Goal: Task Accomplishment & Management: Manage account settings

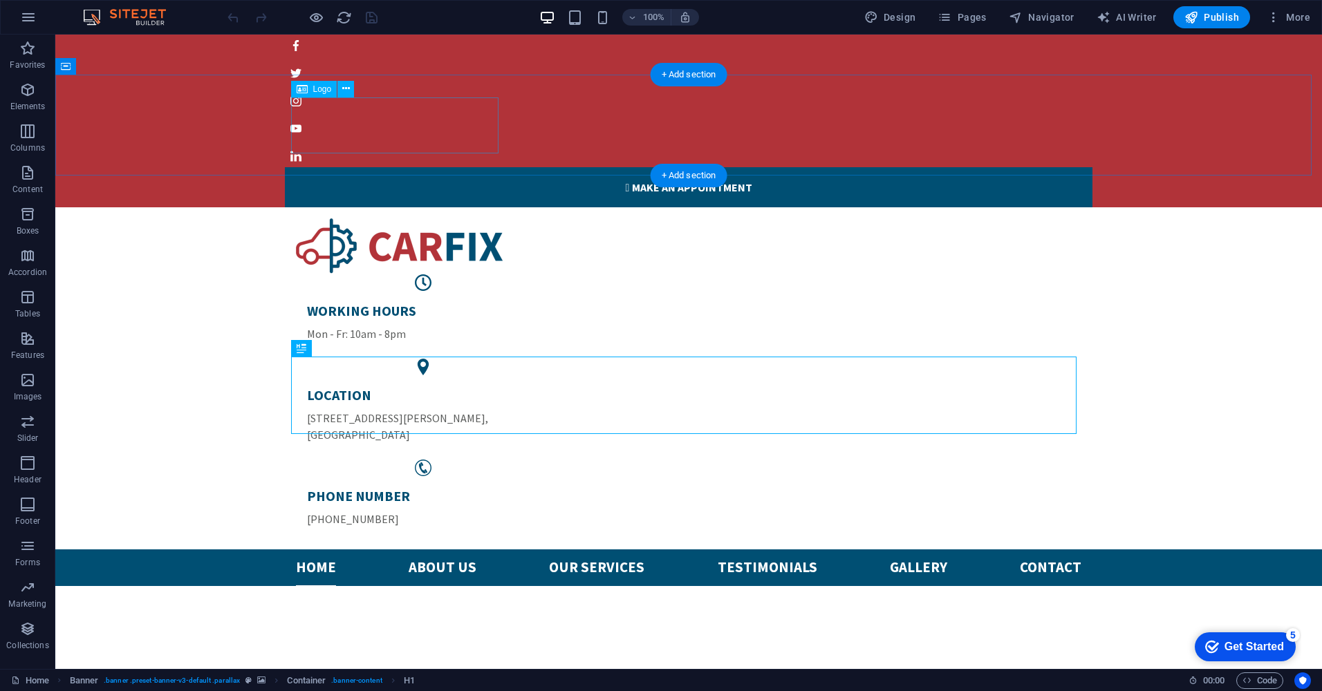
click at [450, 218] on div at bounding box center [688, 246] width 785 height 56
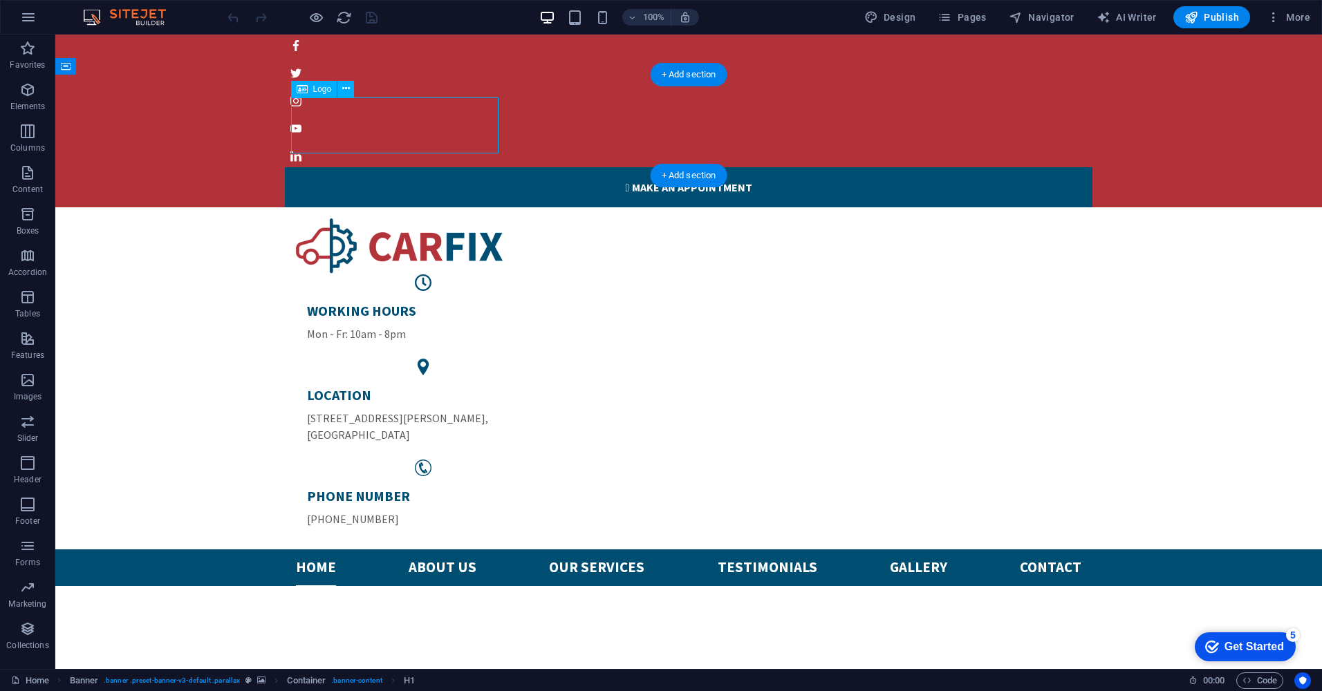
click at [450, 218] on div at bounding box center [688, 246] width 785 height 56
click at [296, 218] on div at bounding box center [688, 246] width 785 height 56
select select "px"
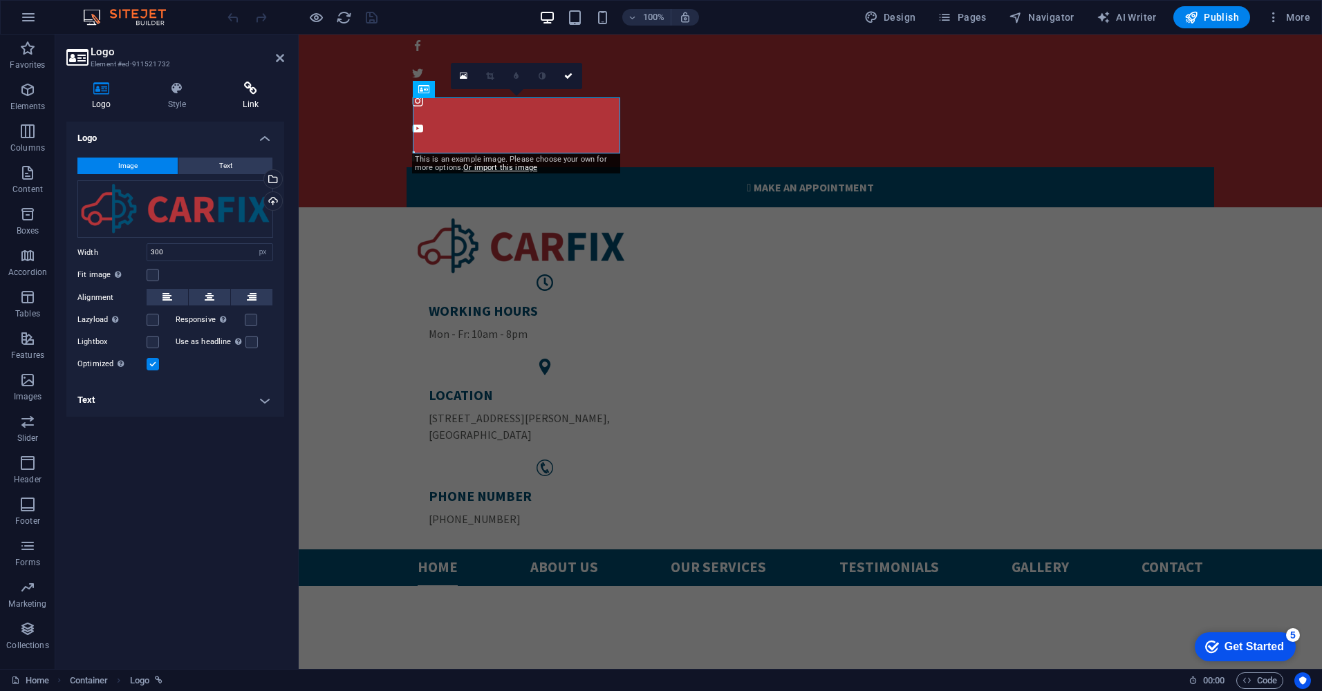
click at [258, 93] on icon at bounding box center [250, 89] width 67 height 14
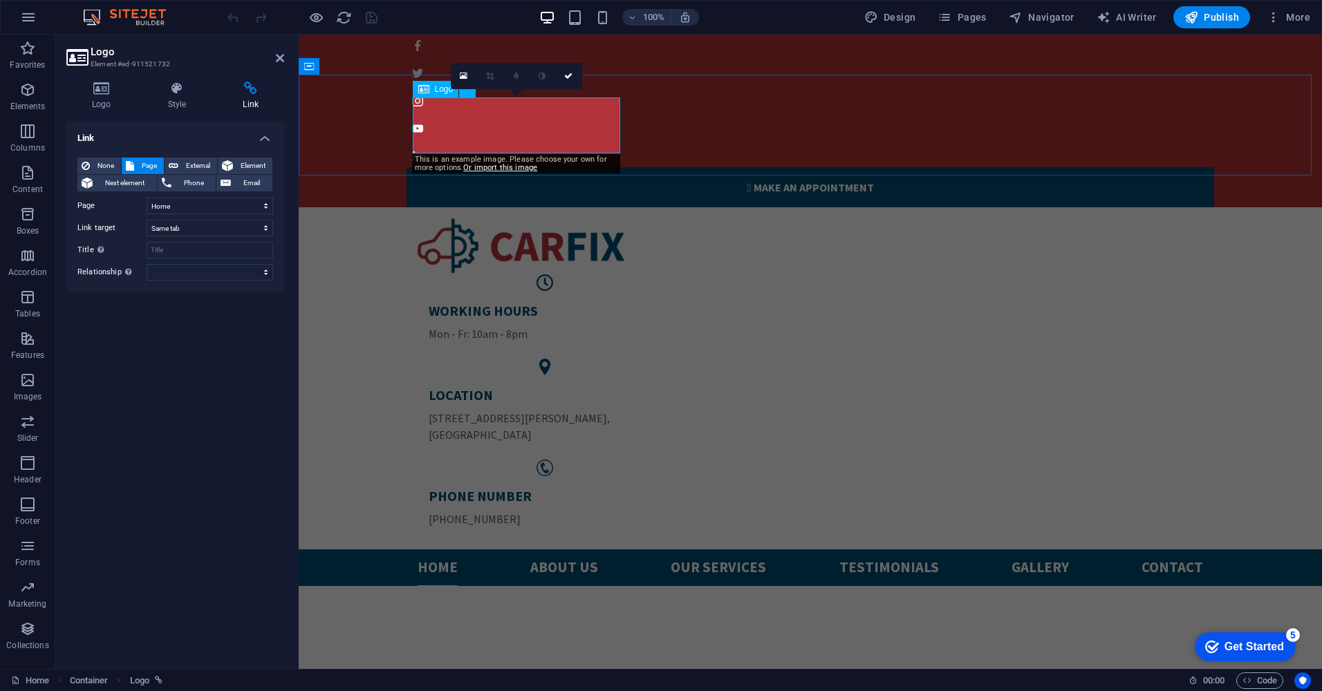
click at [511, 218] on div at bounding box center [810, 246] width 785 height 56
click at [106, 93] on icon at bounding box center [101, 89] width 71 height 14
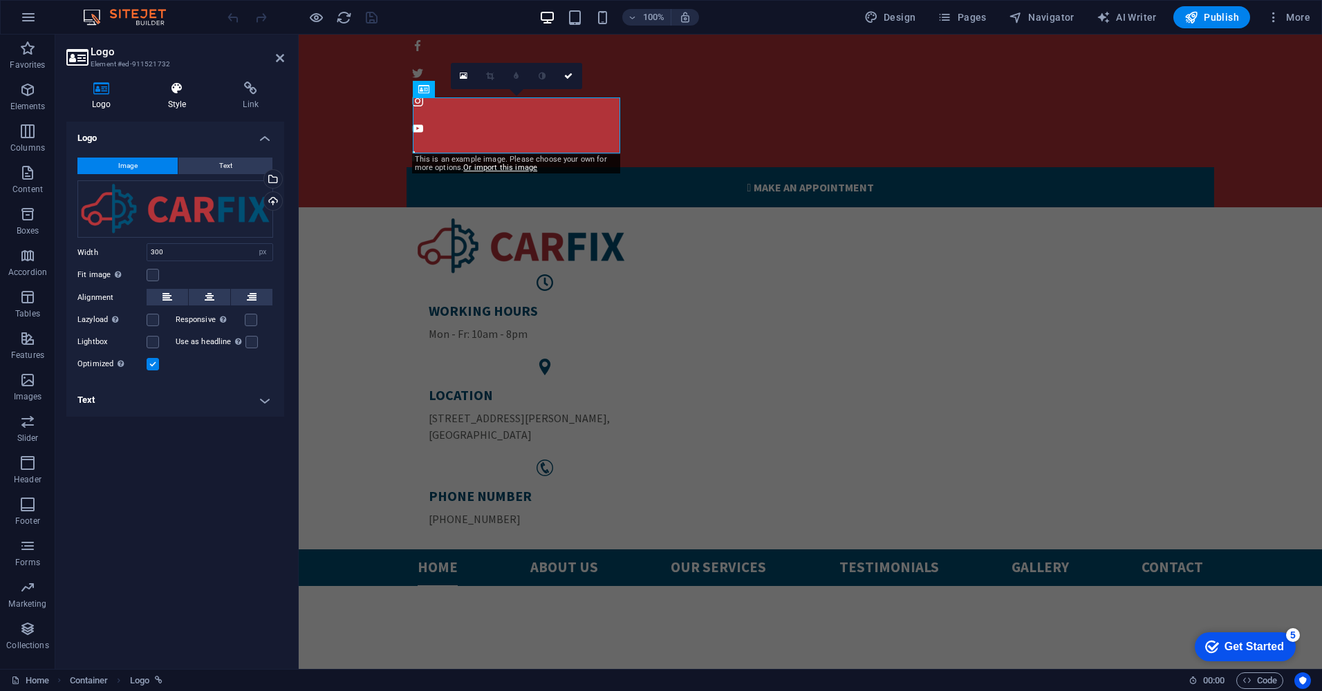
click at [181, 86] on icon at bounding box center [177, 89] width 70 height 14
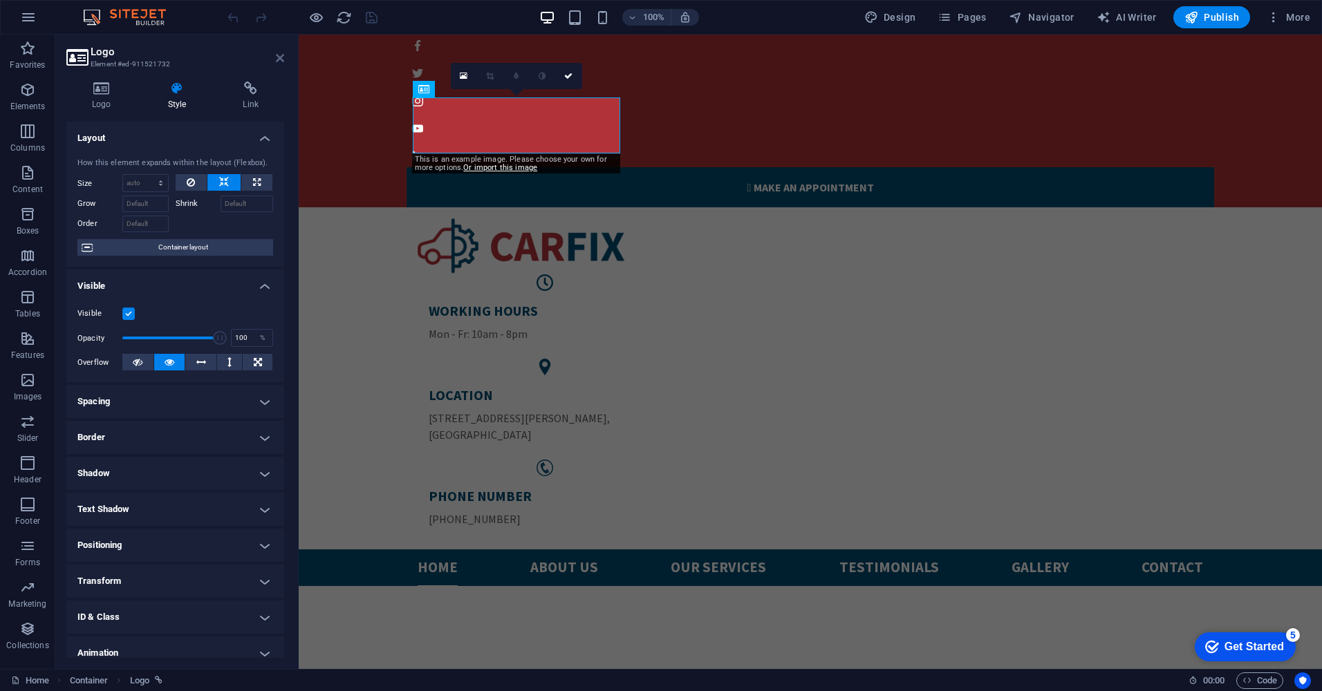
click at [279, 59] on icon at bounding box center [280, 58] width 8 height 11
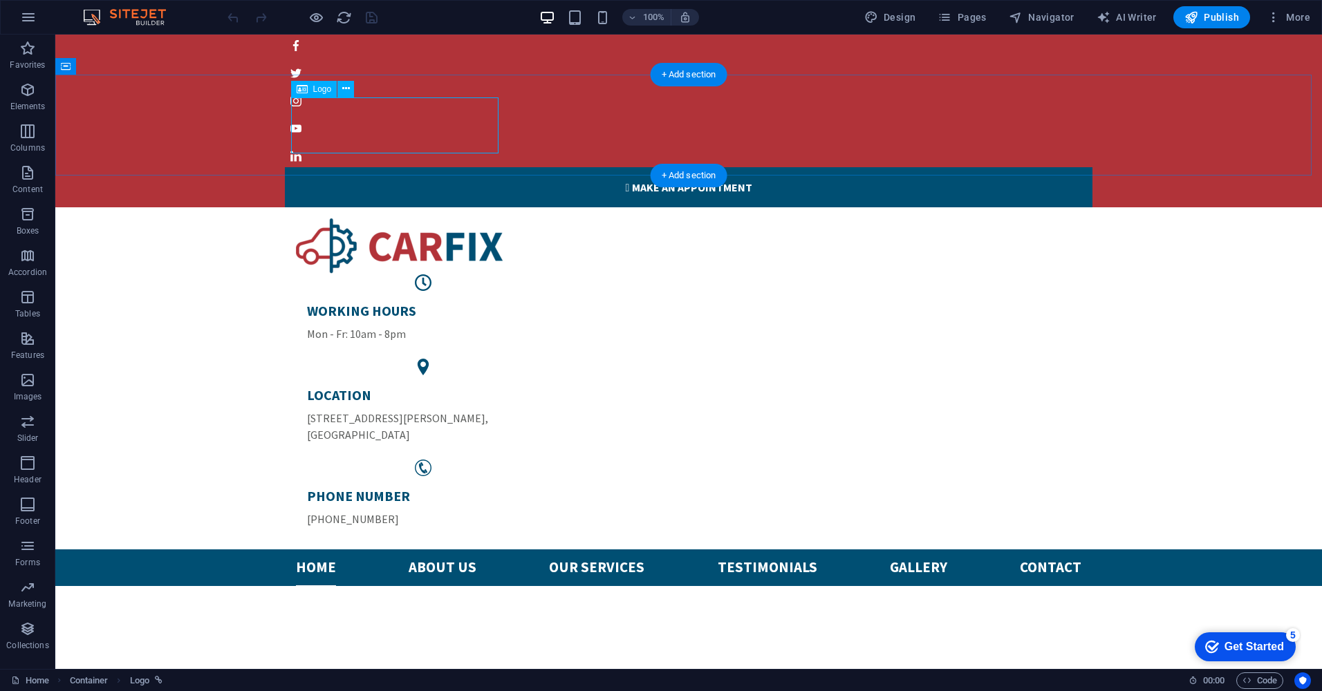
click at [362, 218] on div at bounding box center [688, 246] width 785 height 56
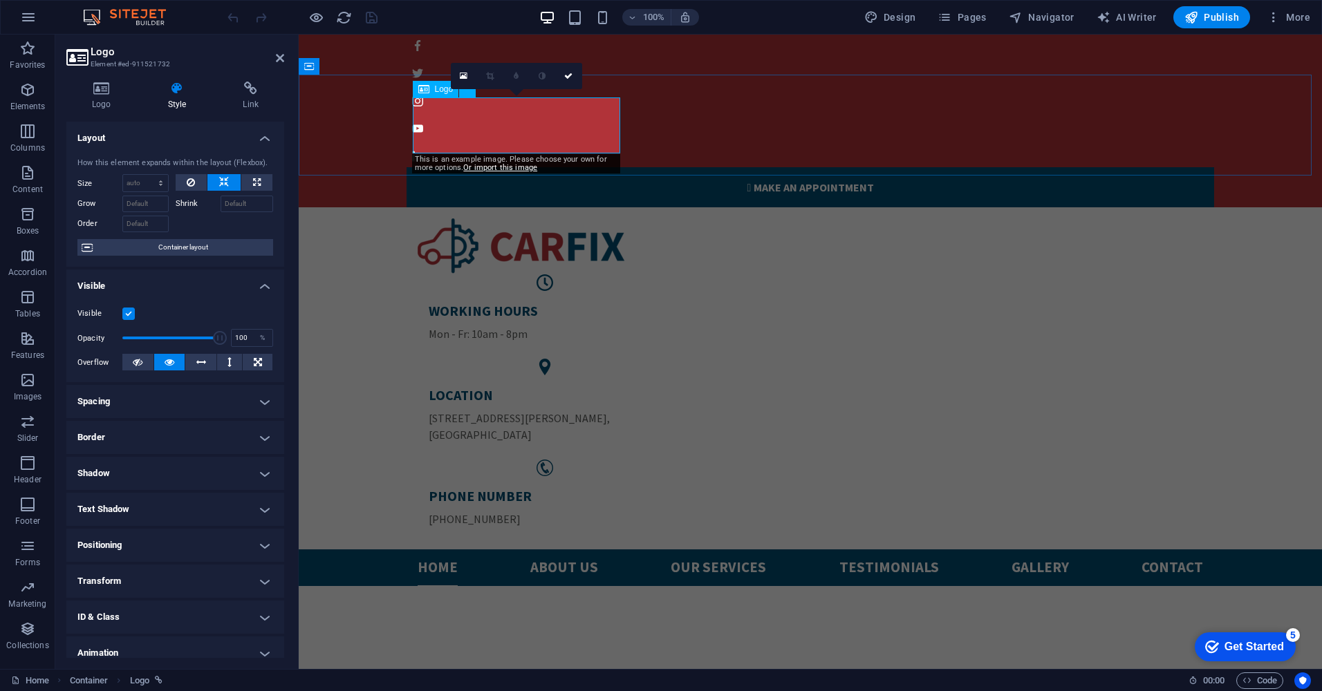
click at [513, 218] on div at bounding box center [810, 246] width 785 height 56
click at [138, 93] on h4 "Logo" at bounding box center [104, 96] width 76 height 29
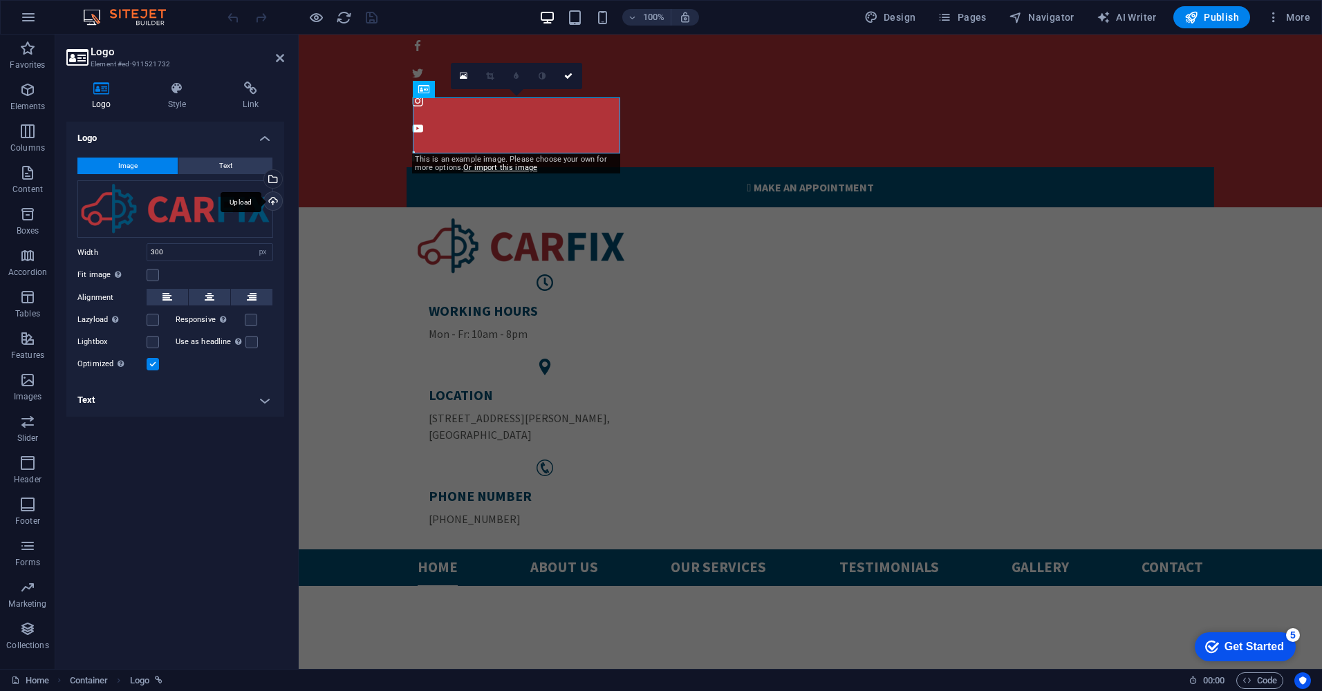
click at [277, 200] on div "Upload" at bounding box center [271, 202] width 21 height 21
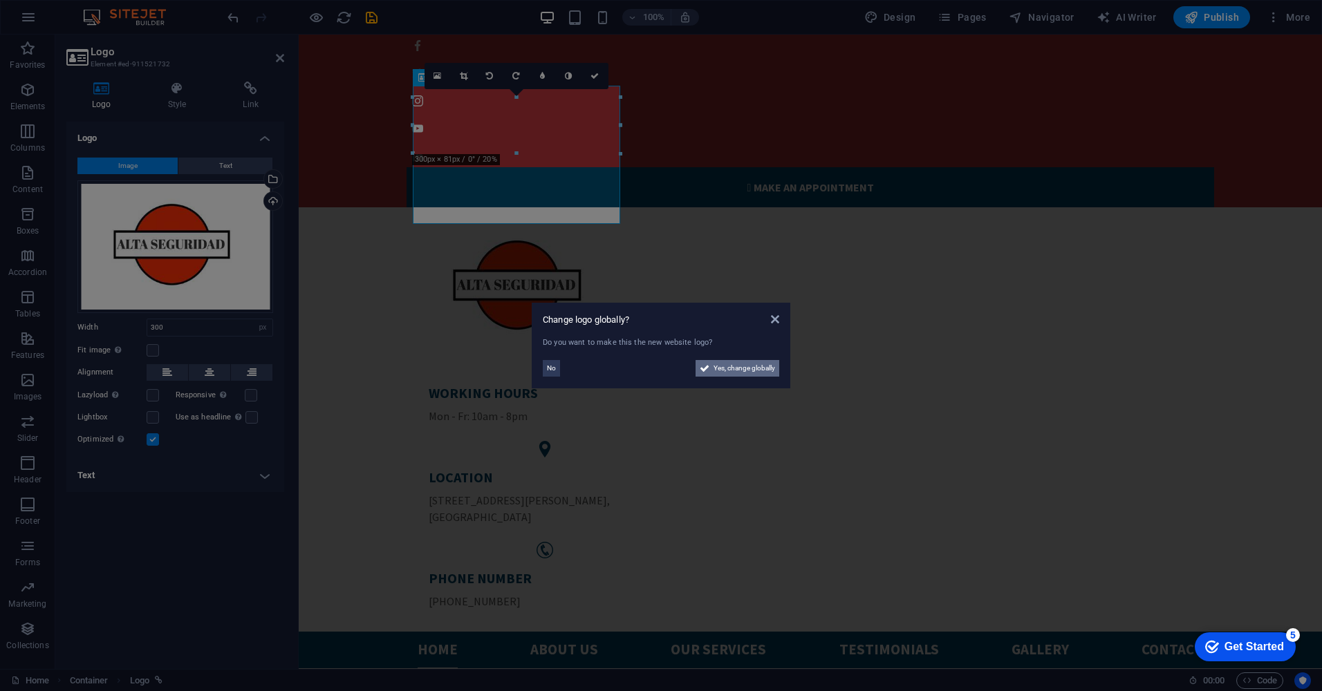
click at [724, 371] on span "Yes, change globally" at bounding box center [744, 368] width 62 height 17
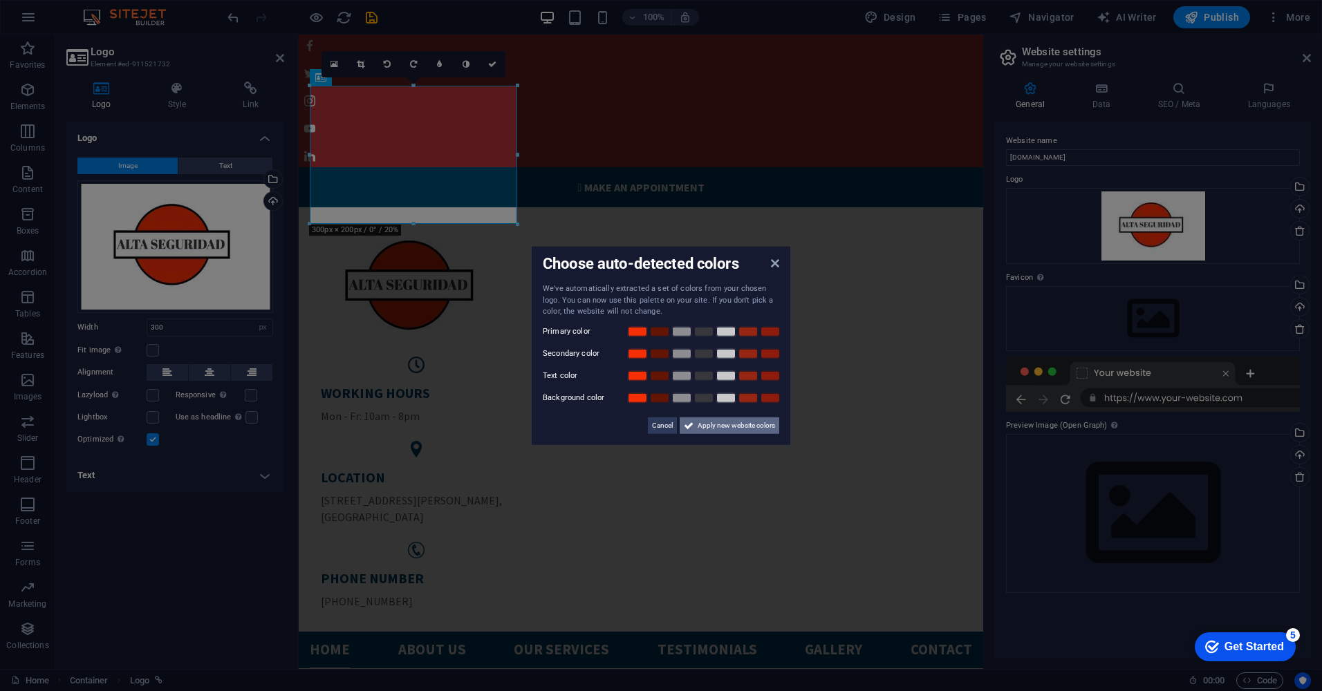
click at [711, 421] on span "Apply new website colors" at bounding box center [735, 425] width 77 height 17
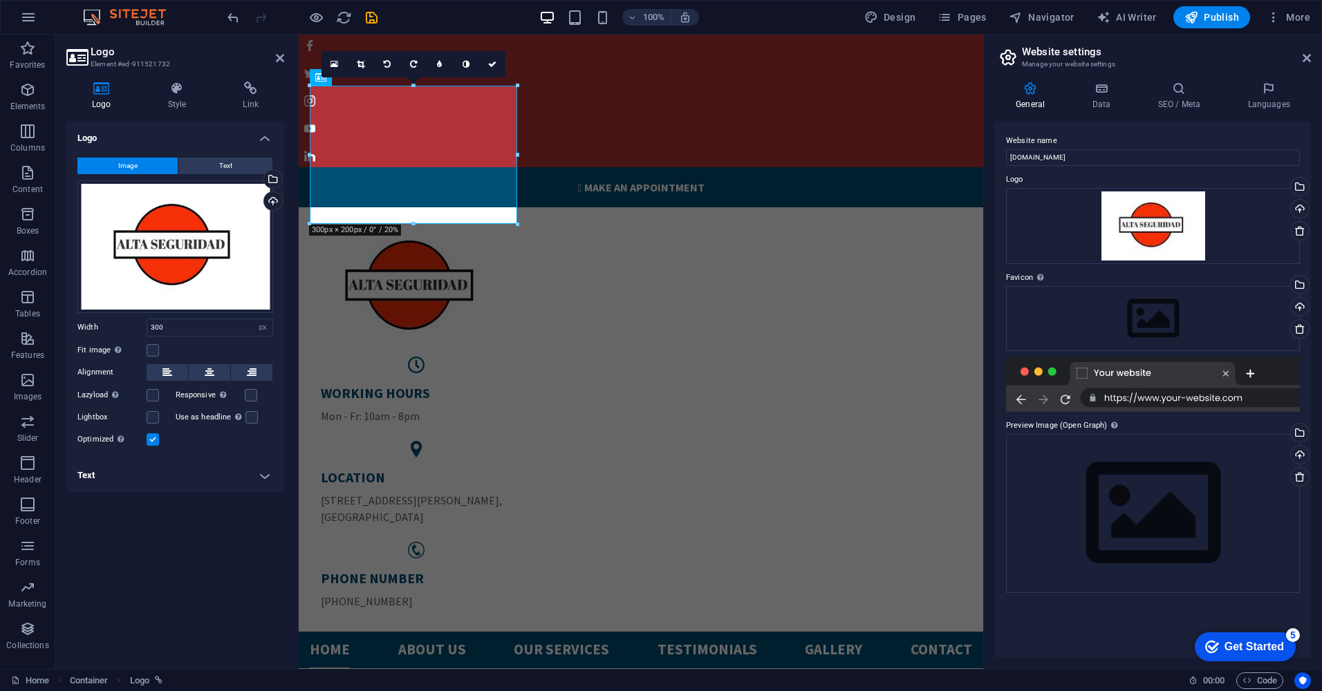
click at [1159, 395] on div at bounding box center [1153, 384] width 294 height 55
click at [1307, 56] on icon at bounding box center [1306, 58] width 8 height 11
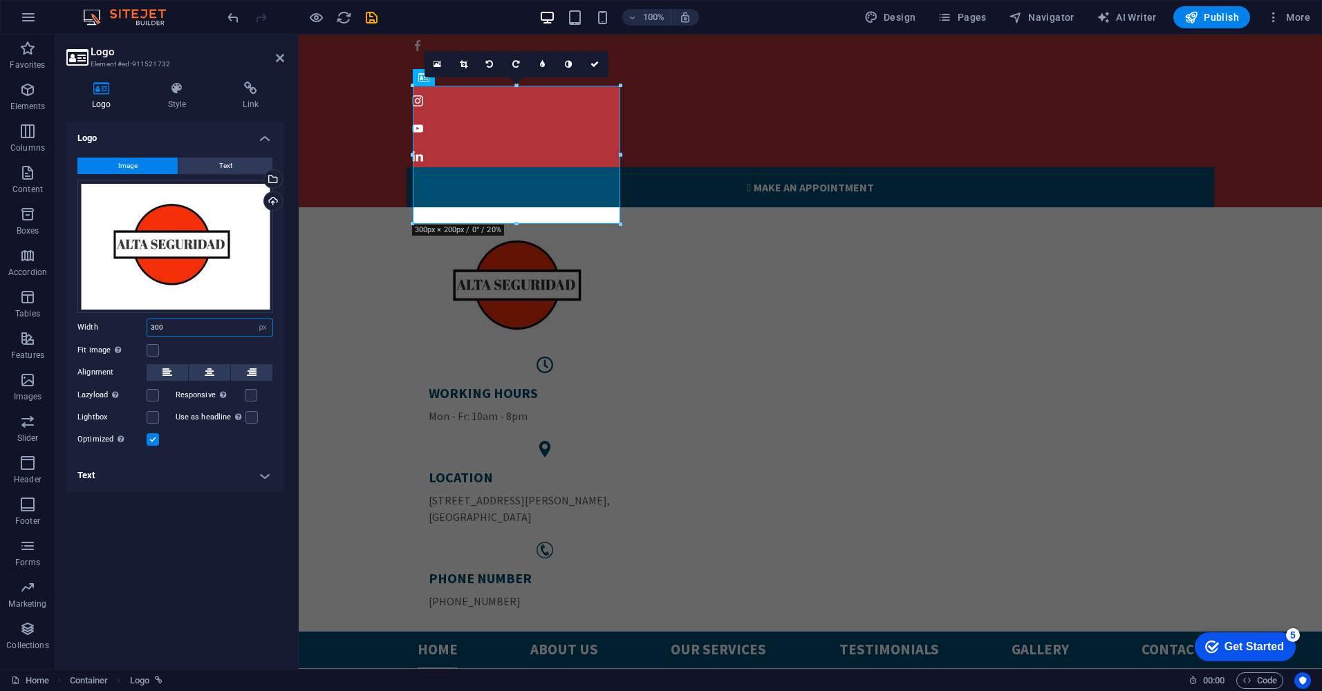
click at [206, 326] on input "300" at bounding box center [209, 327] width 125 height 17
type input "3"
type input "200"
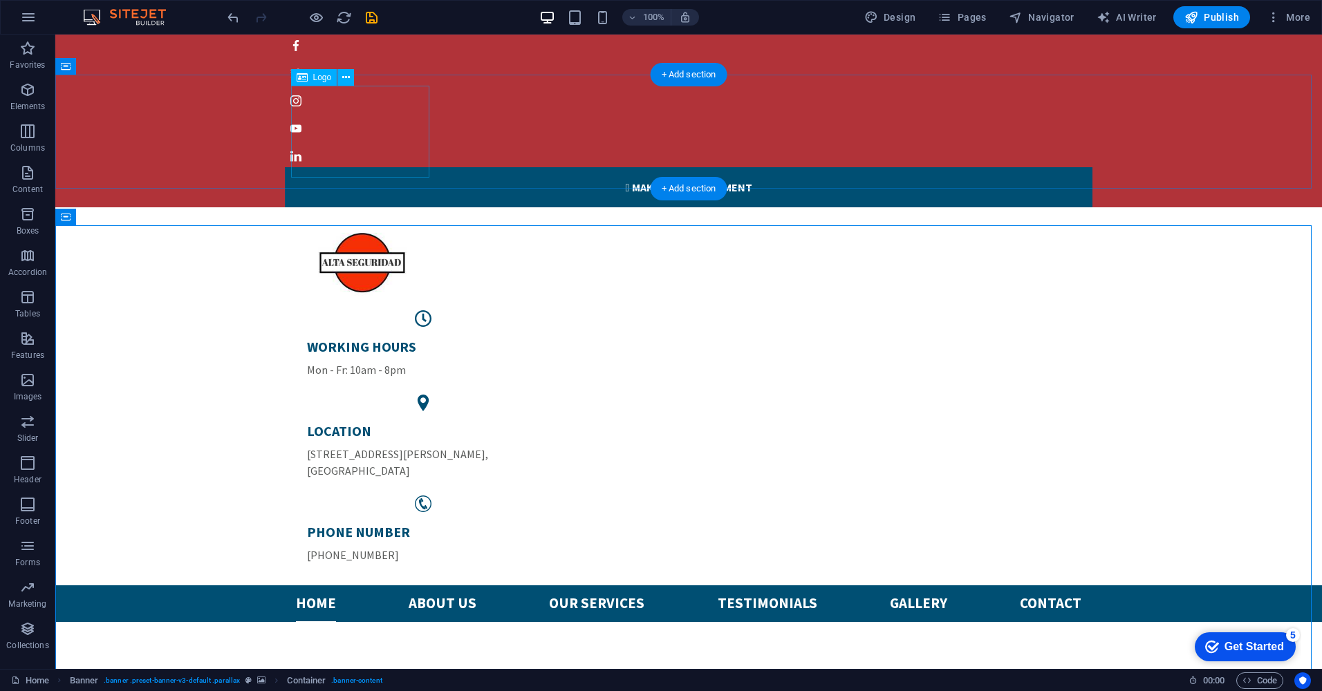
click at [395, 218] on div at bounding box center [688, 264] width 785 height 92
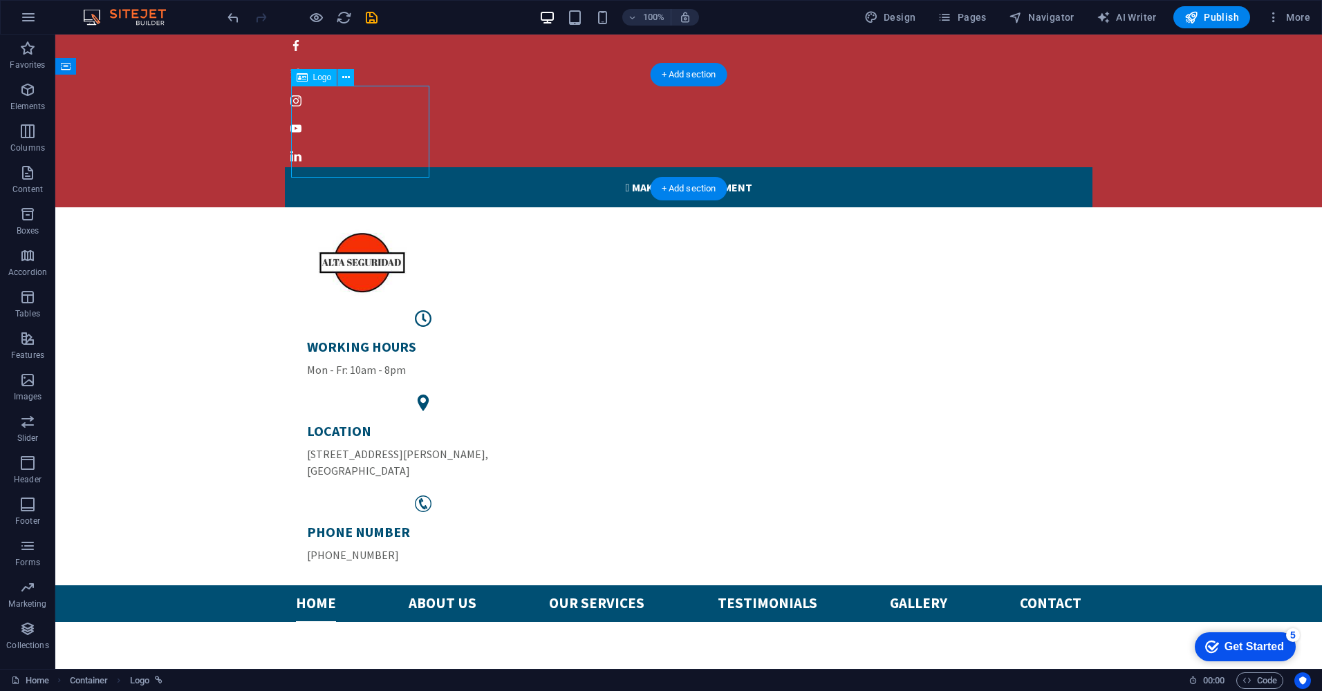
click at [380, 218] on div at bounding box center [688, 264] width 785 height 92
select select "px"
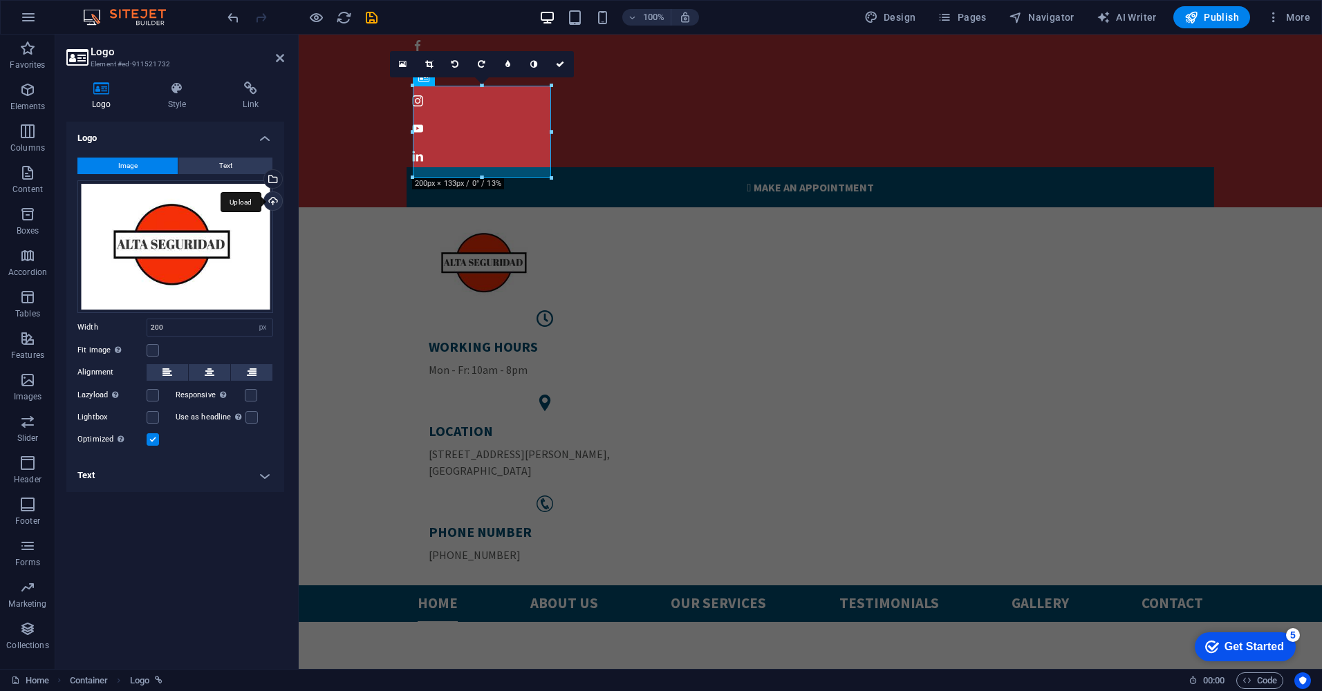
click at [272, 203] on div "Upload" at bounding box center [271, 202] width 21 height 21
click at [271, 196] on div "Upload" at bounding box center [271, 202] width 21 height 21
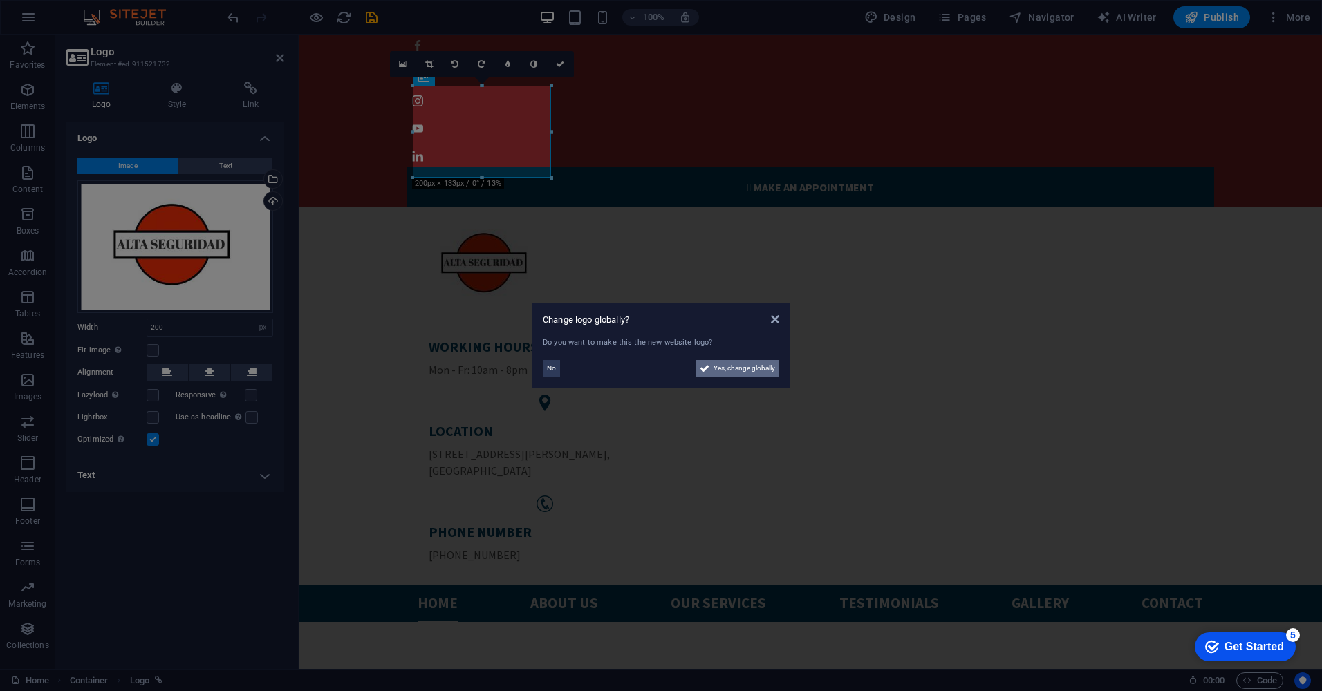
click at [729, 368] on span "Yes, change globally" at bounding box center [744, 368] width 62 height 17
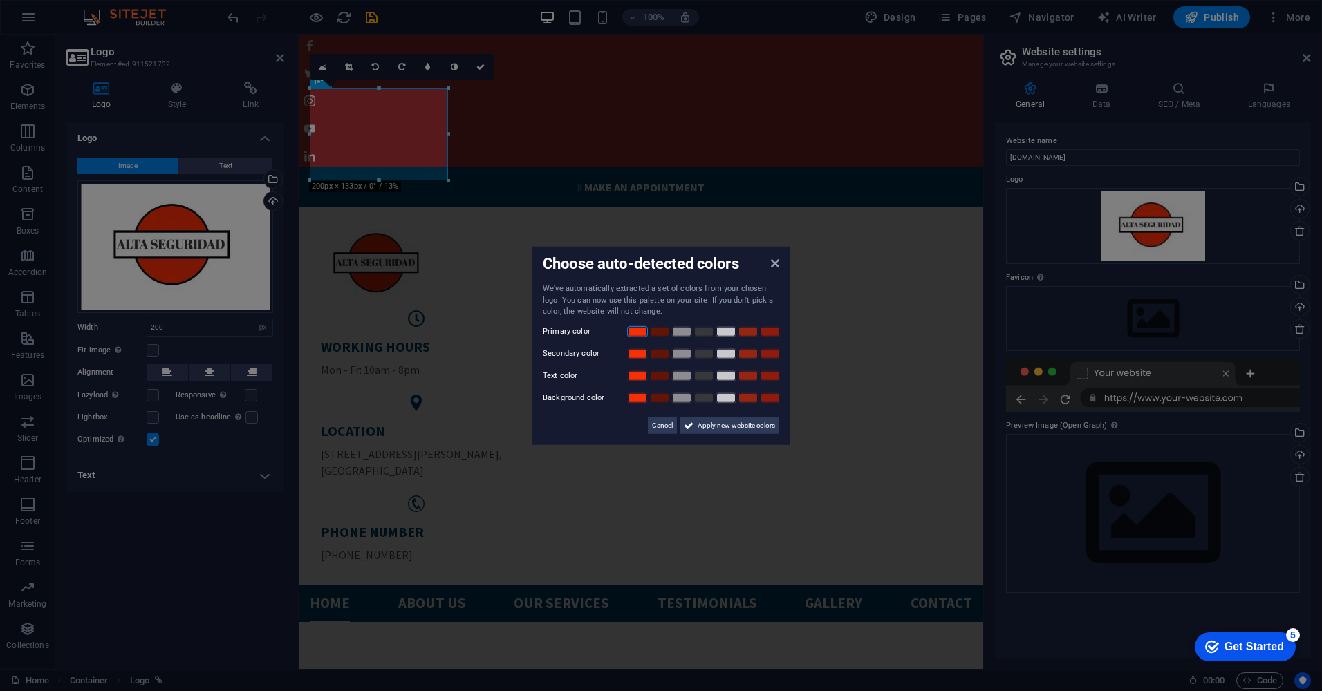
click at [638, 331] on link at bounding box center [637, 331] width 21 height 11
click at [677, 330] on link at bounding box center [681, 331] width 21 height 11
click at [638, 334] on link at bounding box center [637, 331] width 21 height 11
click at [739, 427] on span "Apply new website colors" at bounding box center [735, 425] width 77 height 17
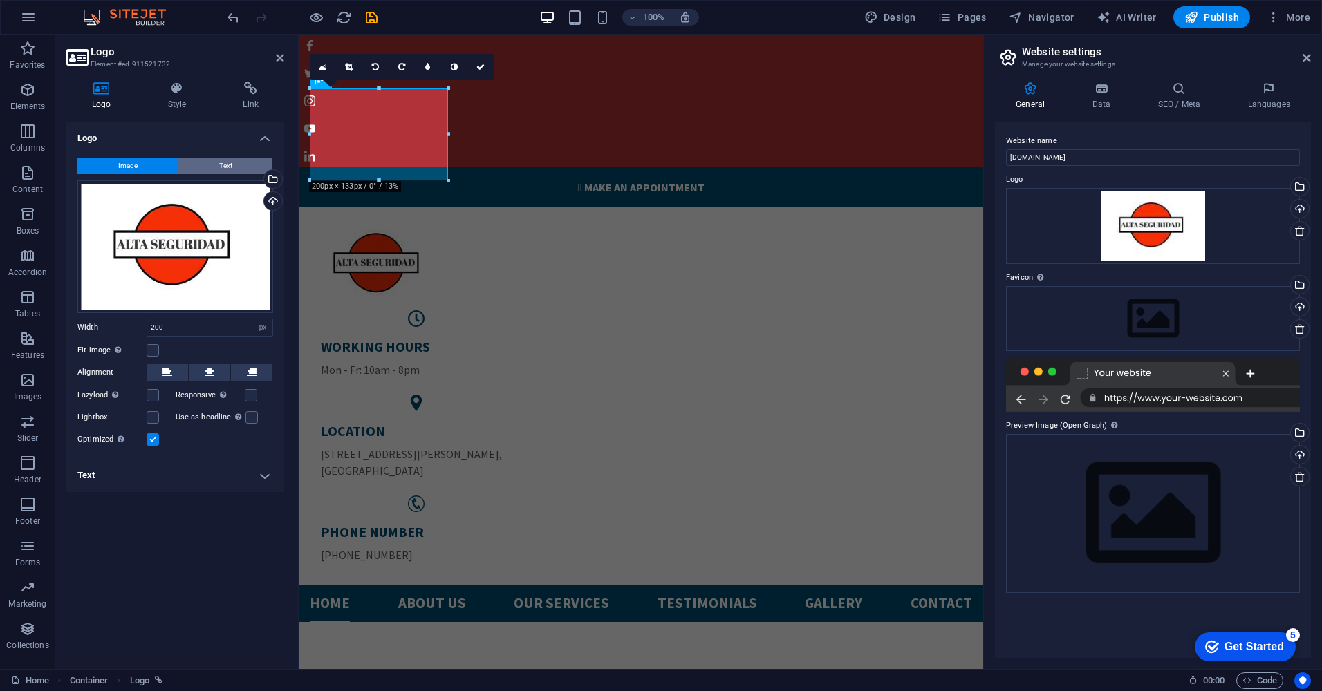
click at [219, 163] on span "Text" at bounding box center [225, 166] width 13 height 17
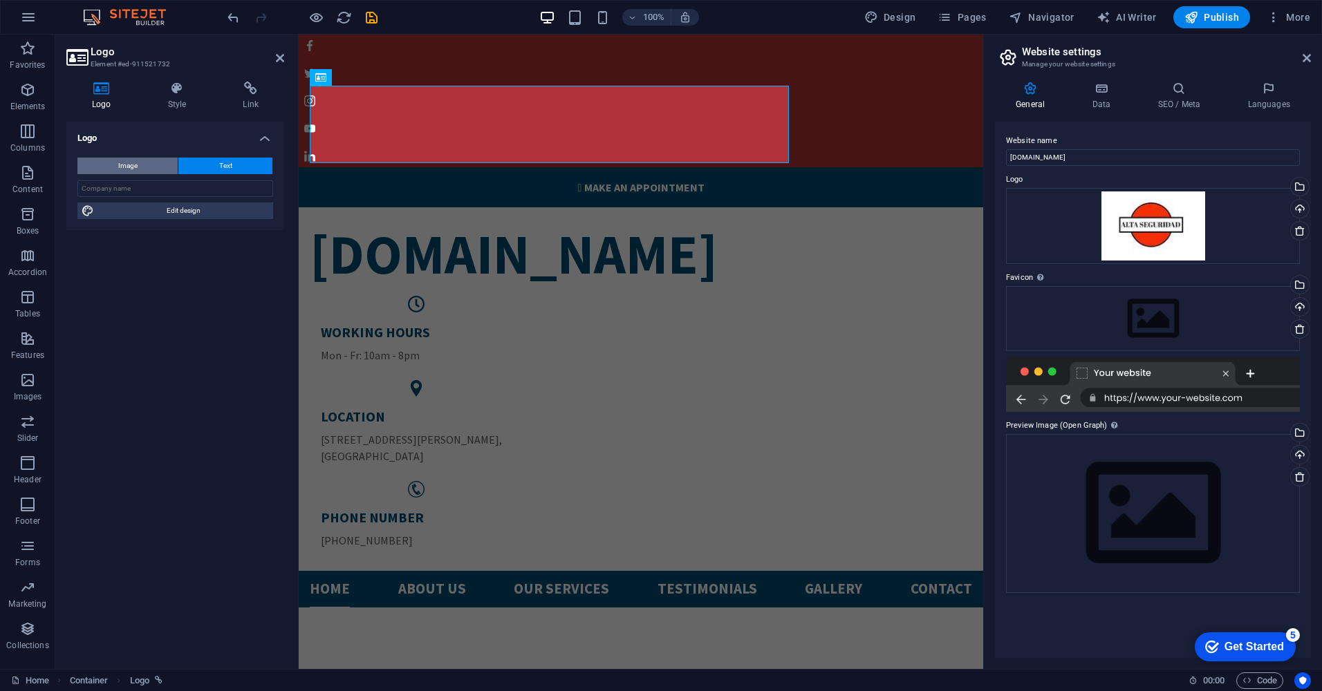
click at [147, 162] on button "Image" at bounding box center [127, 166] width 100 height 17
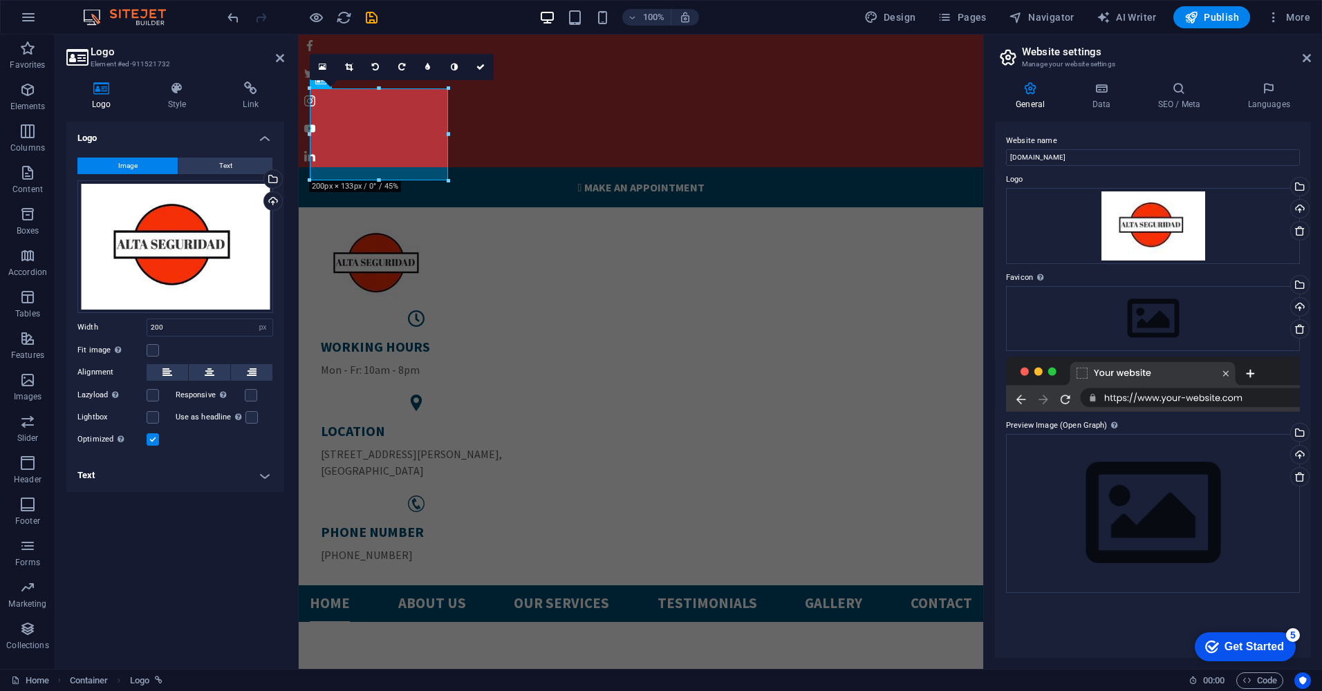
click at [191, 156] on div "Image Text Drag files here, click to choose files or select files from Files or…" at bounding box center [175, 303] width 218 height 312
click at [208, 163] on button "Text" at bounding box center [225, 166] width 94 height 17
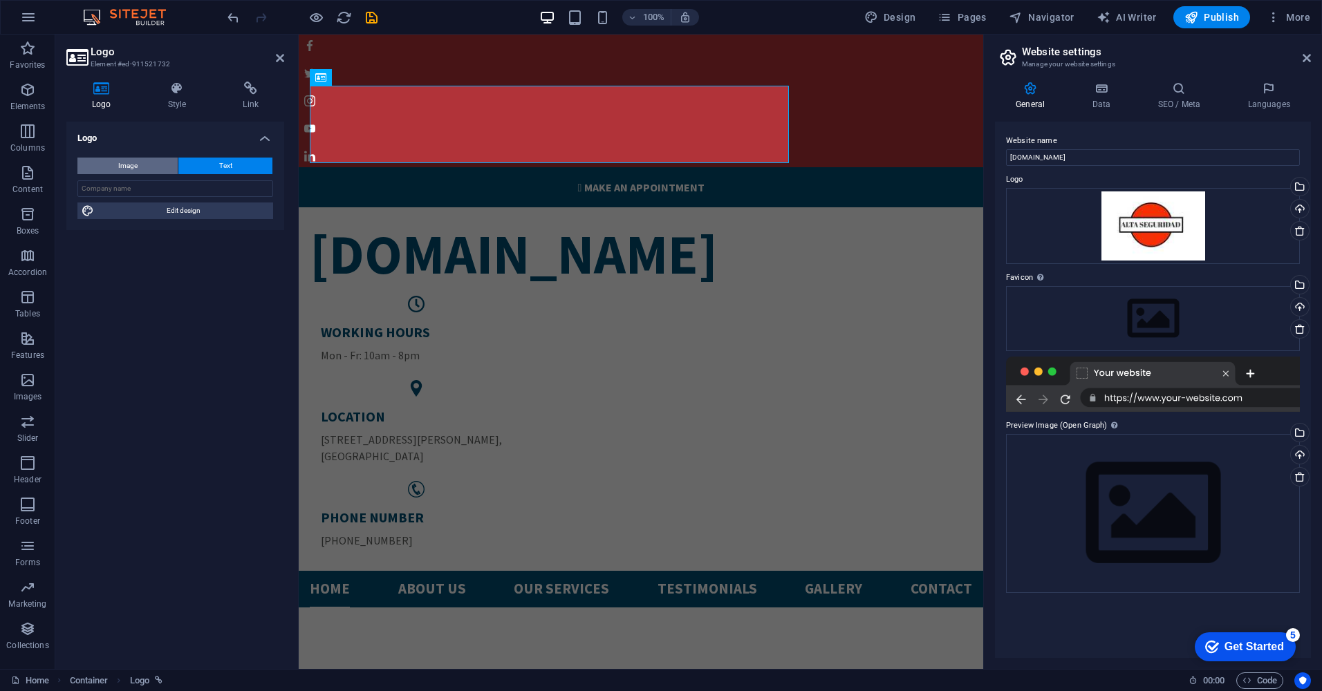
click at [149, 166] on button "Image" at bounding box center [127, 166] width 100 height 17
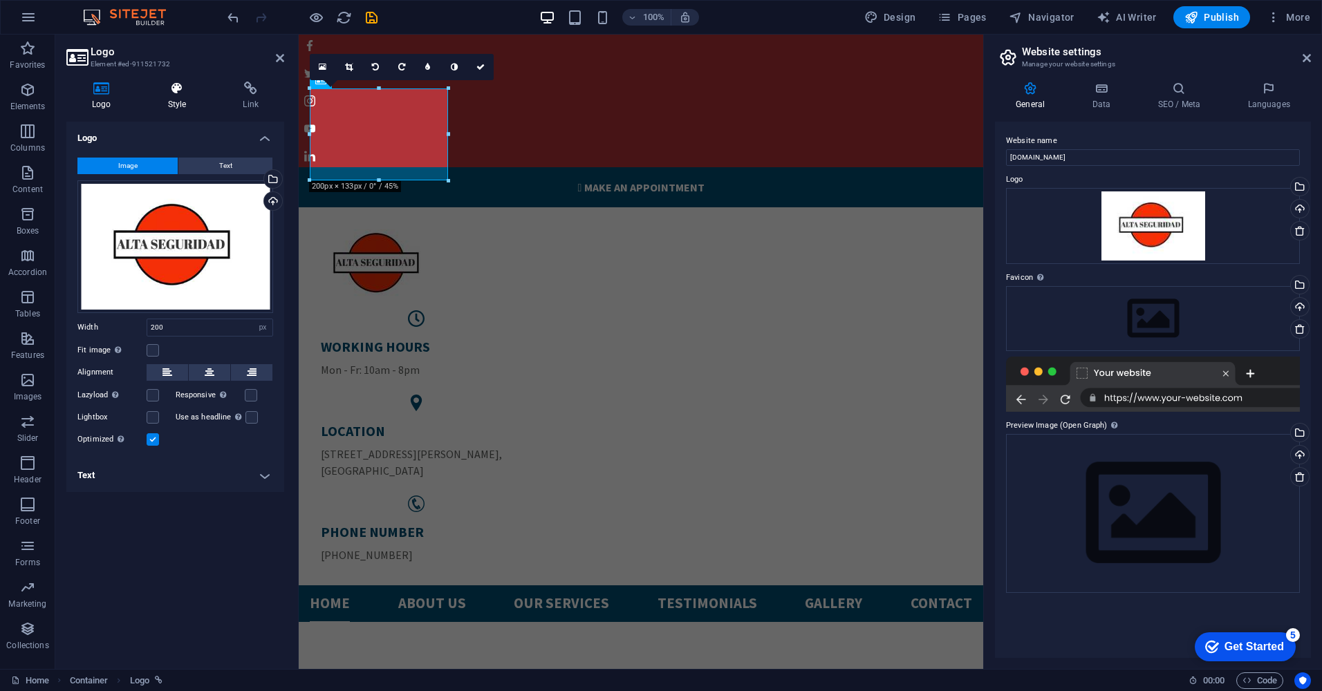
click at [189, 84] on icon at bounding box center [177, 89] width 70 height 14
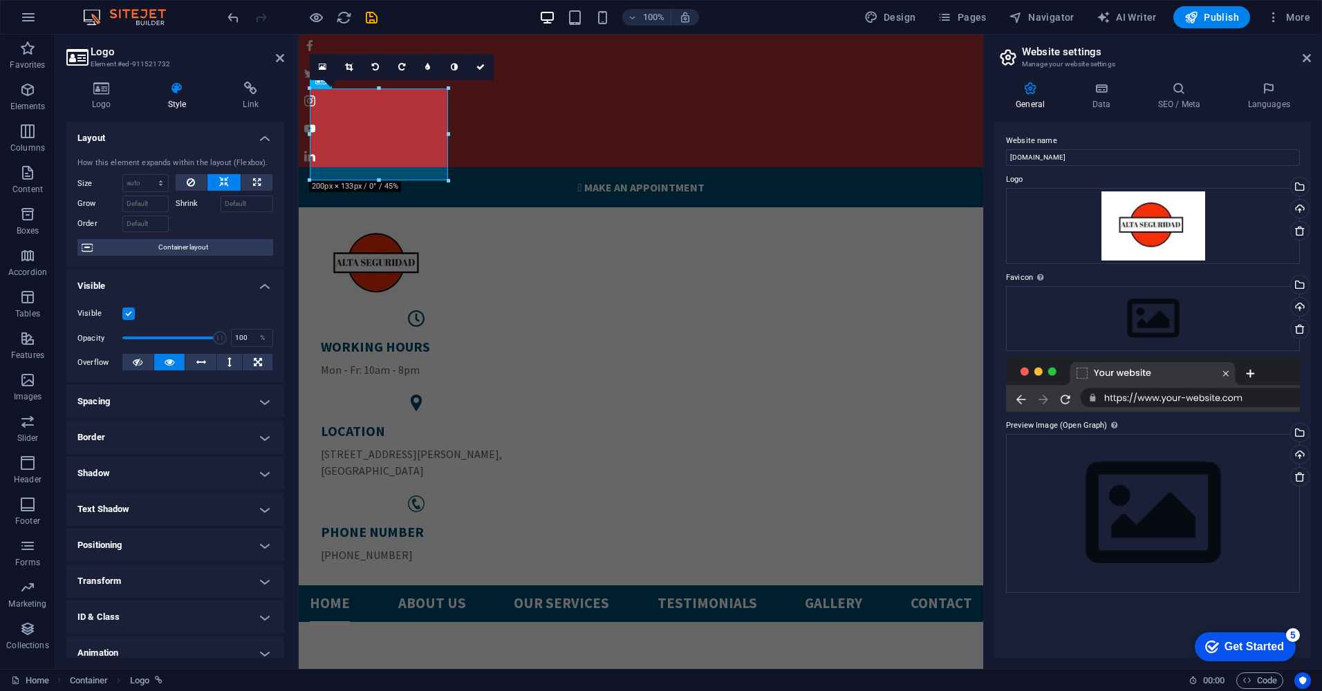
click at [238, 117] on div "Logo Style Link Logo Image Text Drag files here, click to choose files or selec…" at bounding box center [175, 370] width 218 height 577
click at [249, 102] on h4 "Link" at bounding box center [250, 96] width 67 height 29
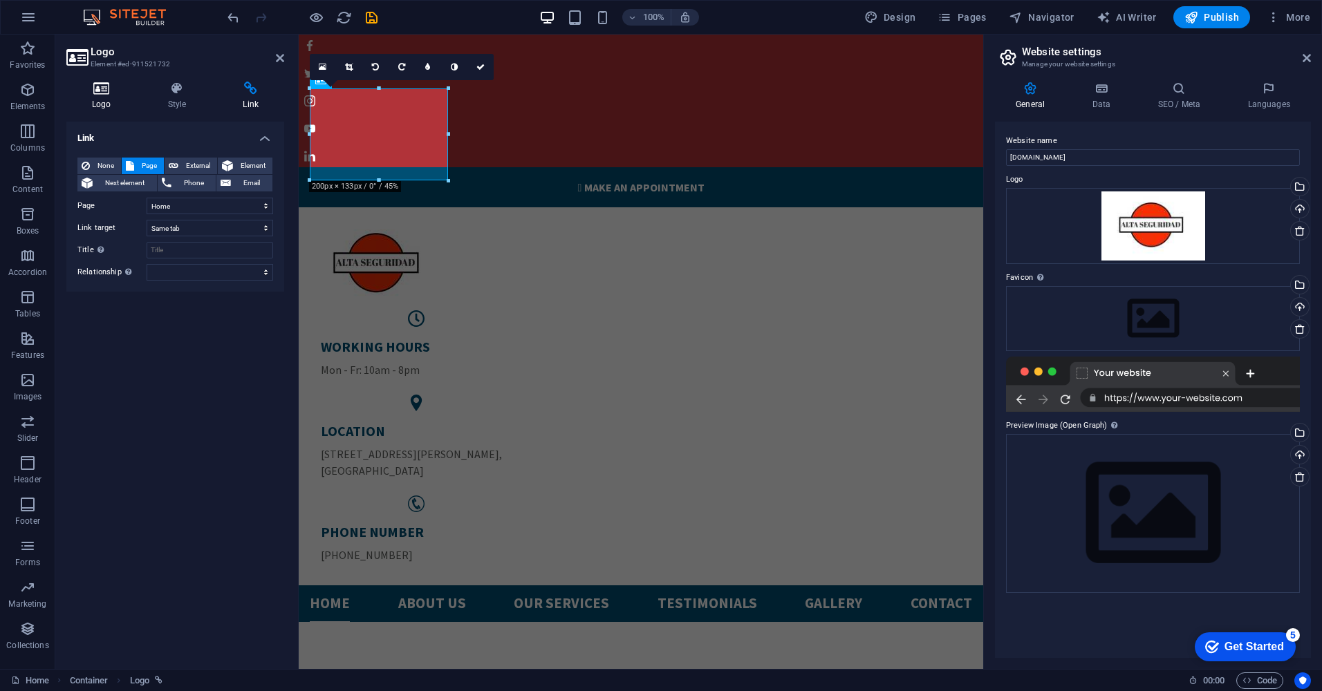
click at [134, 104] on h4 "Logo" at bounding box center [104, 96] width 76 height 29
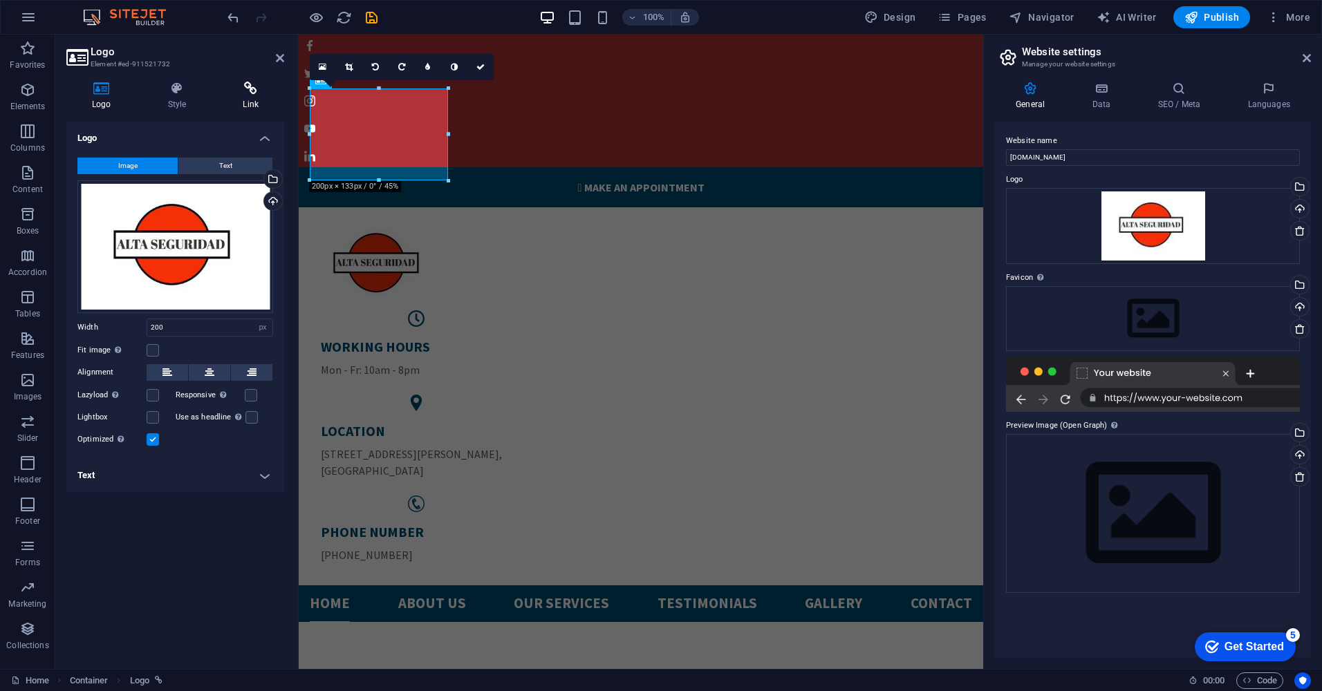
click at [234, 92] on icon at bounding box center [250, 89] width 67 height 14
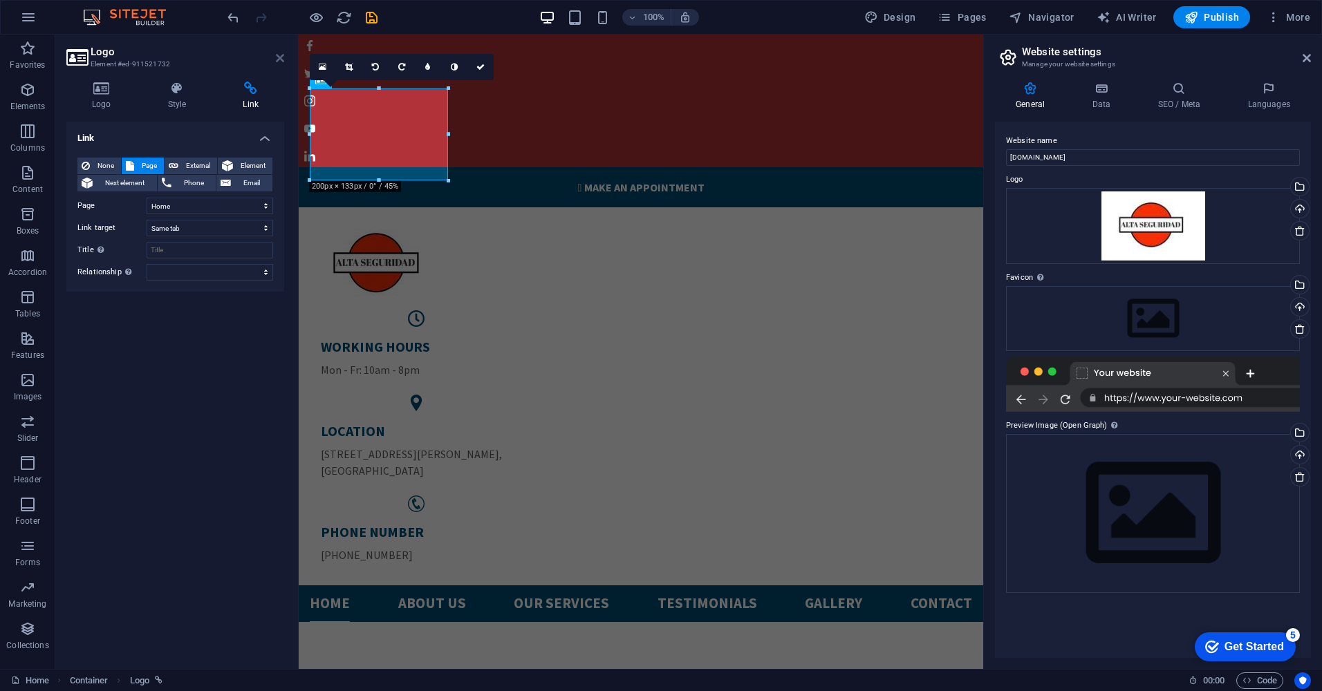
click at [279, 53] on icon at bounding box center [280, 58] width 8 height 11
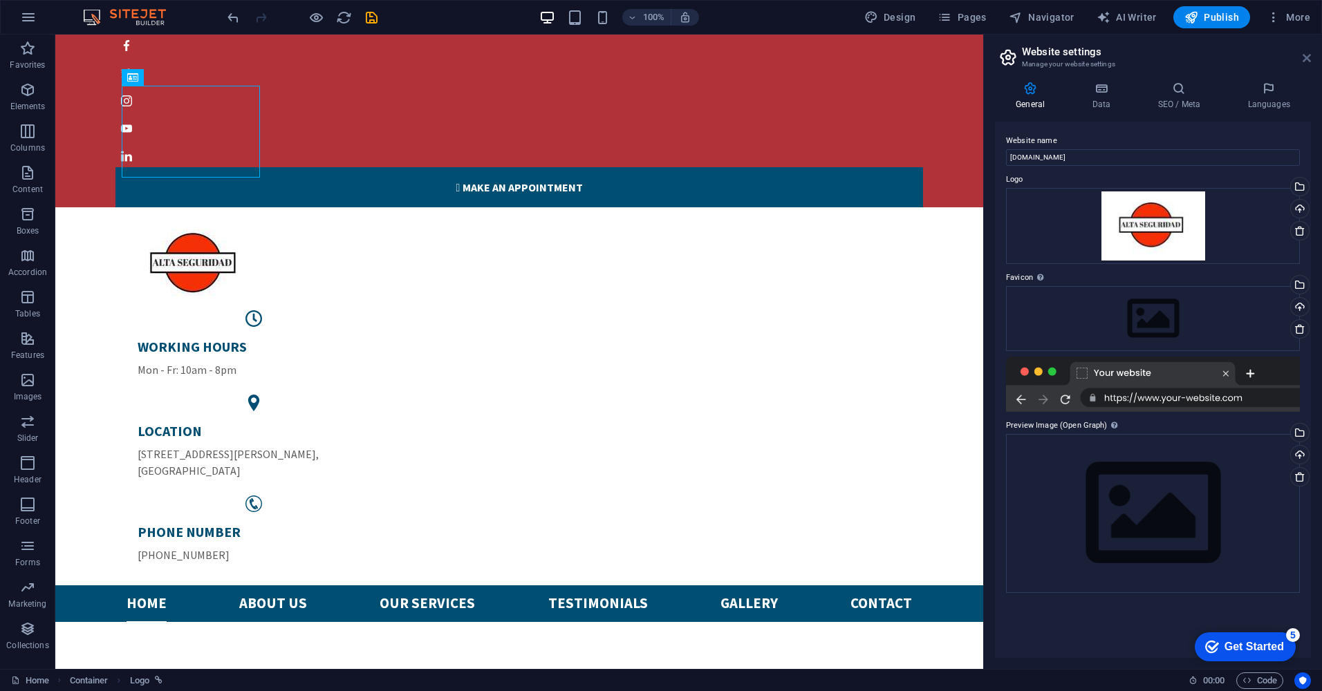
click at [1304, 58] on icon at bounding box center [1306, 58] width 8 height 11
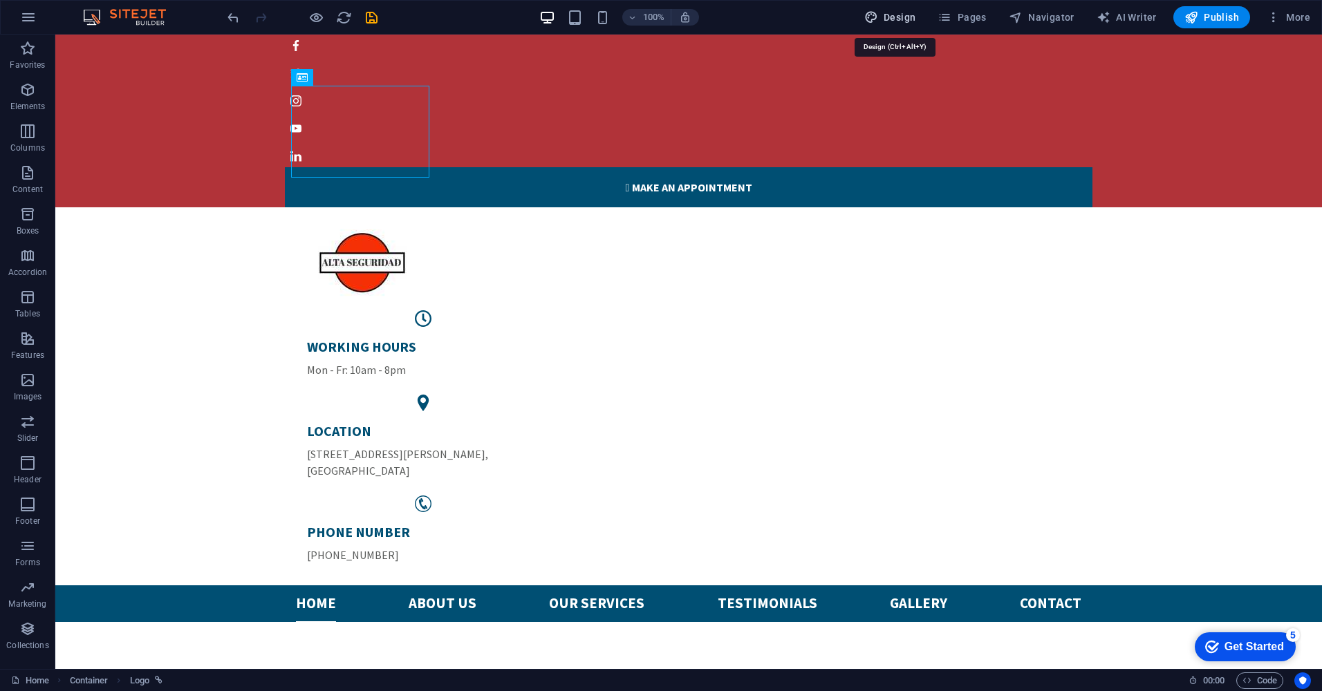
click at [0, 0] on button "Design" at bounding box center [0, 0] width 0 height 0
select select "px"
select select "400"
select select "px"
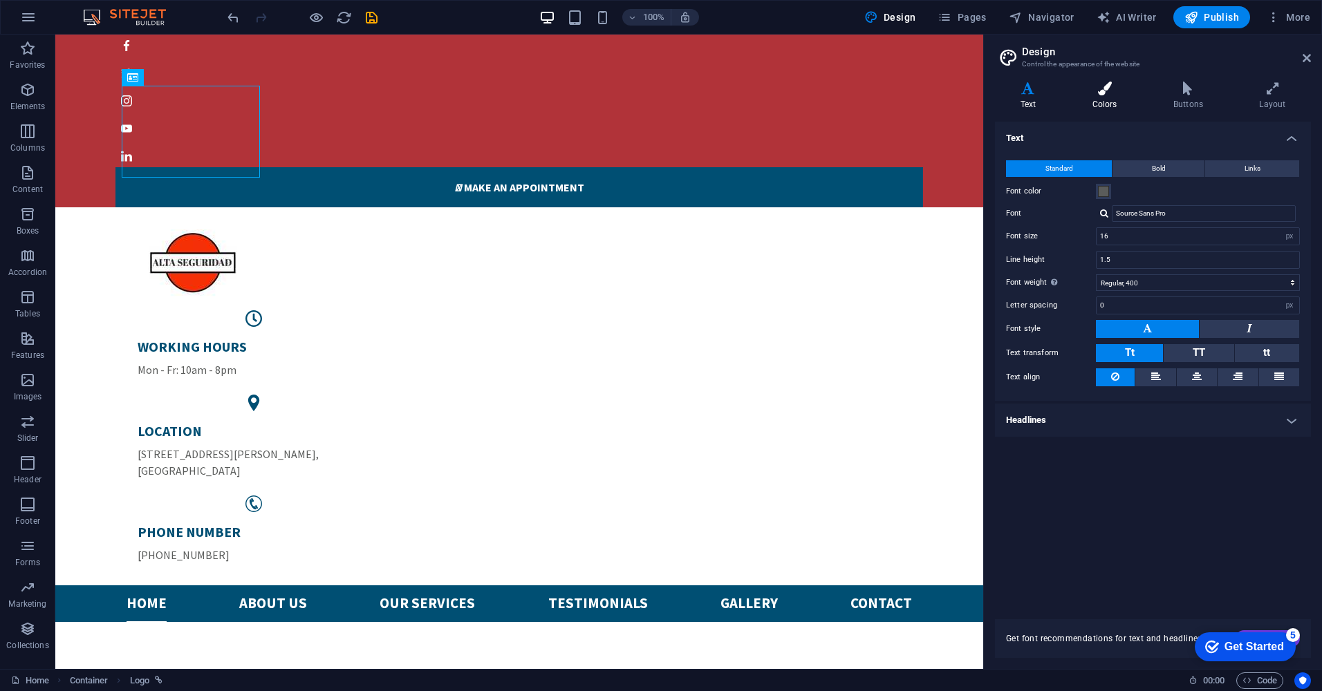
click at [1091, 88] on icon at bounding box center [1104, 89] width 75 height 14
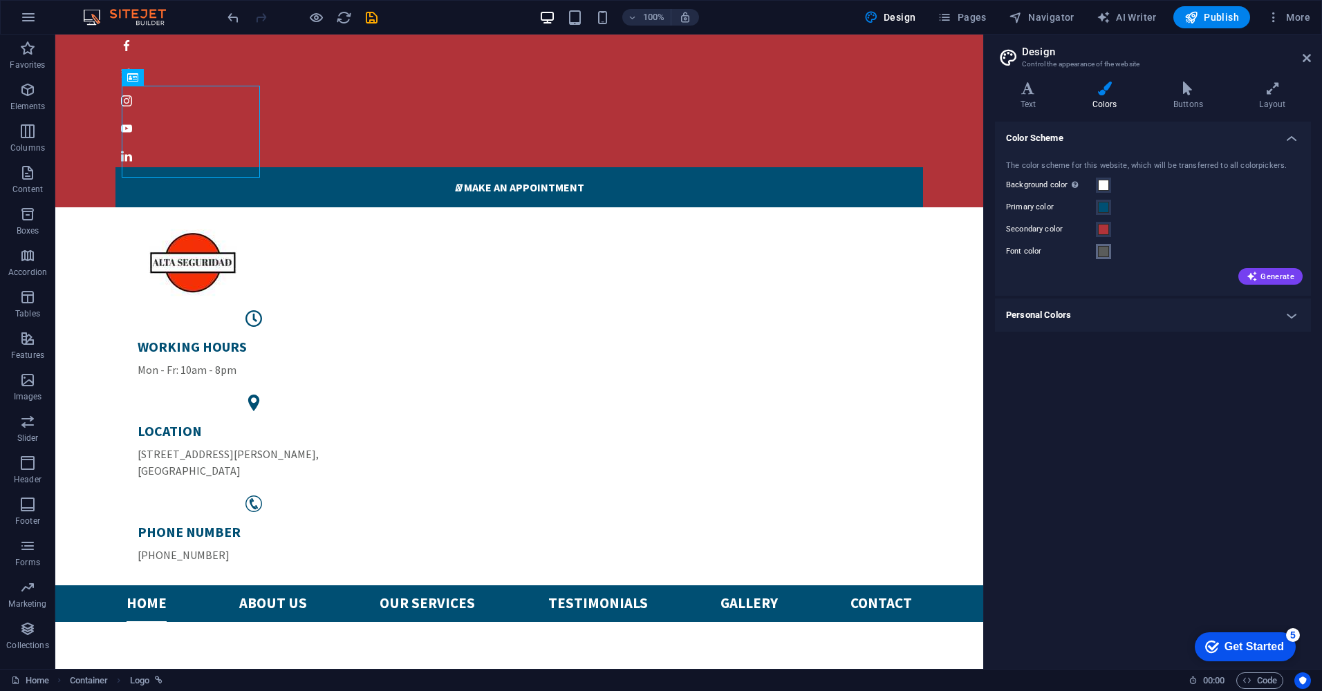
click at [1104, 254] on span at bounding box center [1103, 251] width 11 height 11
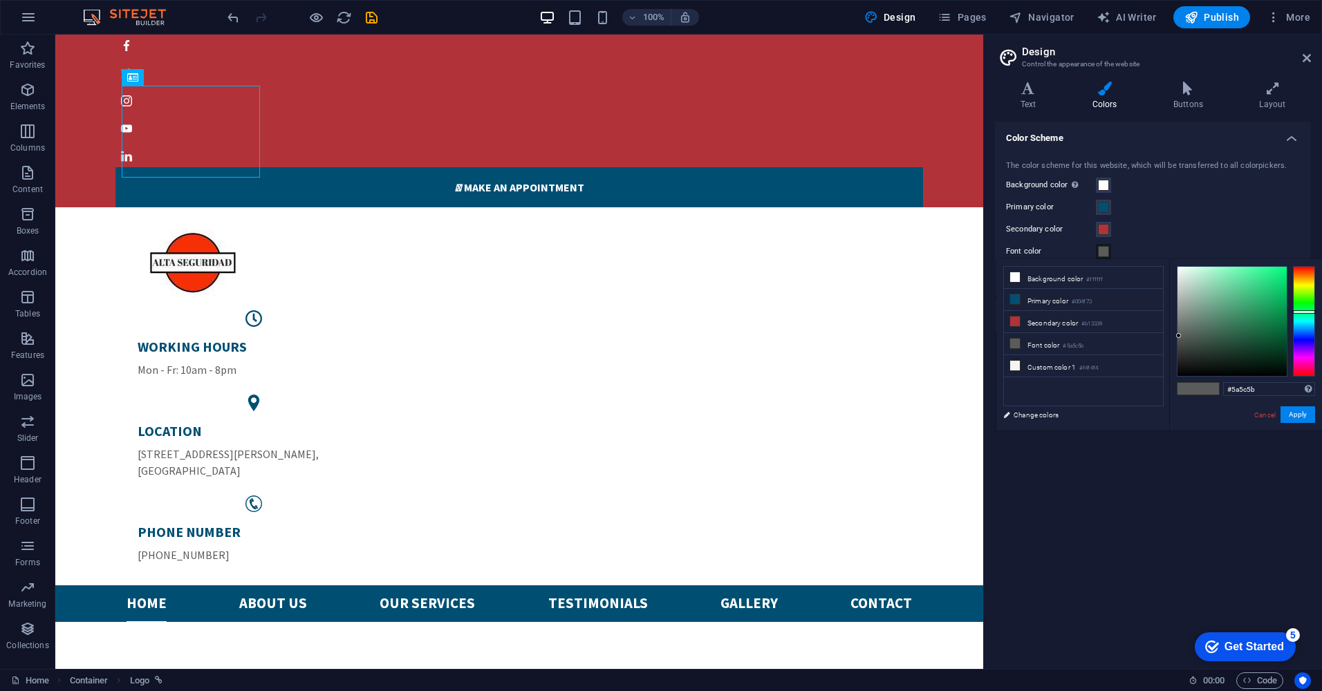
click at [1139, 205] on div "Primary color" at bounding box center [1153, 207] width 294 height 17
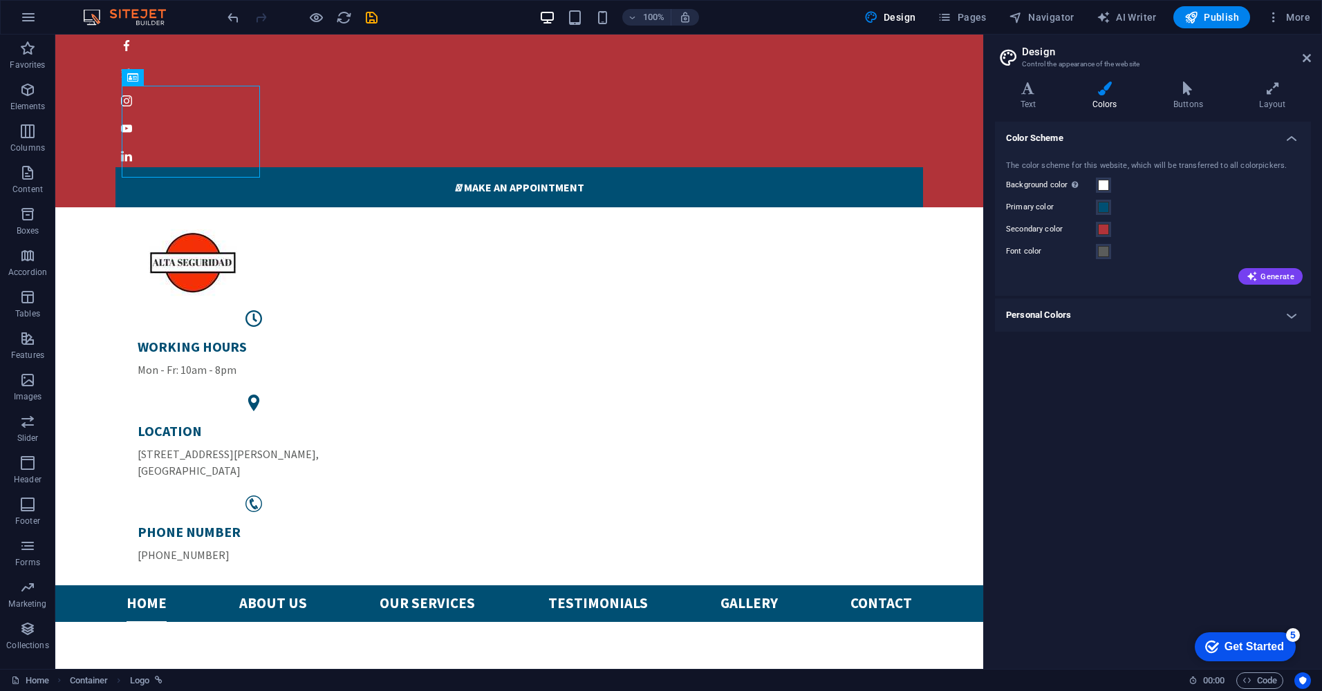
click at [1080, 308] on h4 "Personal Colors" at bounding box center [1153, 315] width 316 height 33
click at [1106, 205] on span at bounding box center [1103, 207] width 11 height 11
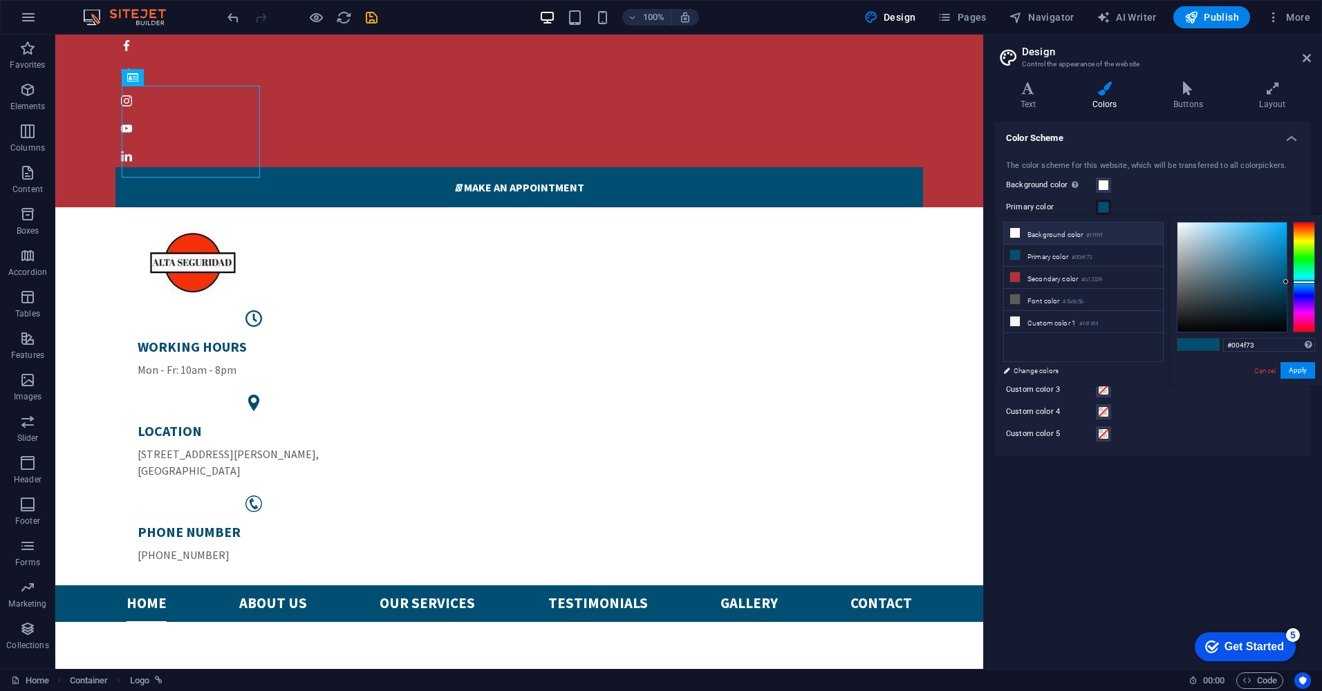
click at [1015, 234] on icon at bounding box center [1015, 233] width 10 height 10
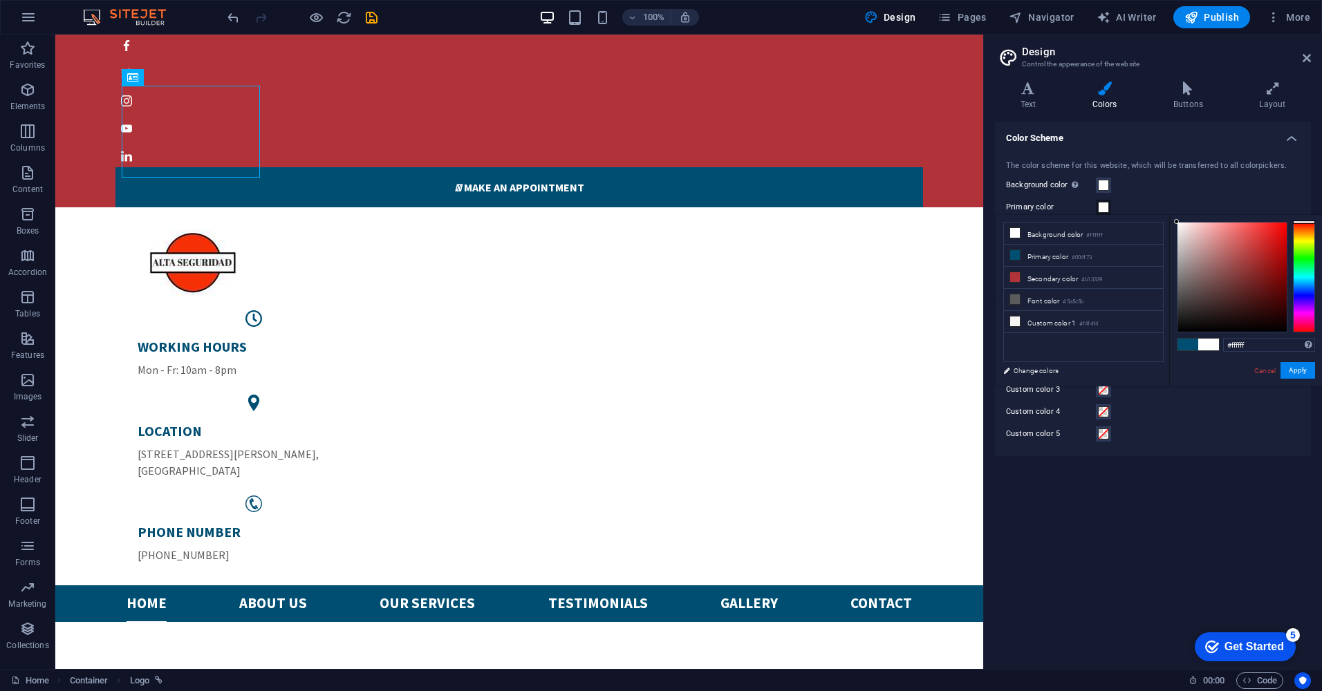
click at [1134, 191] on div "Background color Only visible if it is not covered by other backgrounds." at bounding box center [1153, 185] width 294 height 17
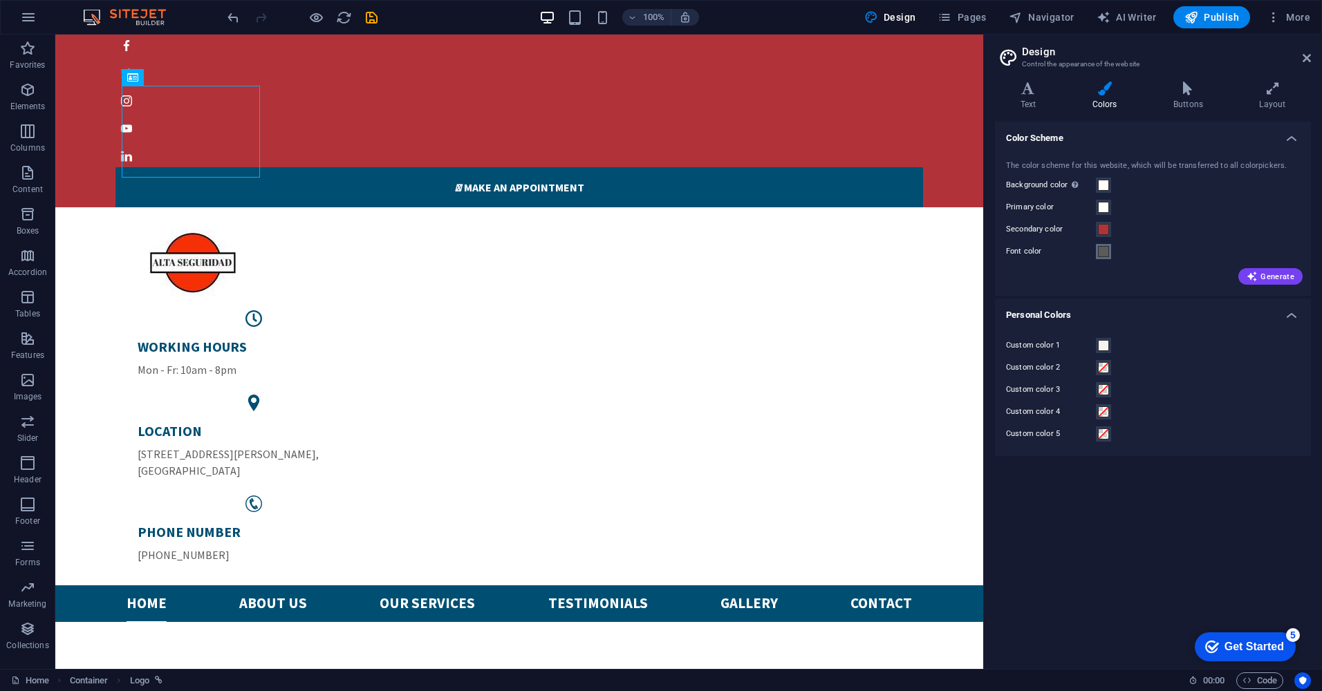
click at [1105, 251] on span at bounding box center [1103, 251] width 11 height 11
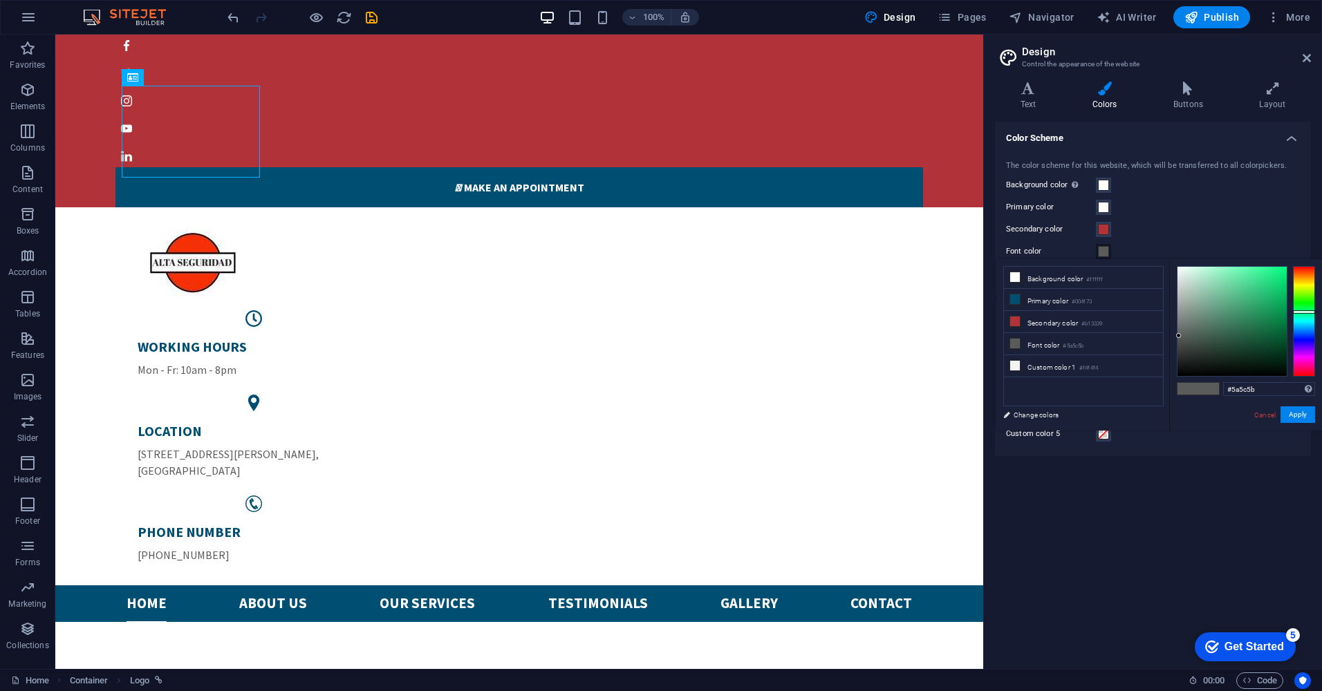
click at [1128, 208] on div "Primary color" at bounding box center [1153, 207] width 294 height 17
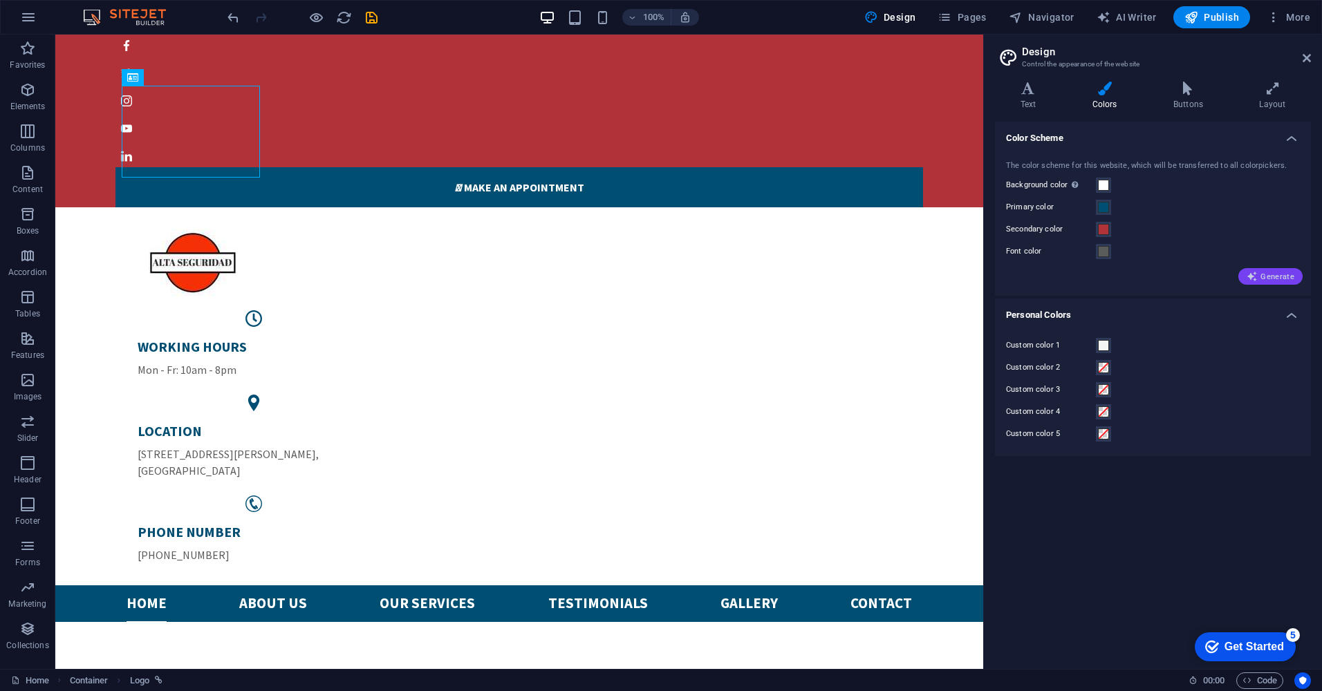
click at [1273, 270] on button "Generate" at bounding box center [1270, 276] width 64 height 17
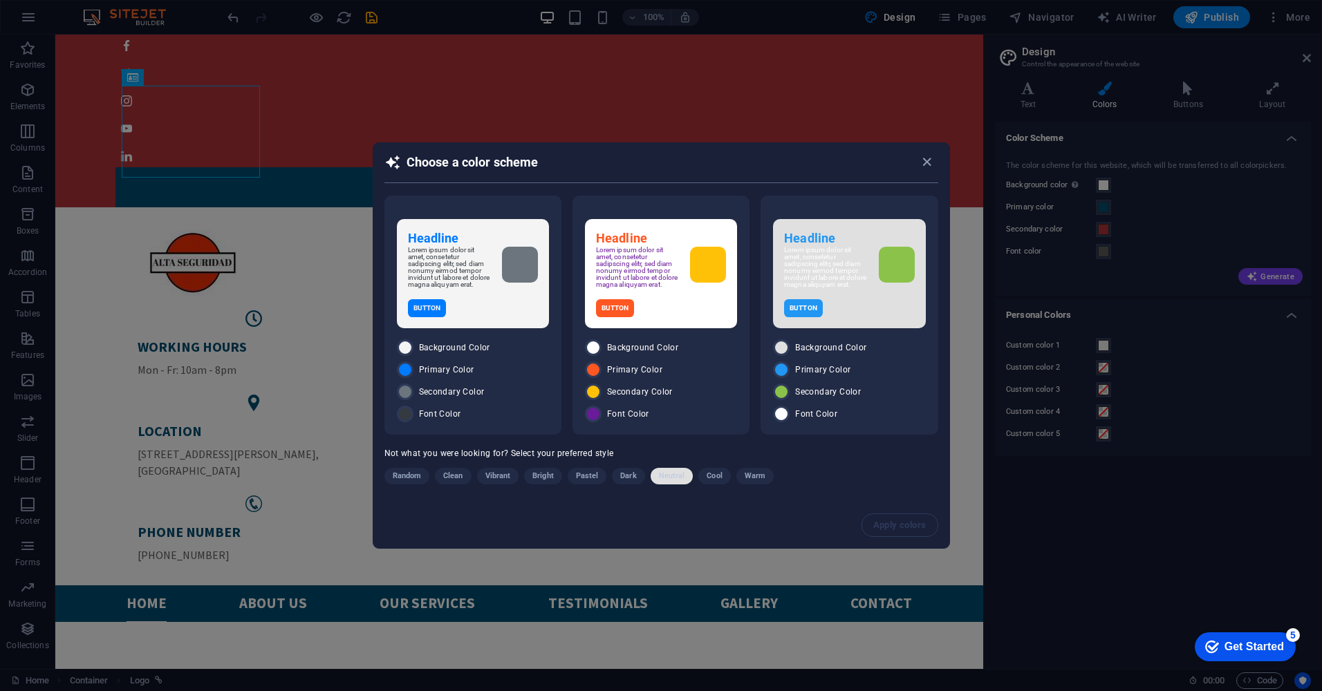
click at [680, 478] on span "Neutral" at bounding box center [672, 476] width 26 height 17
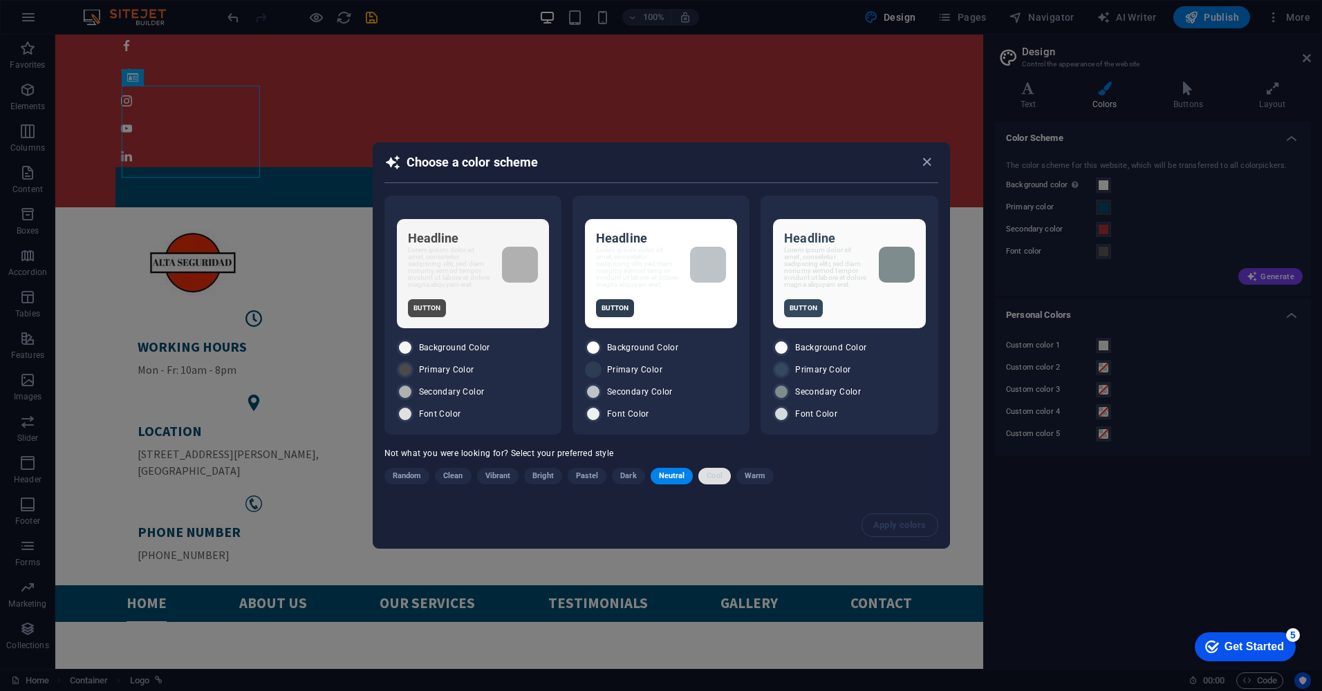
click at [719, 478] on span "Cool" at bounding box center [713, 476] width 15 height 17
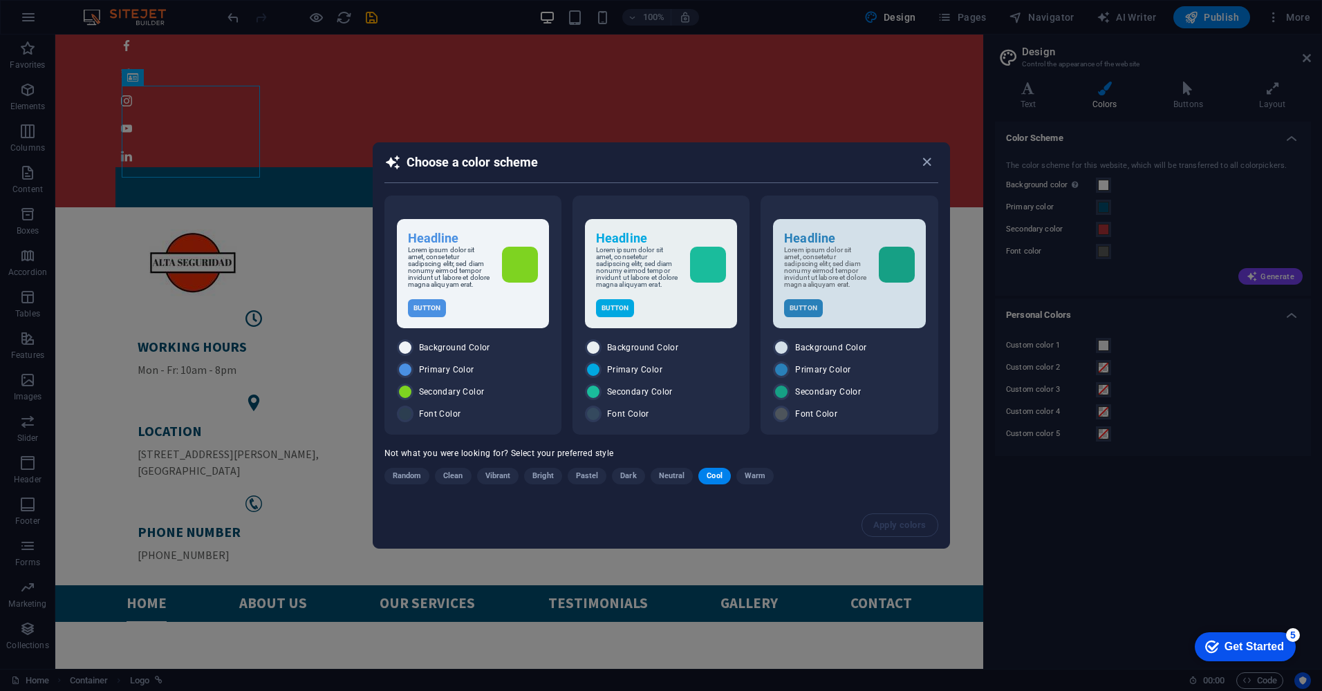
click at [760, 478] on span "Warm" at bounding box center [754, 476] width 21 height 17
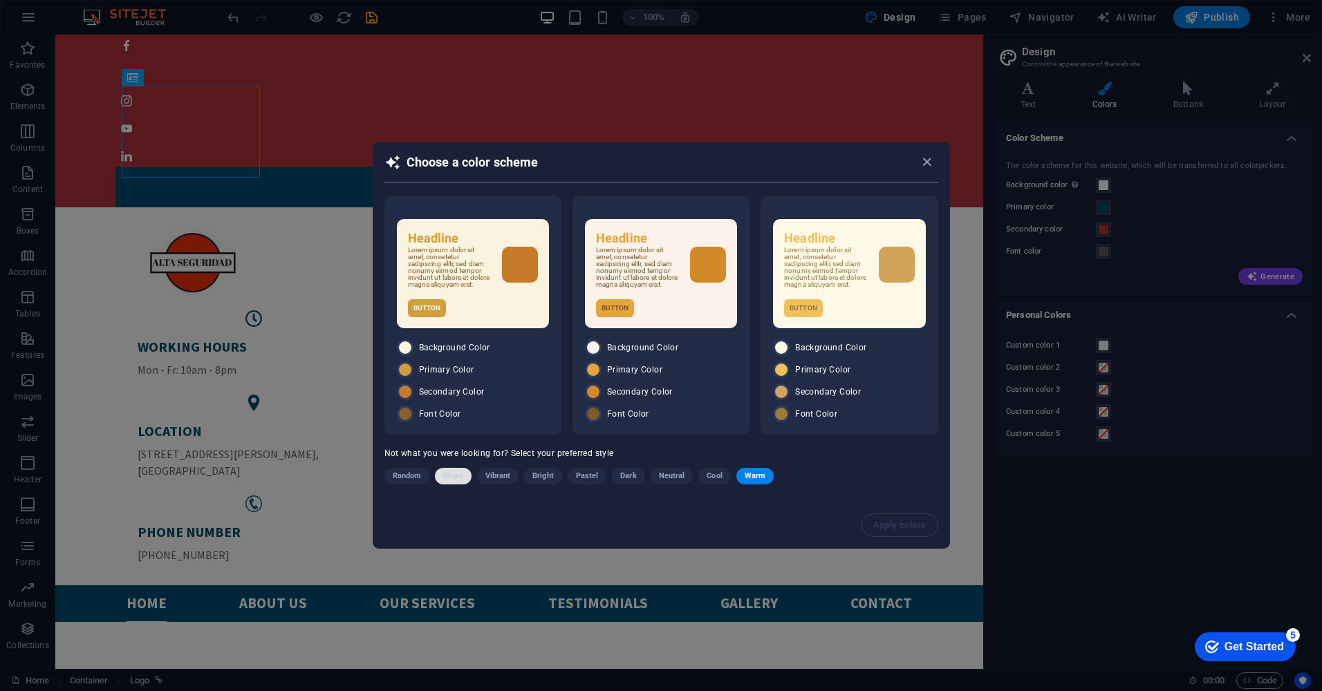
click at [453, 478] on span "Clean" at bounding box center [452, 476] width 19 height 17
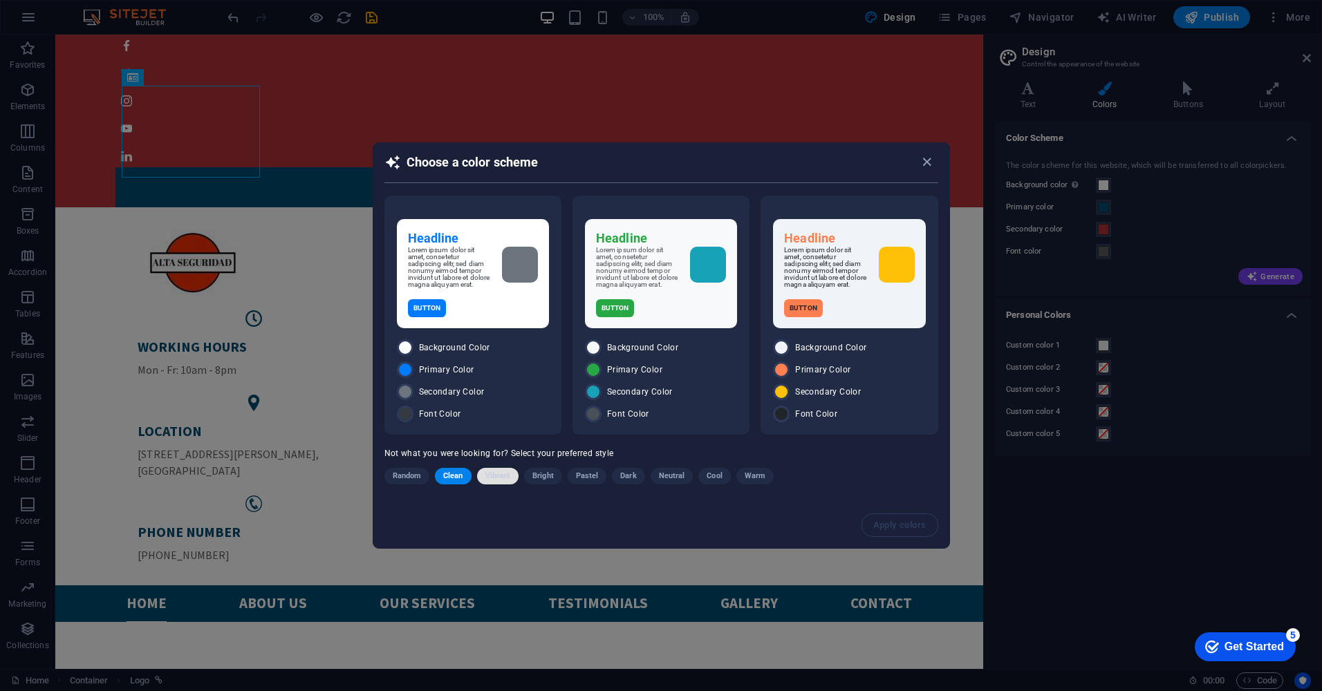
click at [494, 472] on span "Vibrant" at bounding box center [498, 476] width 26 height 17
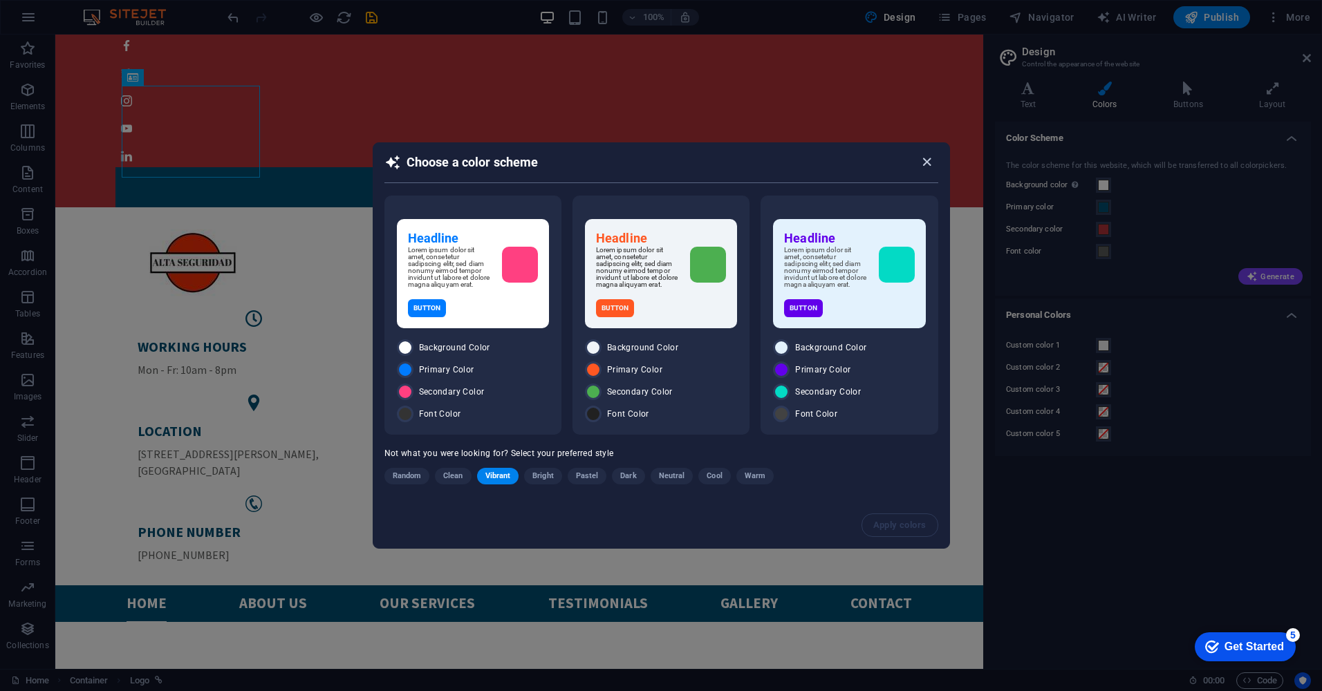
click at [937, 156] on span "button" at bounding box center [929, 162] width 17 height 16
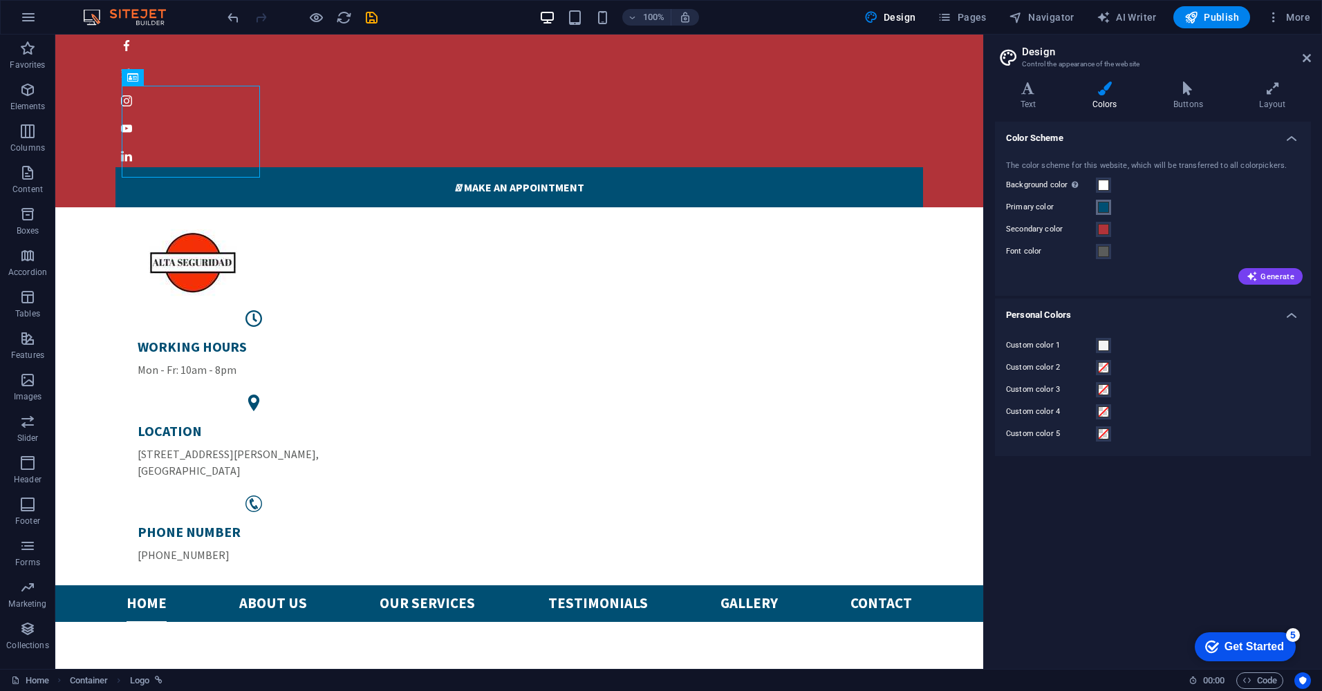
click at [1098, 205] on span at bounding box center [1103, 207] width 11 height 11
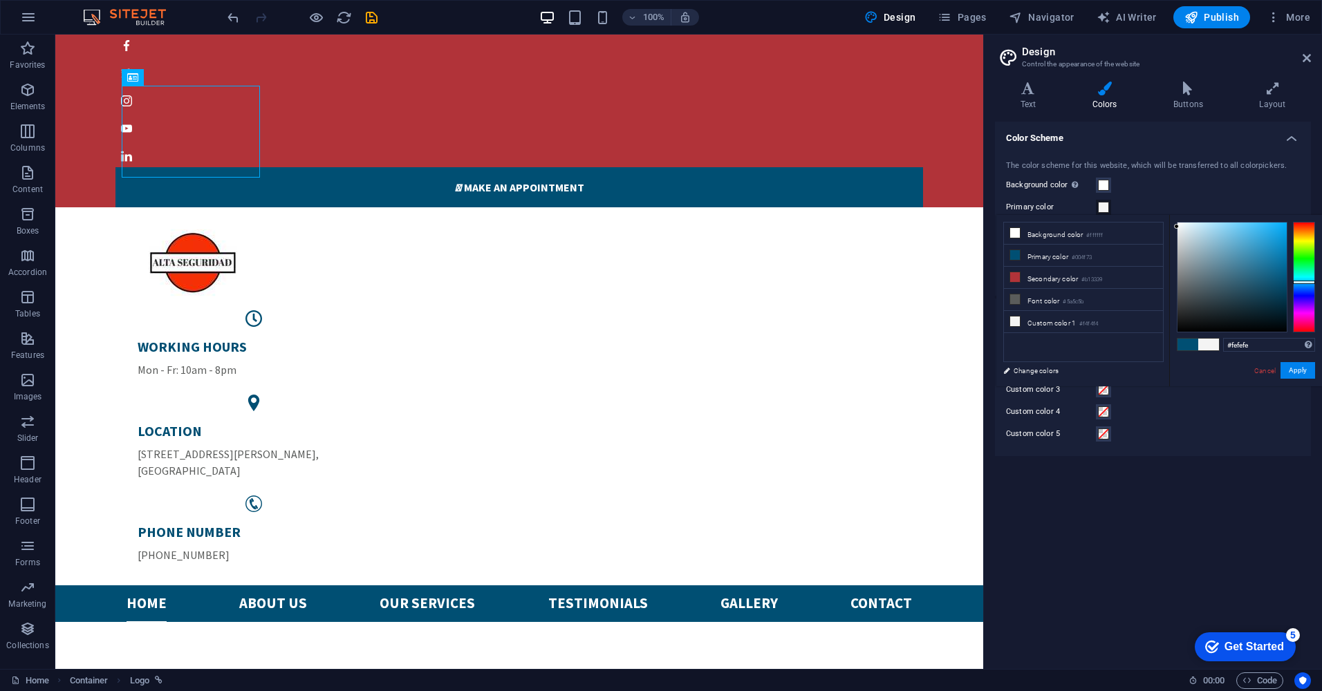
type input "#ffffff"
drag, startPoint x: 1230, startPoint y: 231, endPoint x: 1124, endPoint y: 218, distance: 107.2
click at [1124, 218] on div "less Background color #ffffff Primary color #004f73 Secondary color #b13339 Fon…" at bounding box center [1159, 300] width 326 height 171
click at [1184, 182] on div "Background color Only visible if it is not covered by other backgrounds." at bounding box center [1153, 185] width 294 height 17
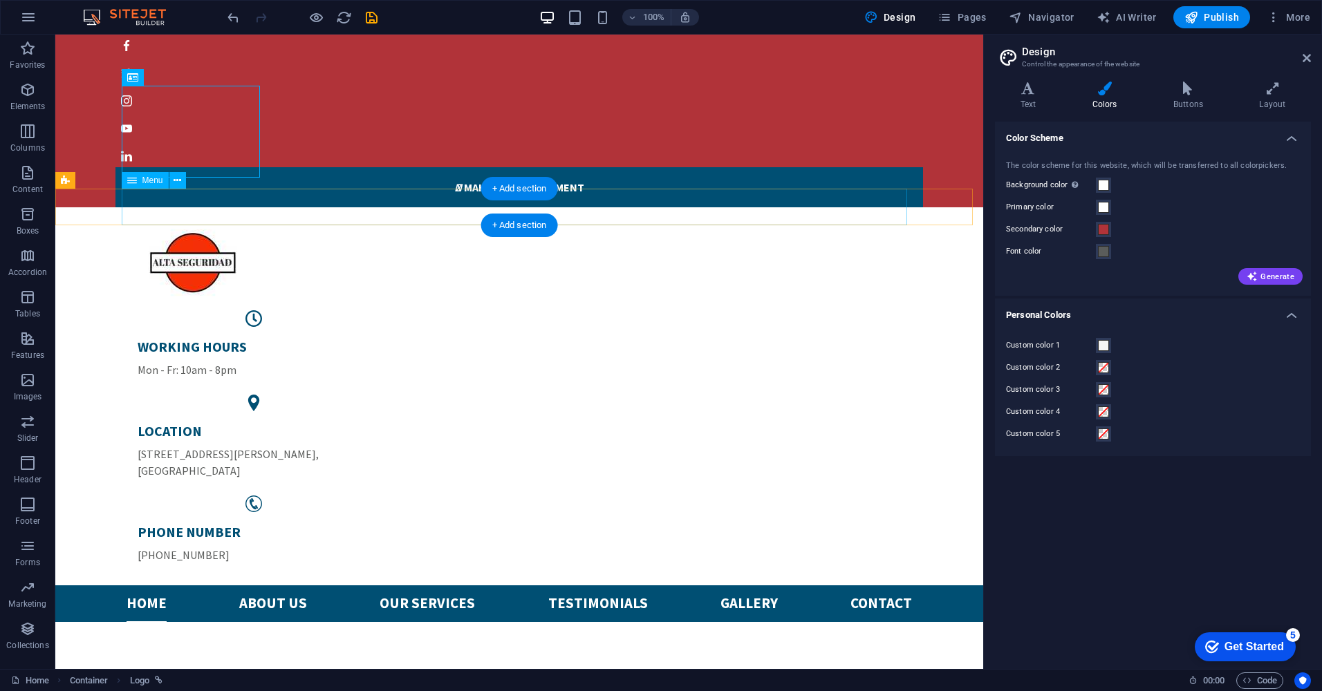
click at [806, 569] on nav "Home About us Our services Testimonials Gallery Contact" at bounding box center [518, 587] width 785 height 37
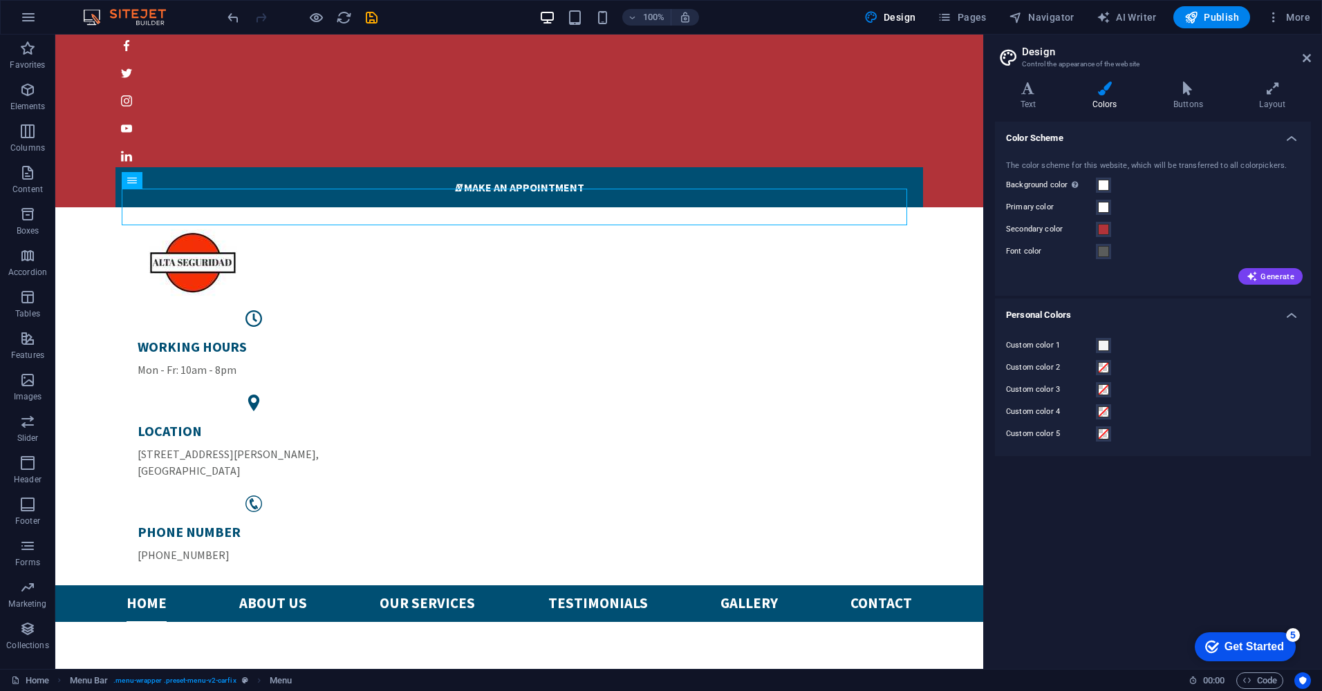
click at [1253, 637] on div "checkmark Get Started 5" at bounding box center [1244, 646] width 101 height 29
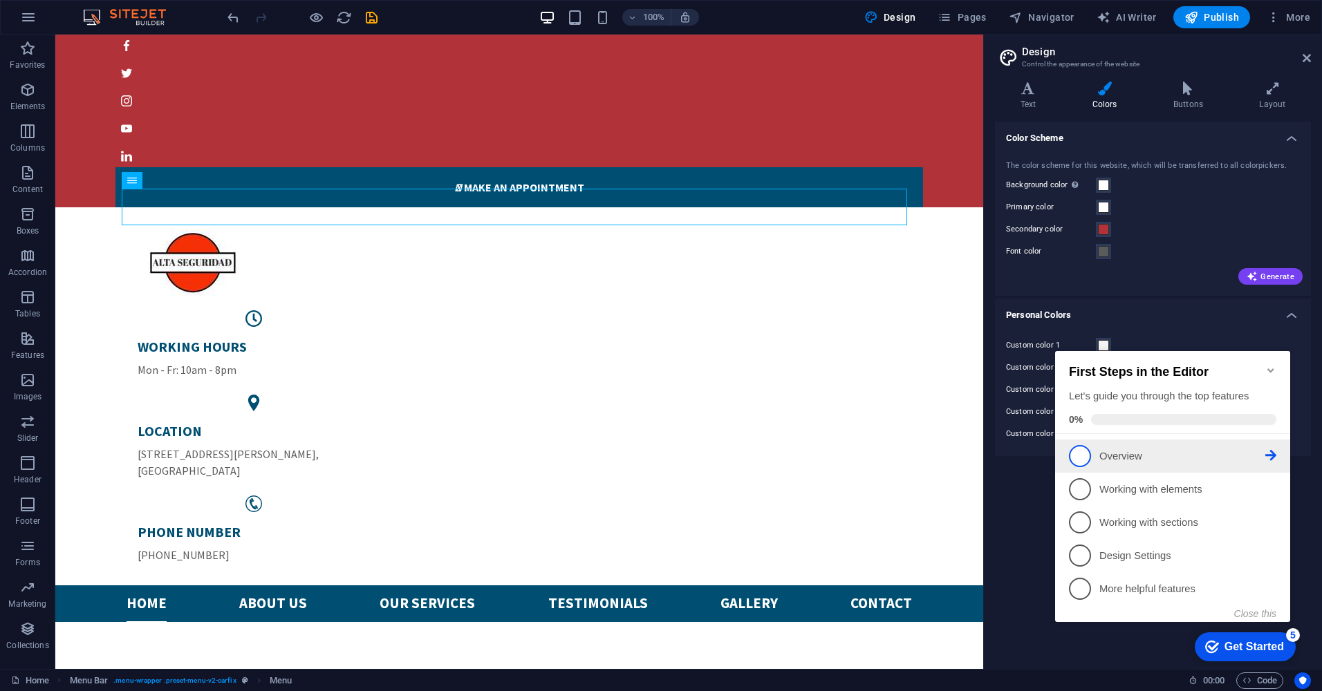
click at [1127, 449] on p "Overview - incomplete" at bounding box center [1182, 456] width 166 height 15
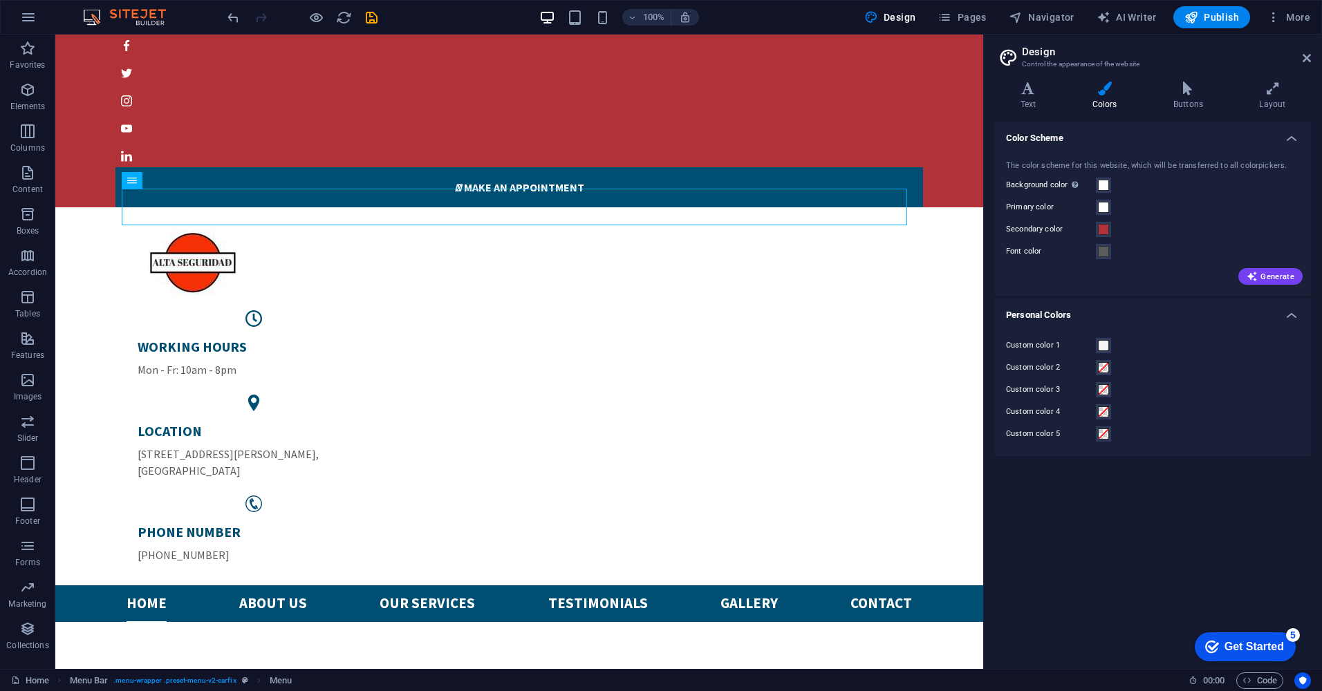
click at [1230, 637] on div "checkmark Get Started 5" at bounding box center [1244, 646] width 101 height 29
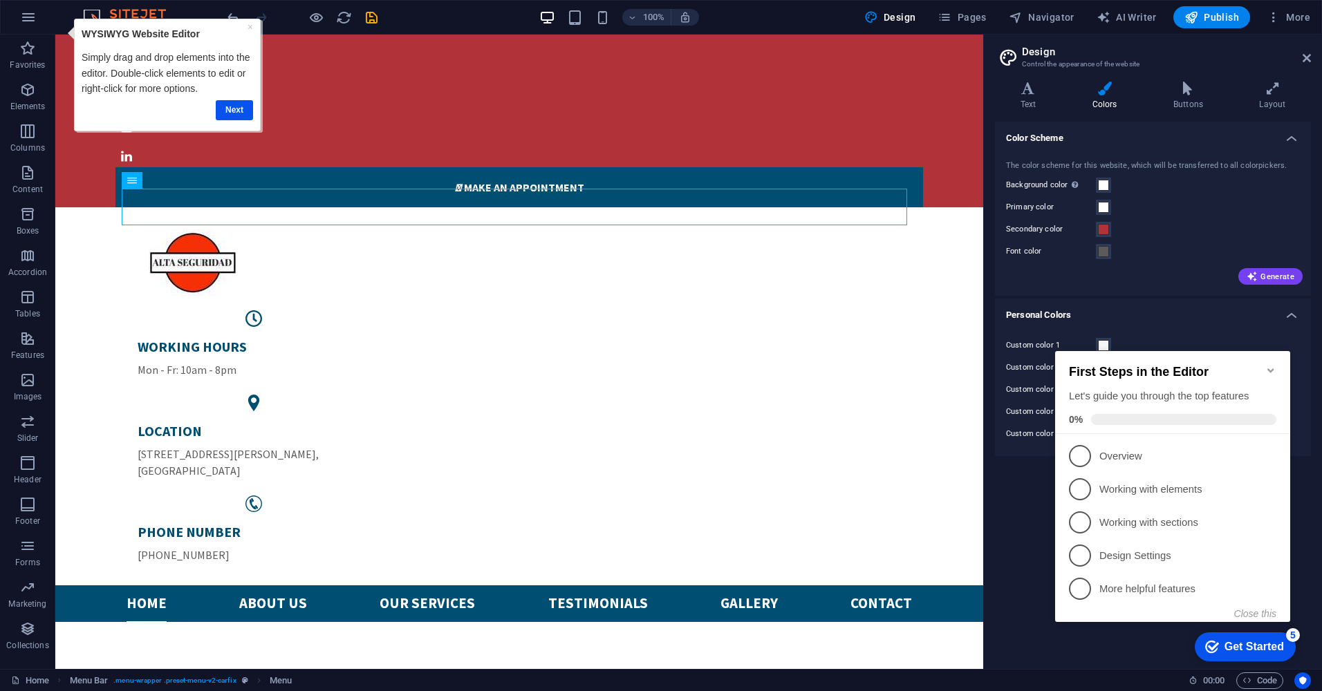
click at [1145, 426] on div "First Steps in the Editor Let's guide you through the top features 0%" at bounding box center [1172, 392] width 235 height 83
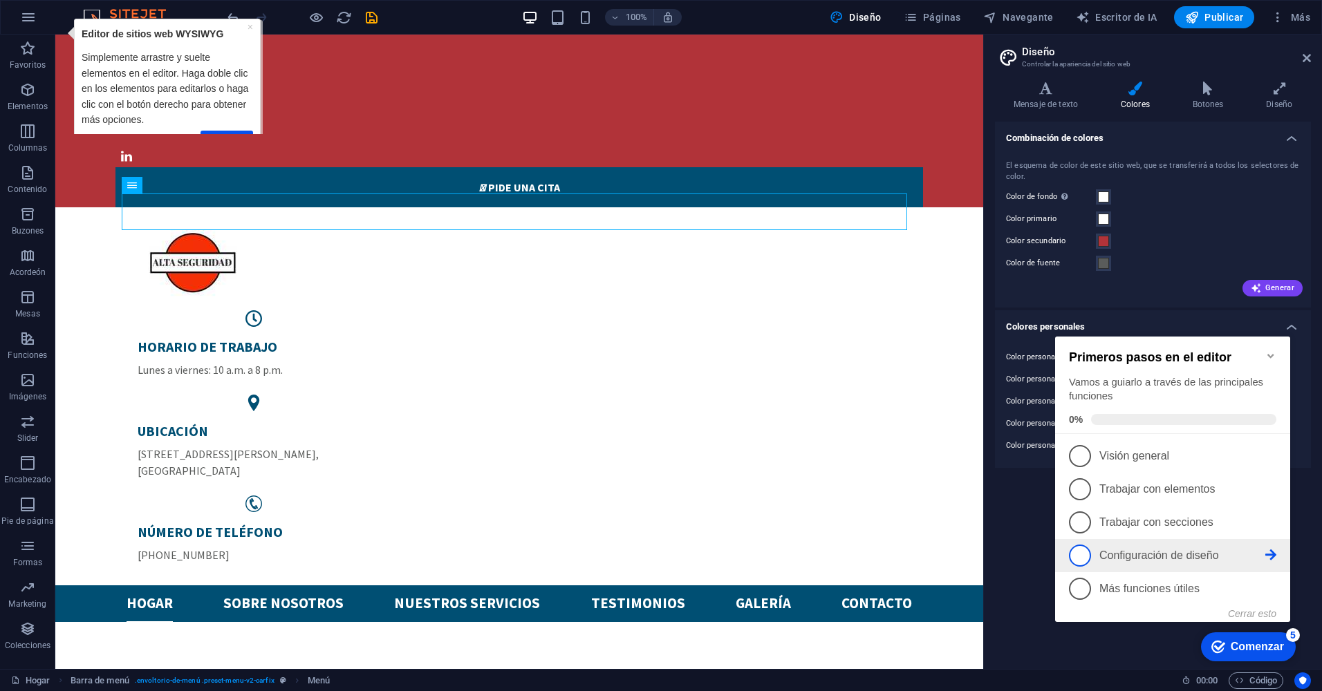
click at [1078, 551] on span "4" at bounding box center [1080, 556] width 22 height 22
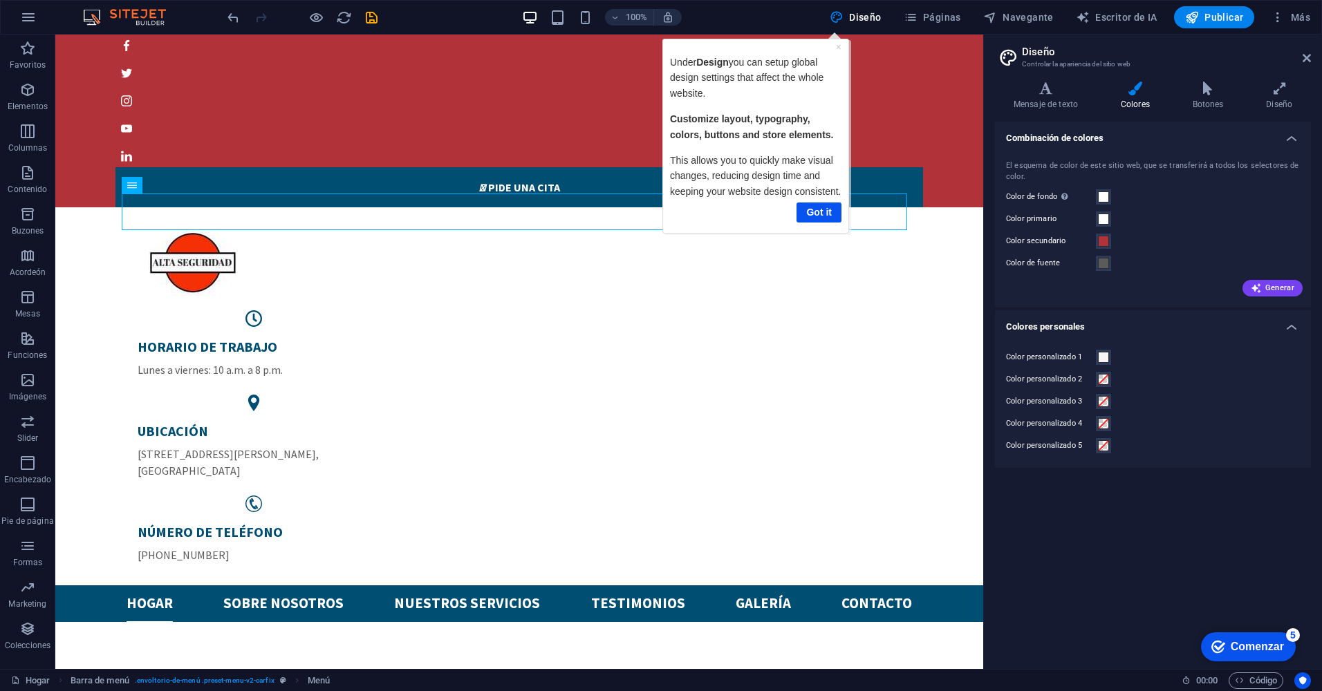
click at [1220, 640] on icon "Marca" at bounding box center [1218, 647] width 14 height 14
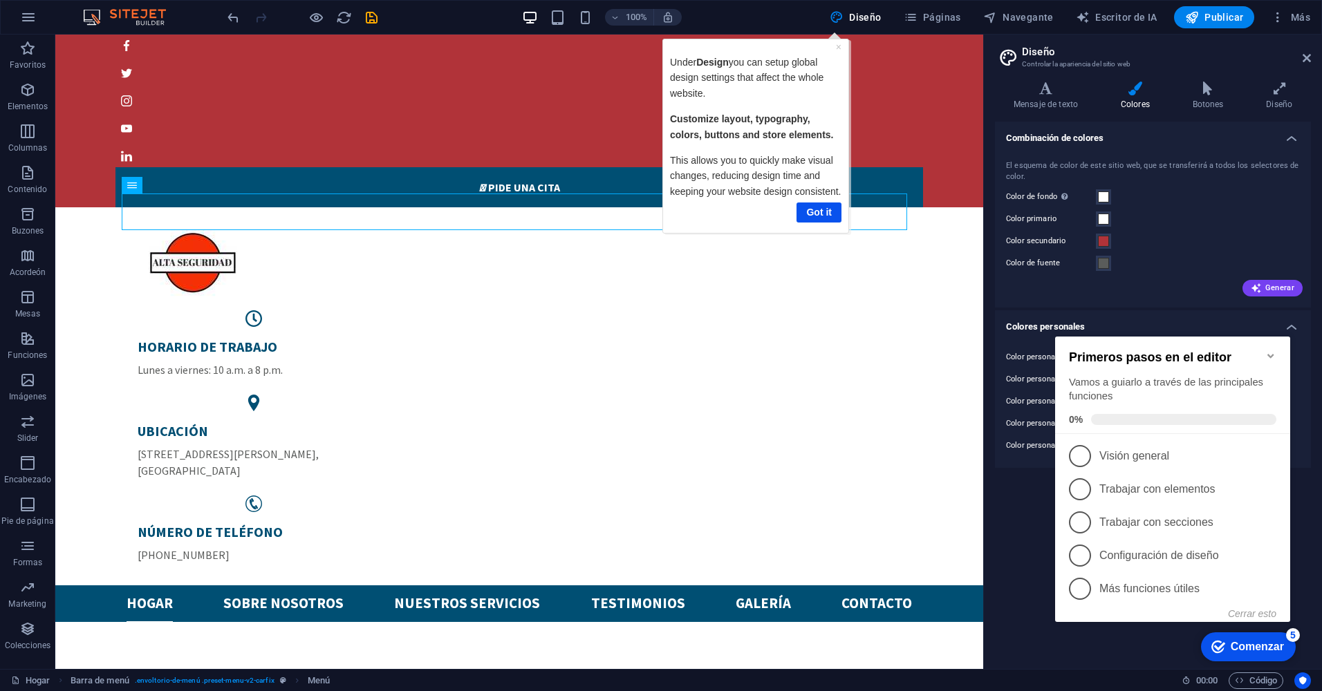
click at [1268, 350] on icon "Minimizar la lista de verificación" at bounding box center [1270, 355] width 11 height 11
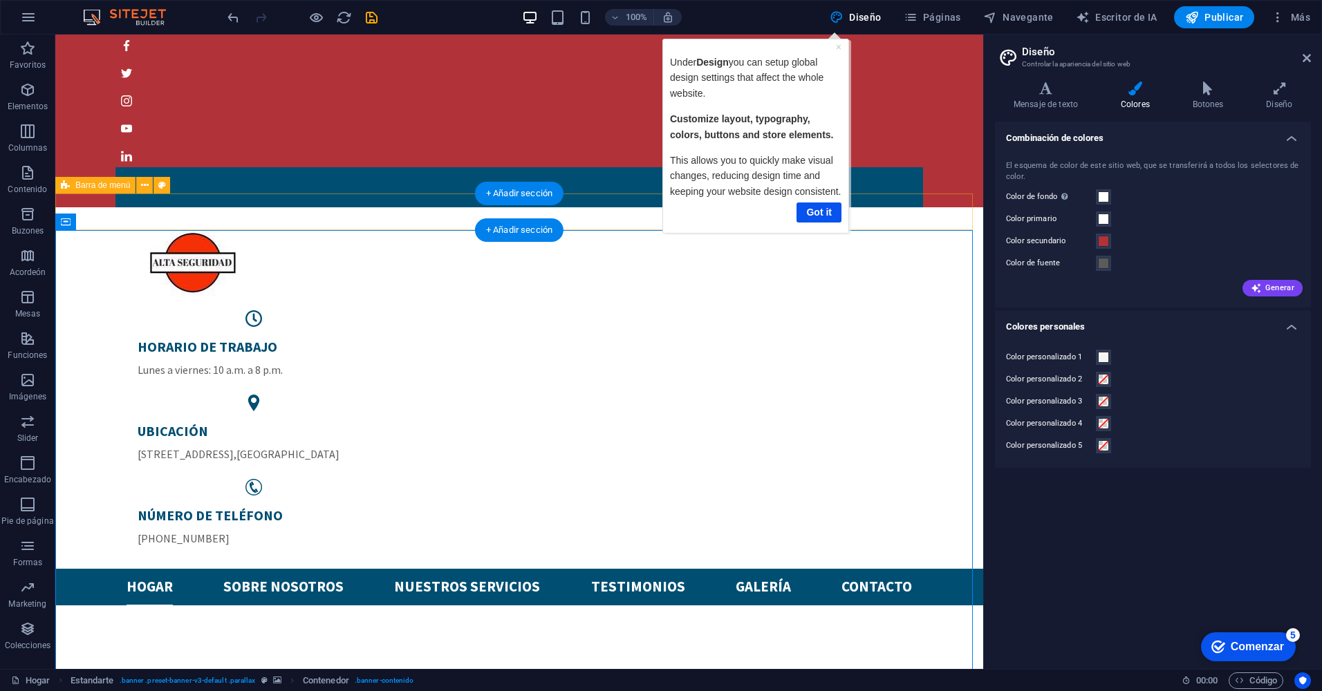
click at [928, 569] on div "Hogar Sobre nosotros Nuestros servicios Testimonios Galería Contacto" at bounding box center [519, 587] width 928 height 37
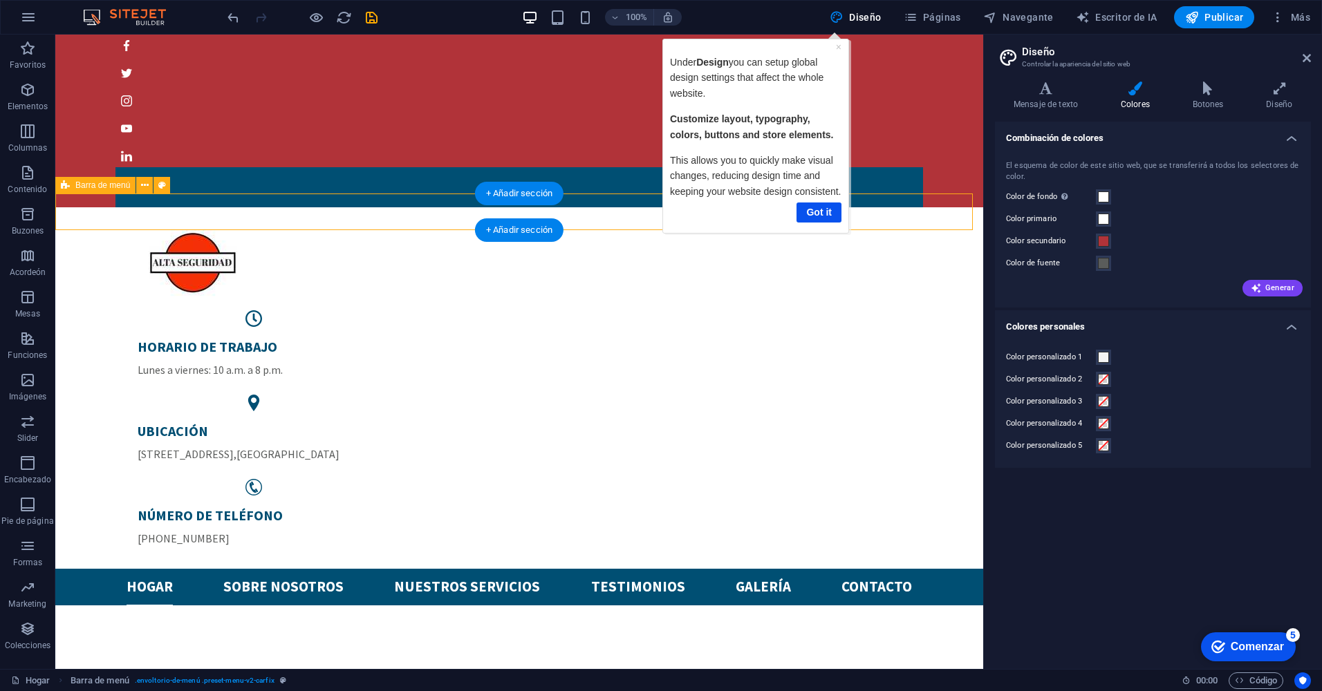
click at [928, 569] on div "Hogar Sobre nosotros Nuestros servicios Testimonios Galería Contacto" at bounding box center [519, 587] width 928 height 37
click at [684, 569] on nav "Hogar Sobre nosotros Nuestros servicios Testimonios Galería Contacto" at bounding box center [518, 587] width 785 height 37
select select "header"
select select "rem"
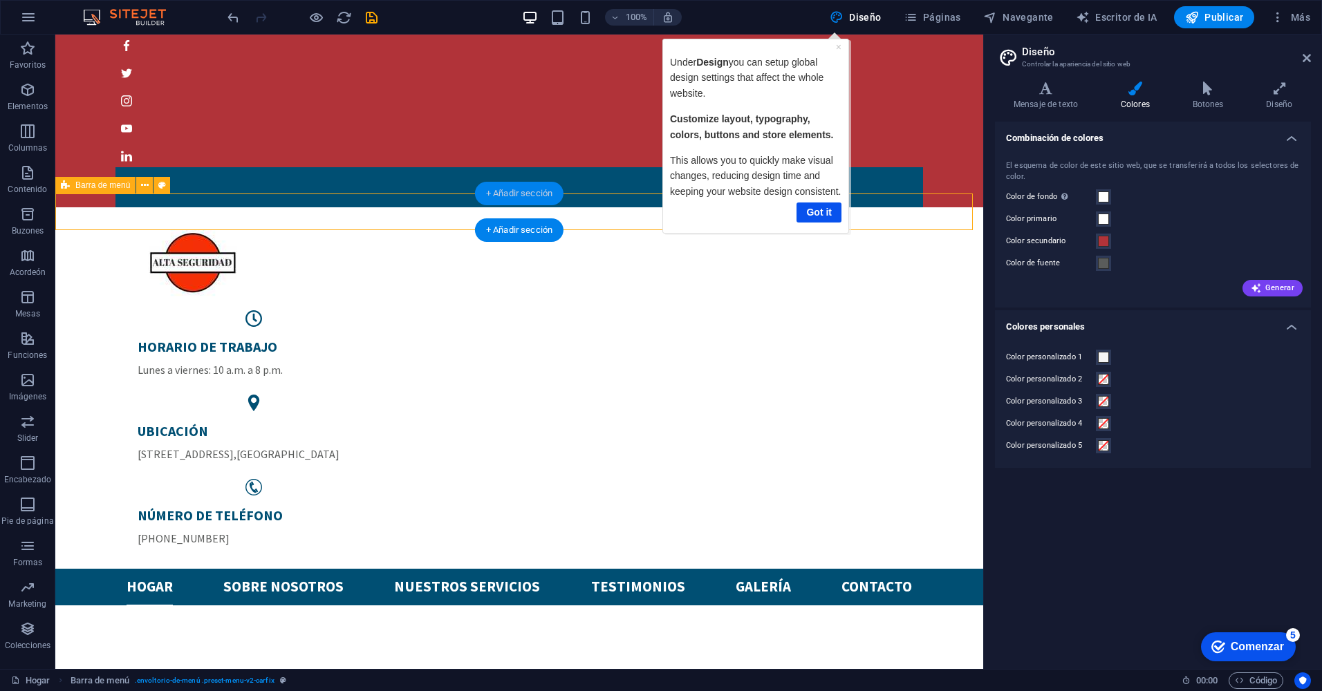
select select "rem"
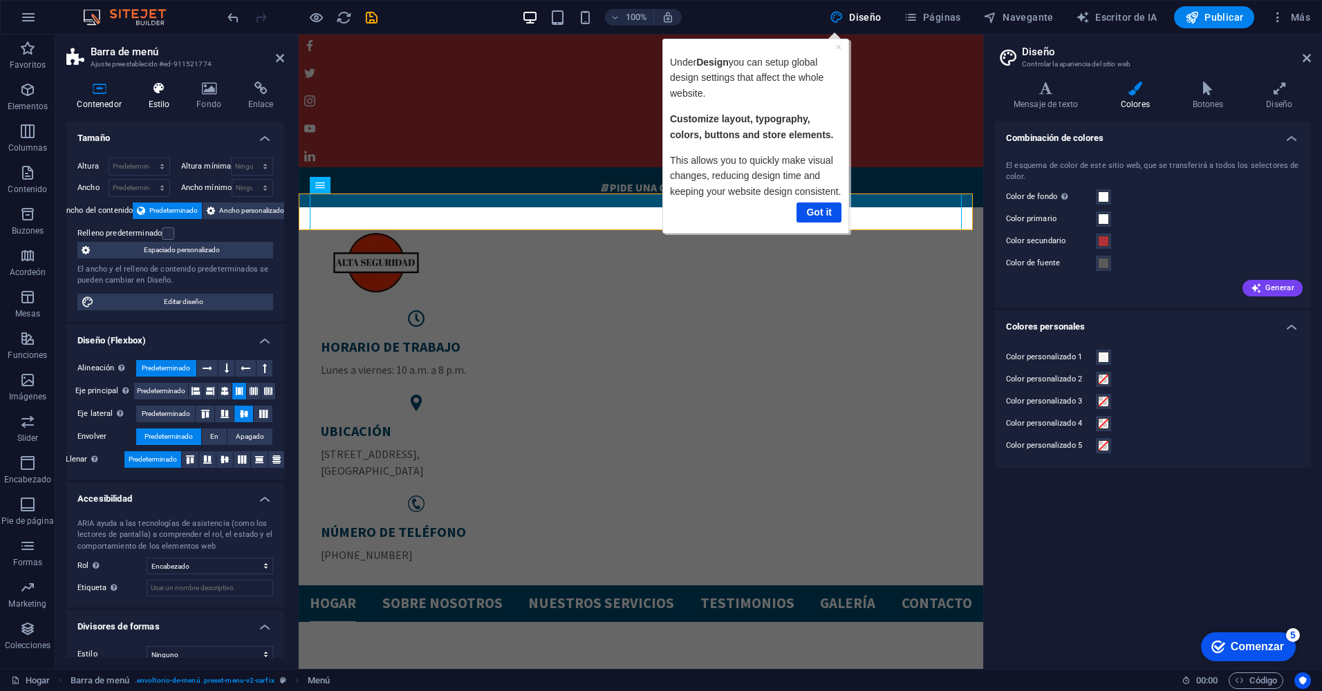
click at [166, 99] on h4 "Estilo" at bounding box center [162, 96] width 48 height 29
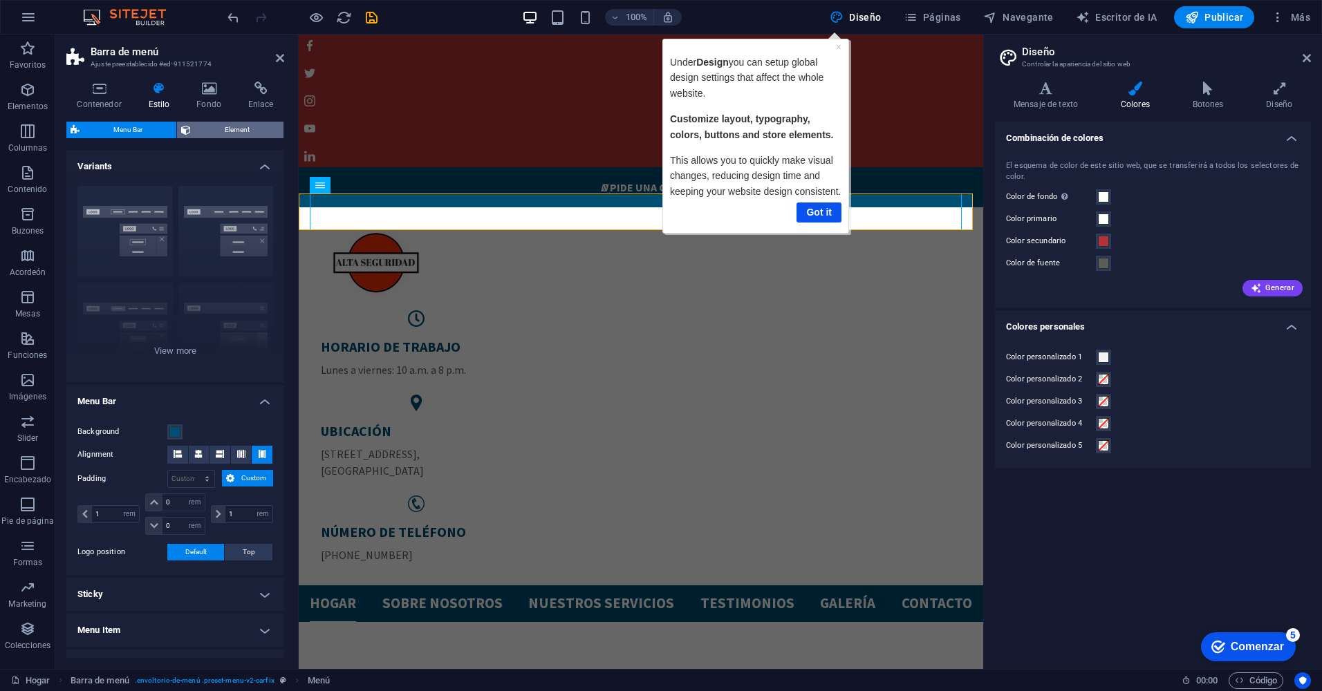
click at [206, 131] on span "Element" at bounding box center [237, 130] width 84 height 17
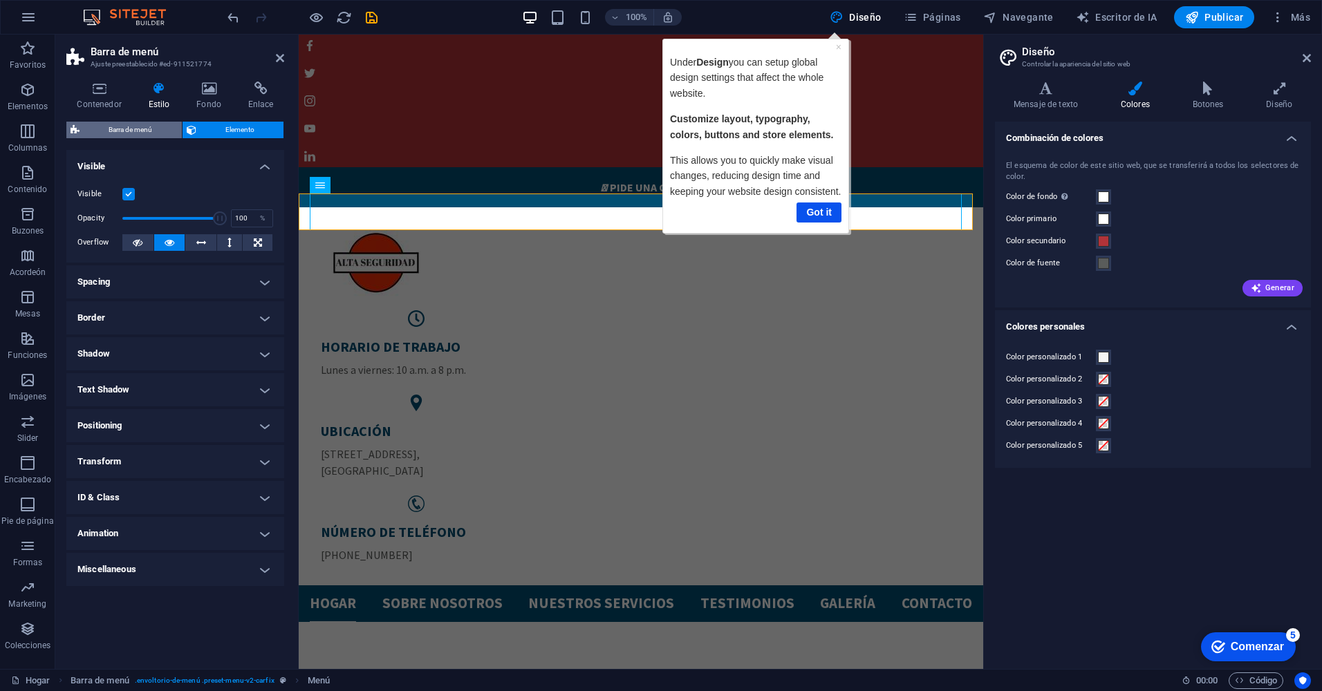
click at [151, 126] on span "Barra de menú" at bounding box center [131, 130] width 94 height 17
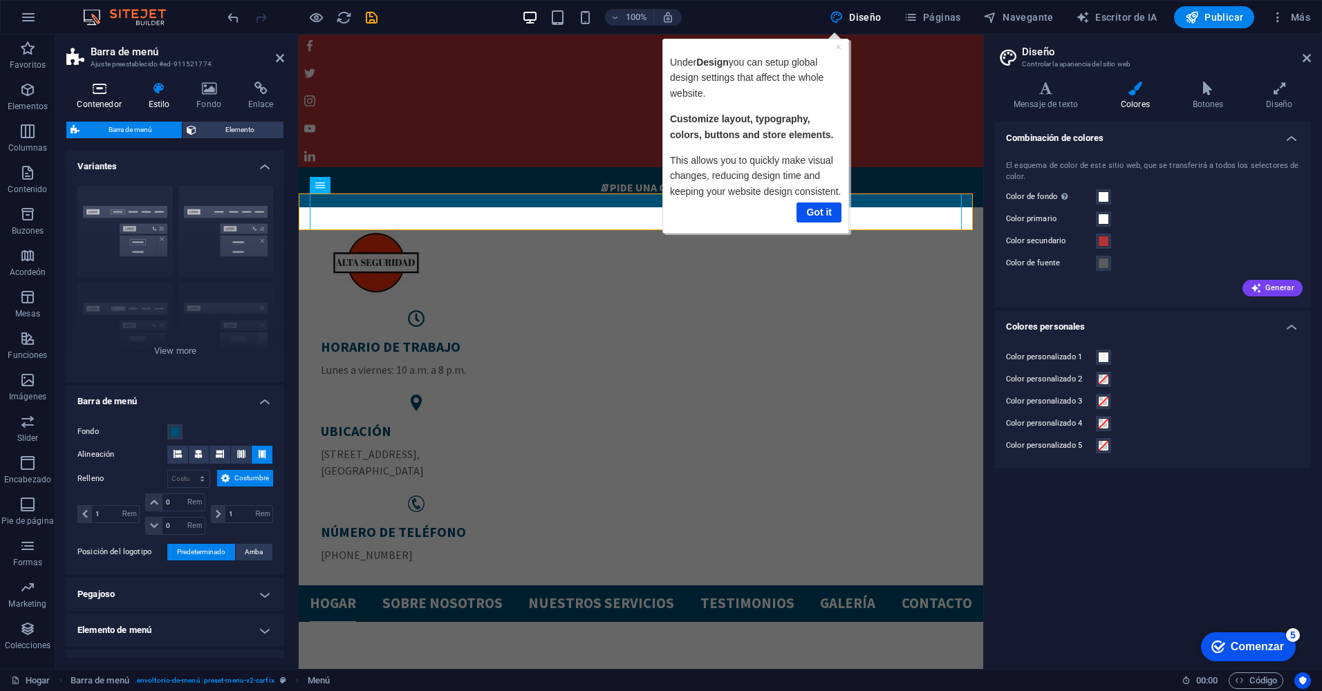
click at [105, 97] on h4 "Contenedor" at bounding box center [101, 96] width 71 height 29
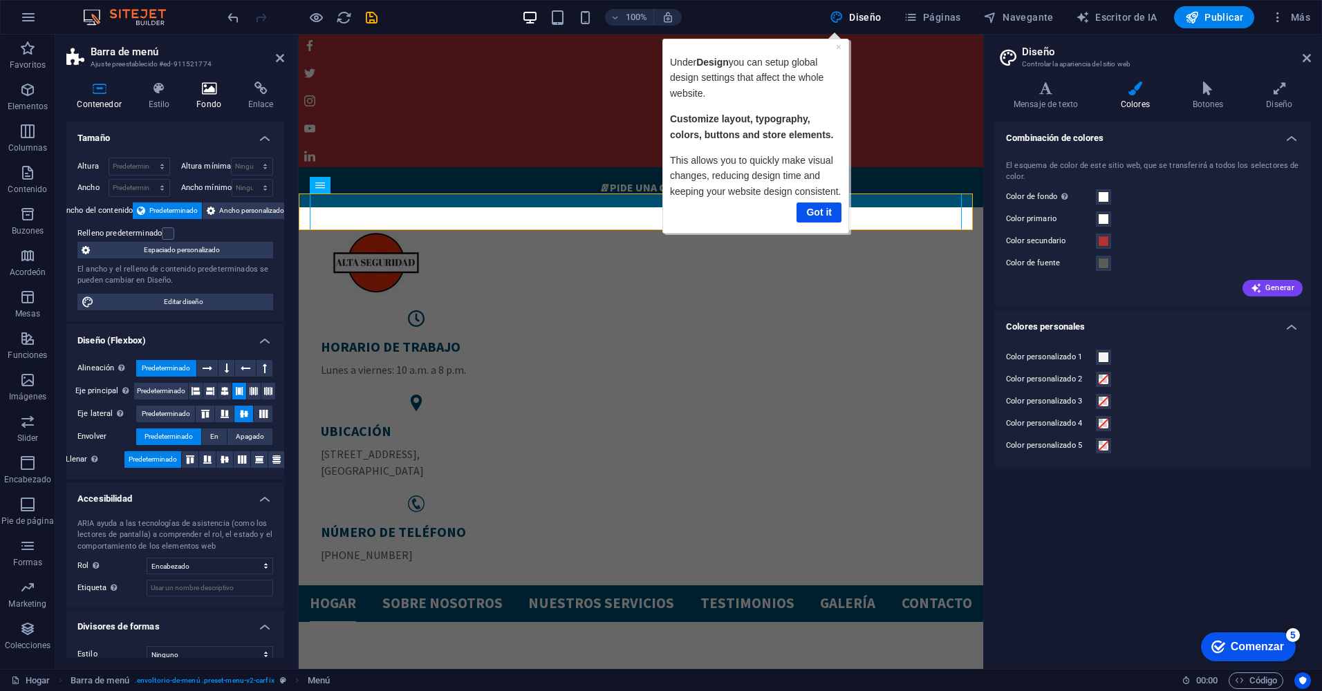
click at [203, 96] on h4 "Fondo" at bounding box center [212, 96] width 52 height 29
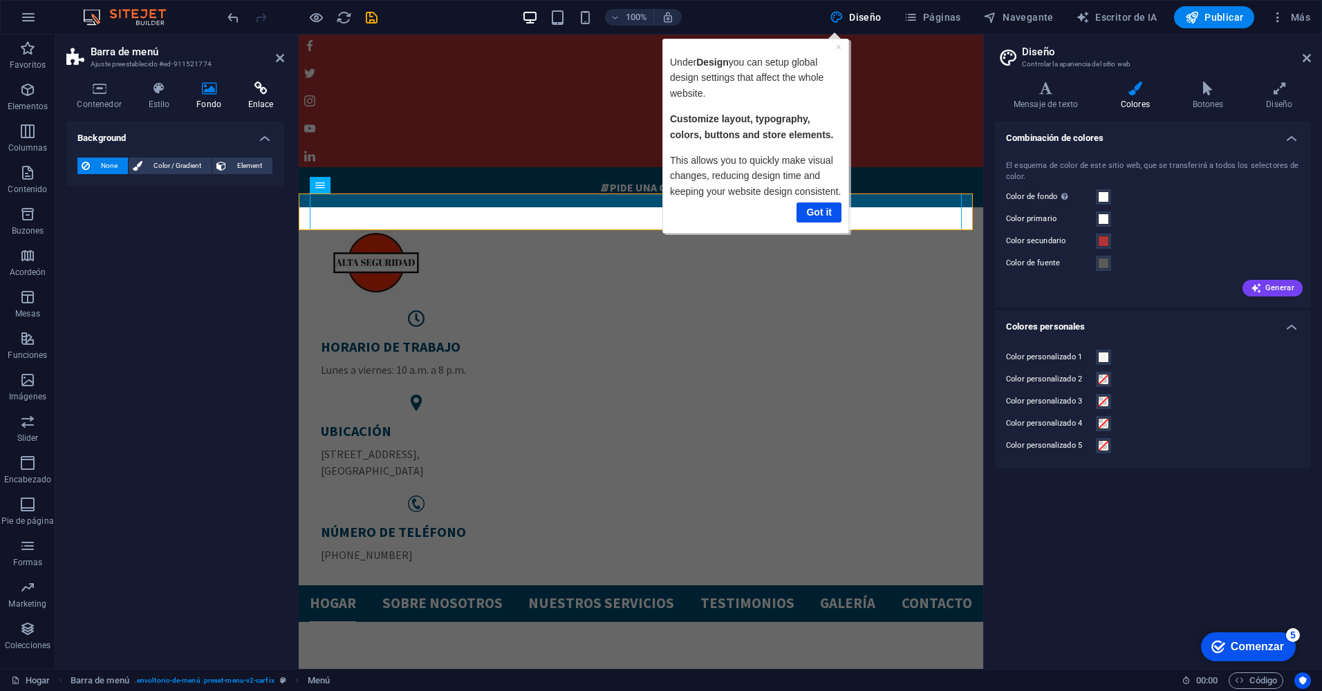
click at [256, 91] on icon at bounding box center [260, 89] width 47 height 14
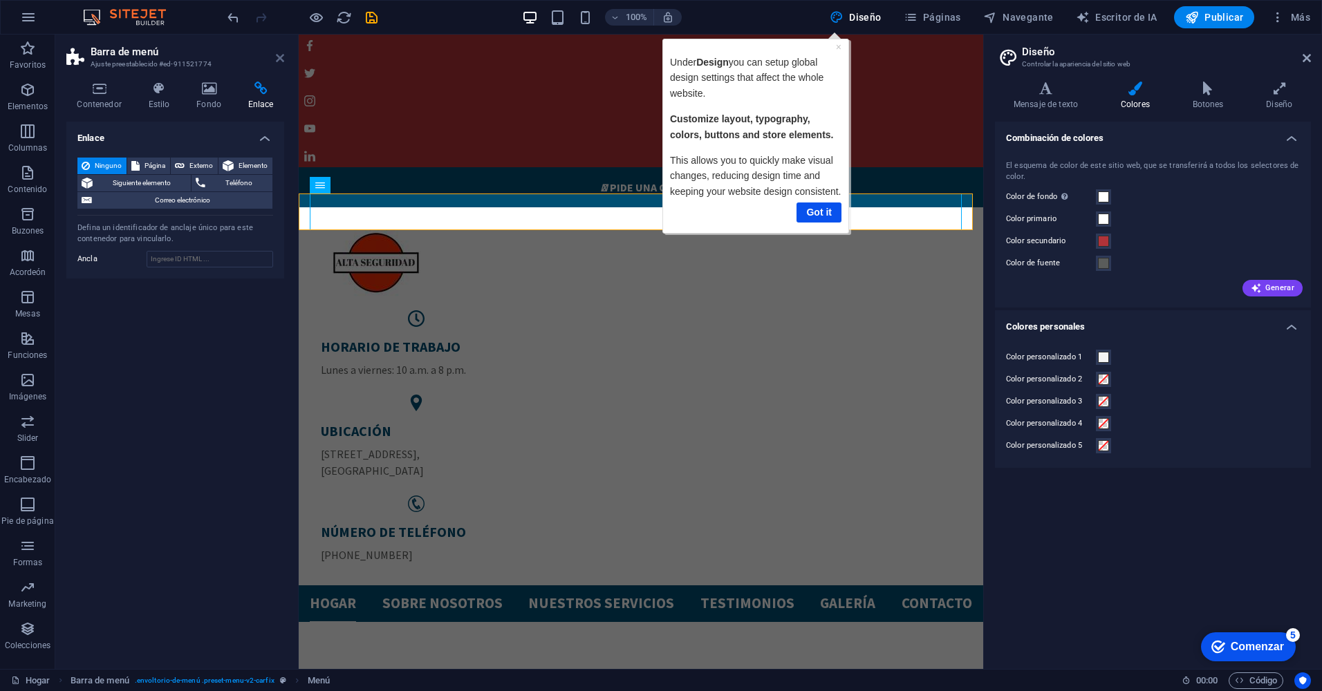
click at [277, 60] on icon at bounding box center [280, 58] width 8 height 11
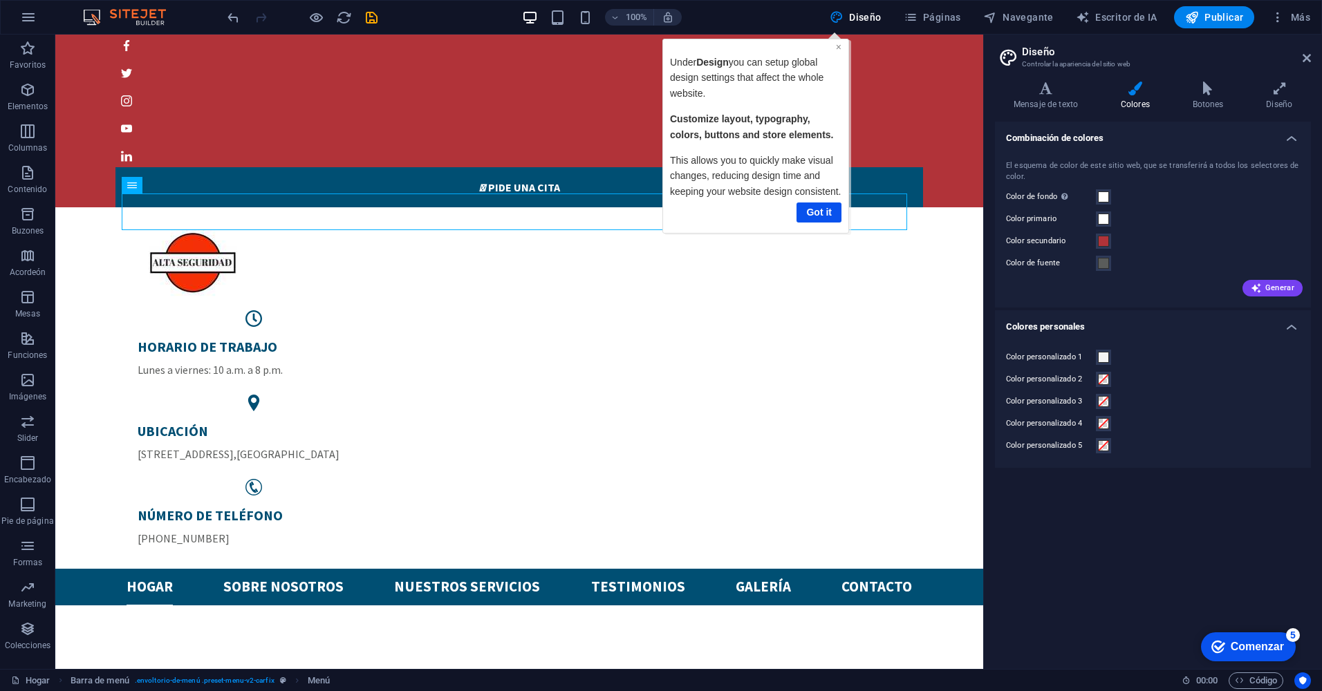
click at [838, 48] on link "×" at bounding box center [839, 46] width 6 height 11
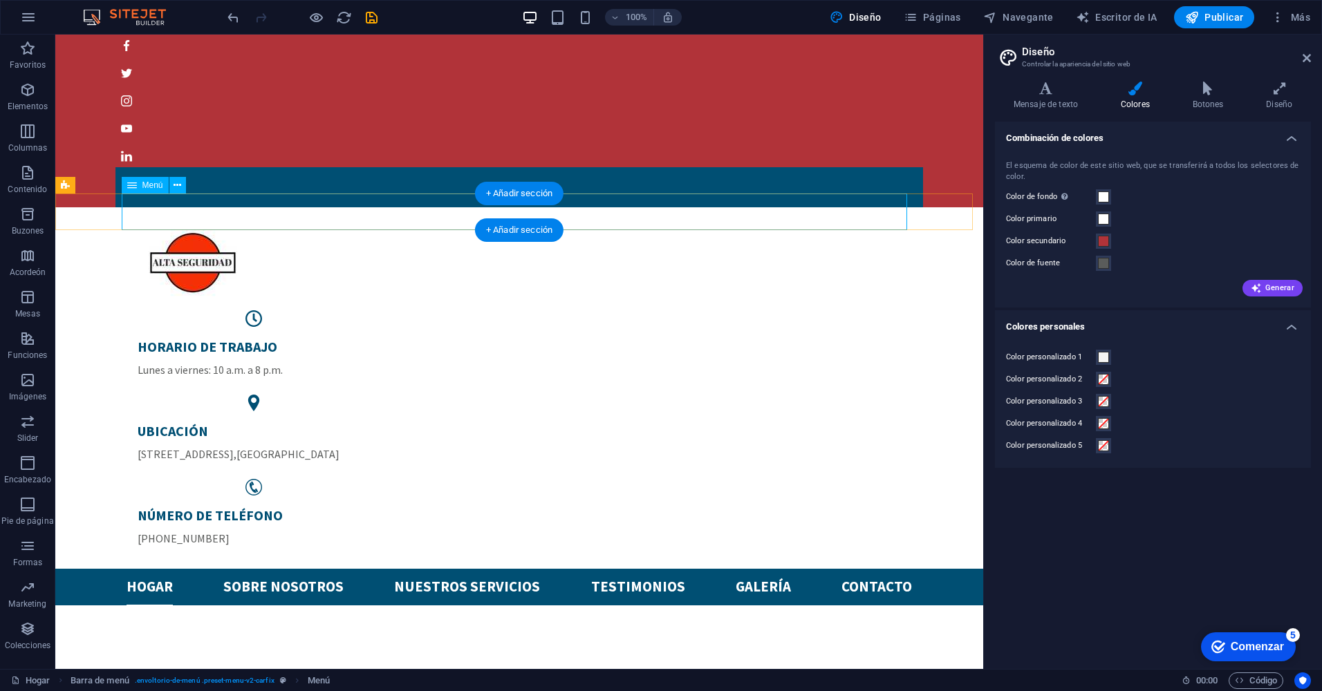
click at [143, 569] on nav "Hogar Sobre nosotros Nuestros servicios Testimonios Galería Contacto" at bounding box center [518, 587] width 785 height 37
select select
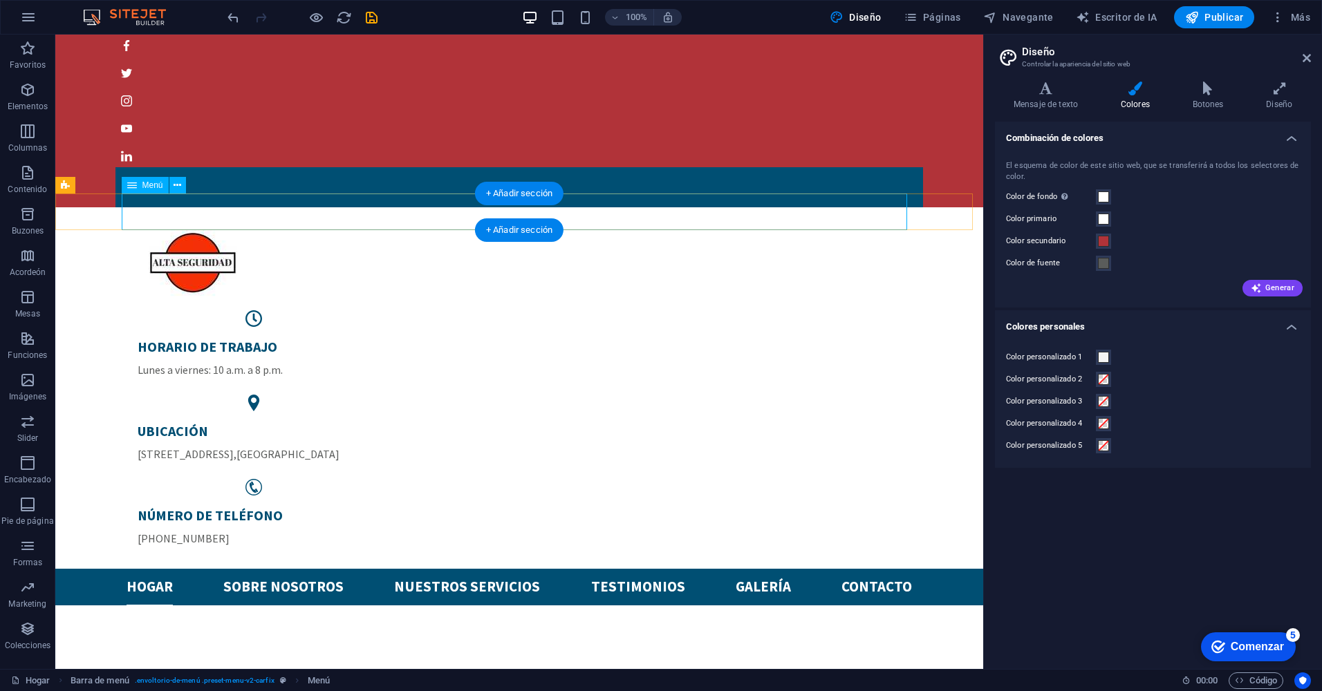
select select
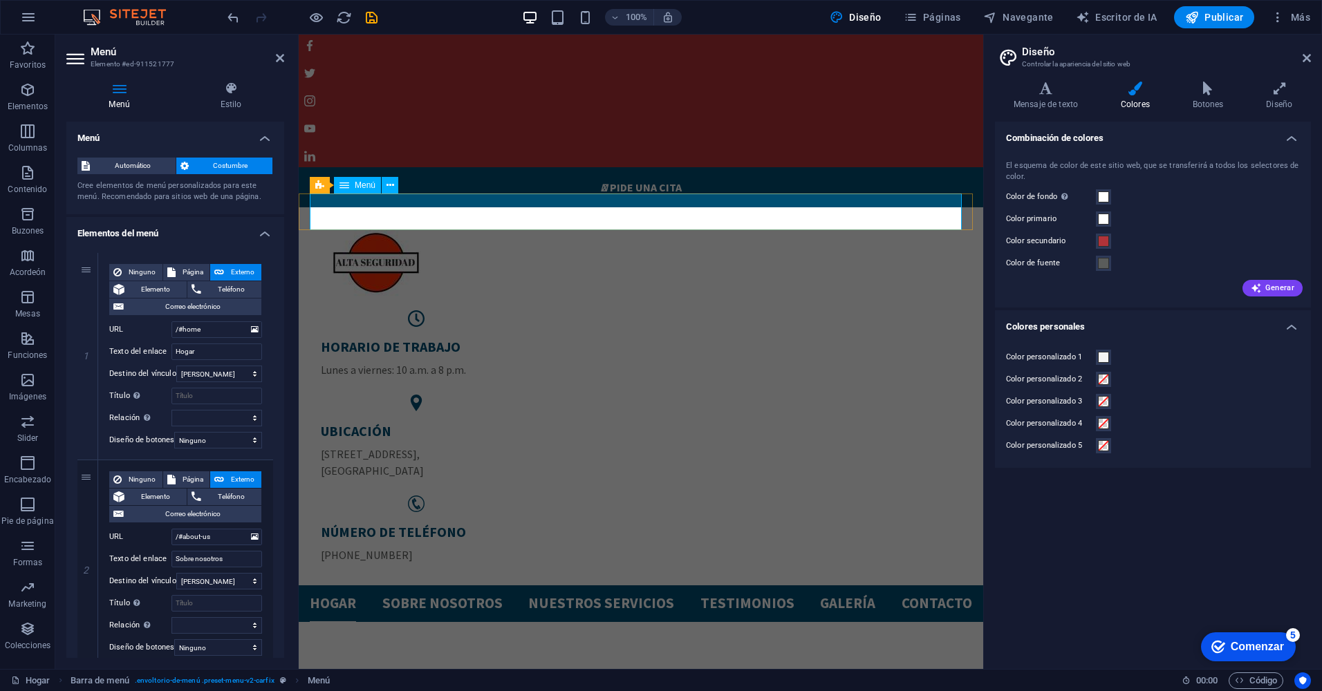
click at [843, 585] on nav "Hogar Sobre nosotros Nuestros servicios Testimonios Galería Contacto" at bounding box center [641, 603] width 662 height 37
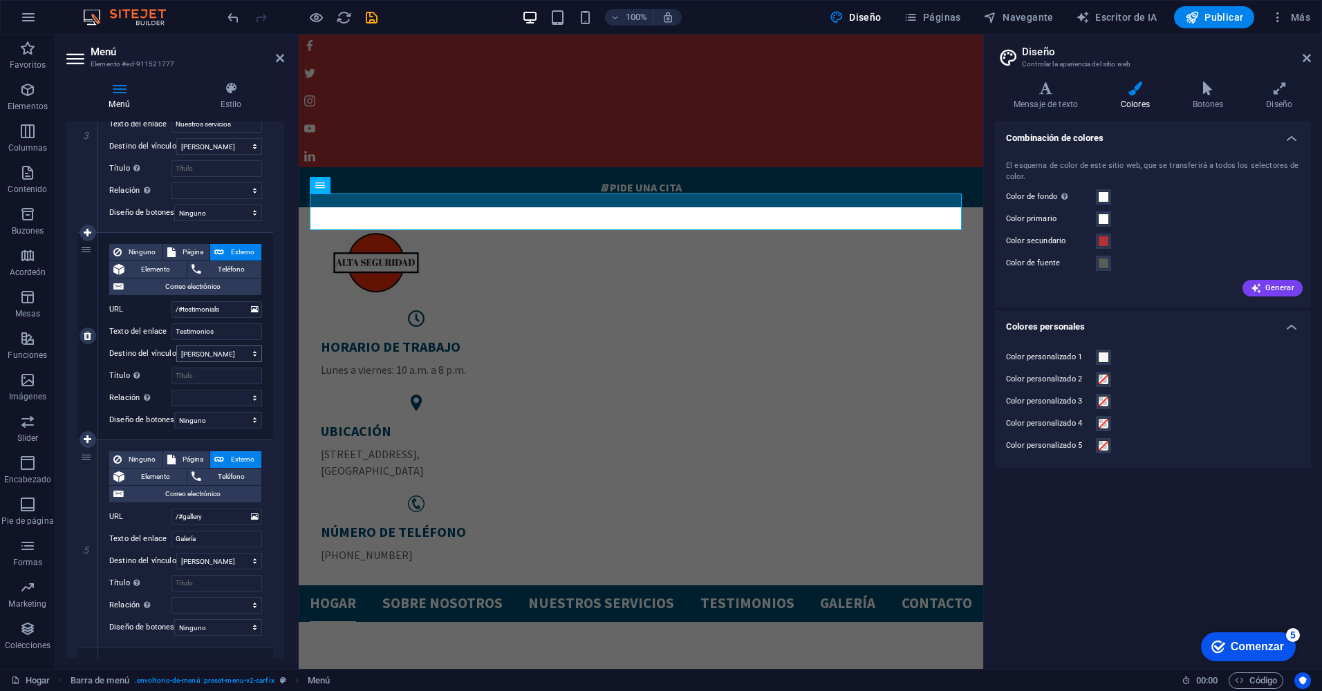
scroll to position [802, 0]
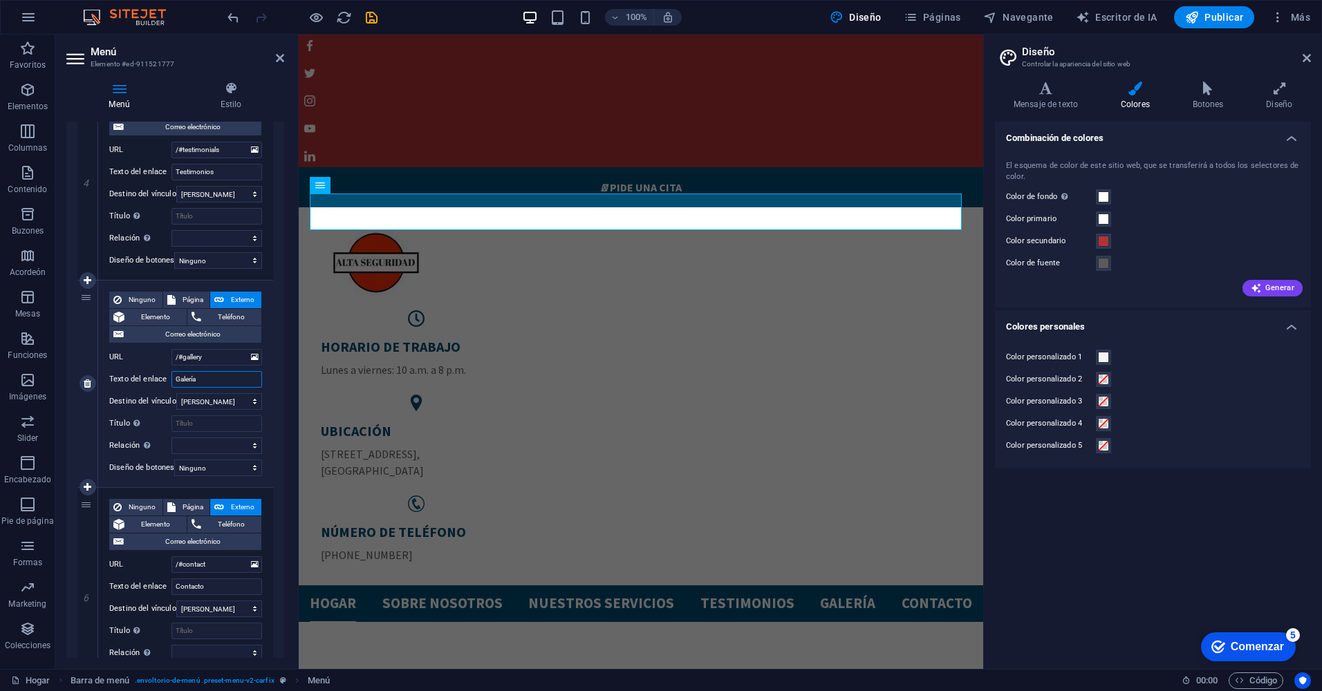
drag, startPoint x: 214, startPoint y: 380, endPoint x: 131, endPoint y: 362, distance: 84.9
click at [131, 362] on div "Ninguno Página Externo Elemento Teléfono Correo electrónico Page Home Subpage L…" at bounding box center [185, 373] width 153 height 162
type input "E"
select select
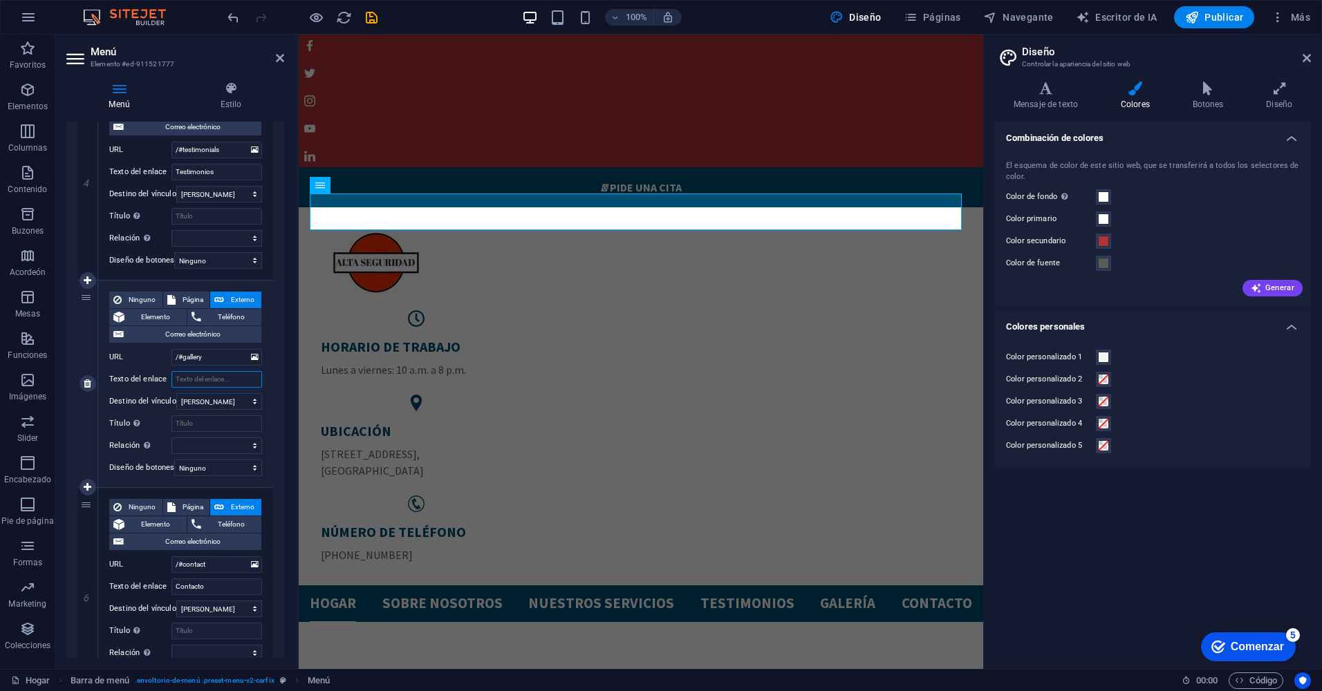
select select
type input "T"
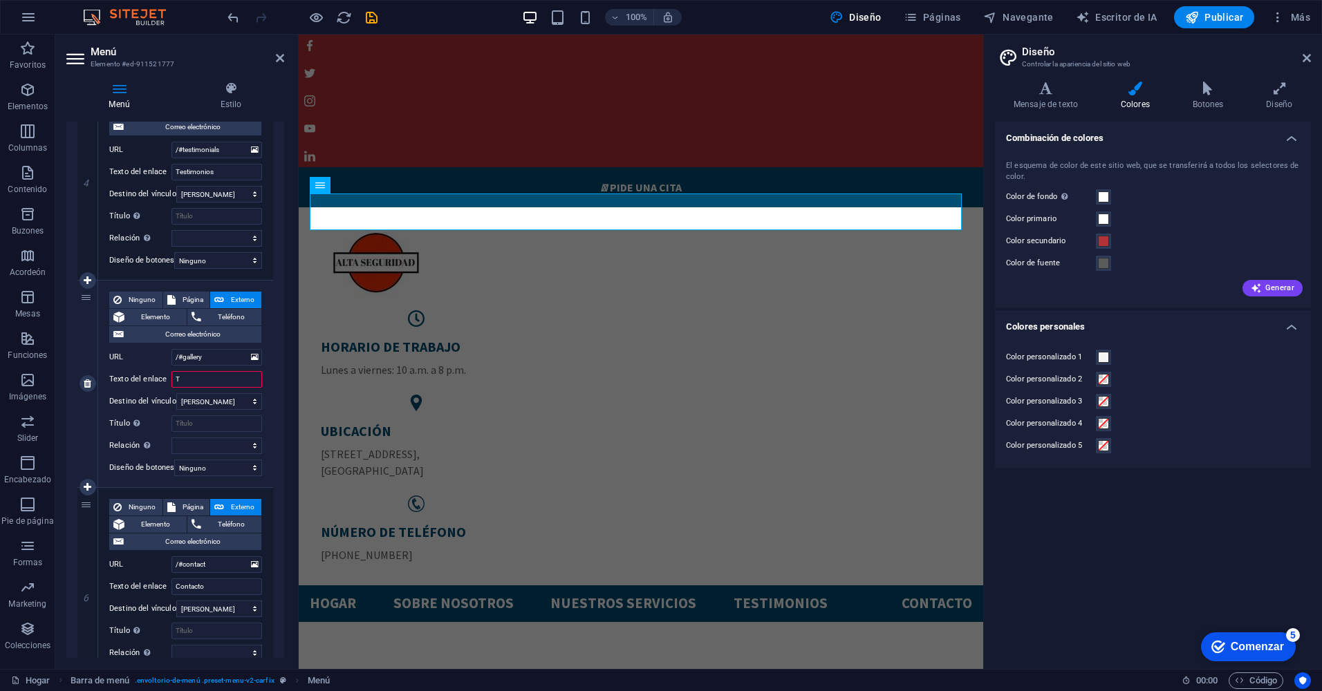
select select
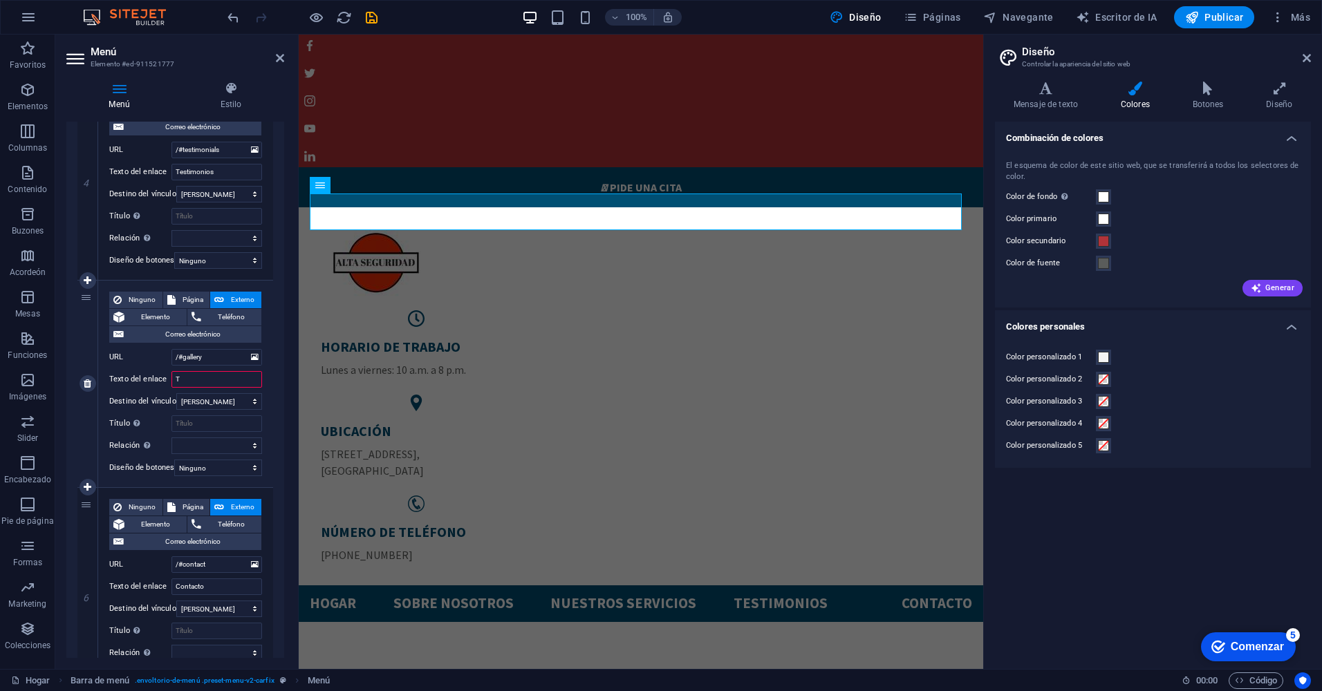
select select
type input "TRABAJA CON NOSOTROS"
select select
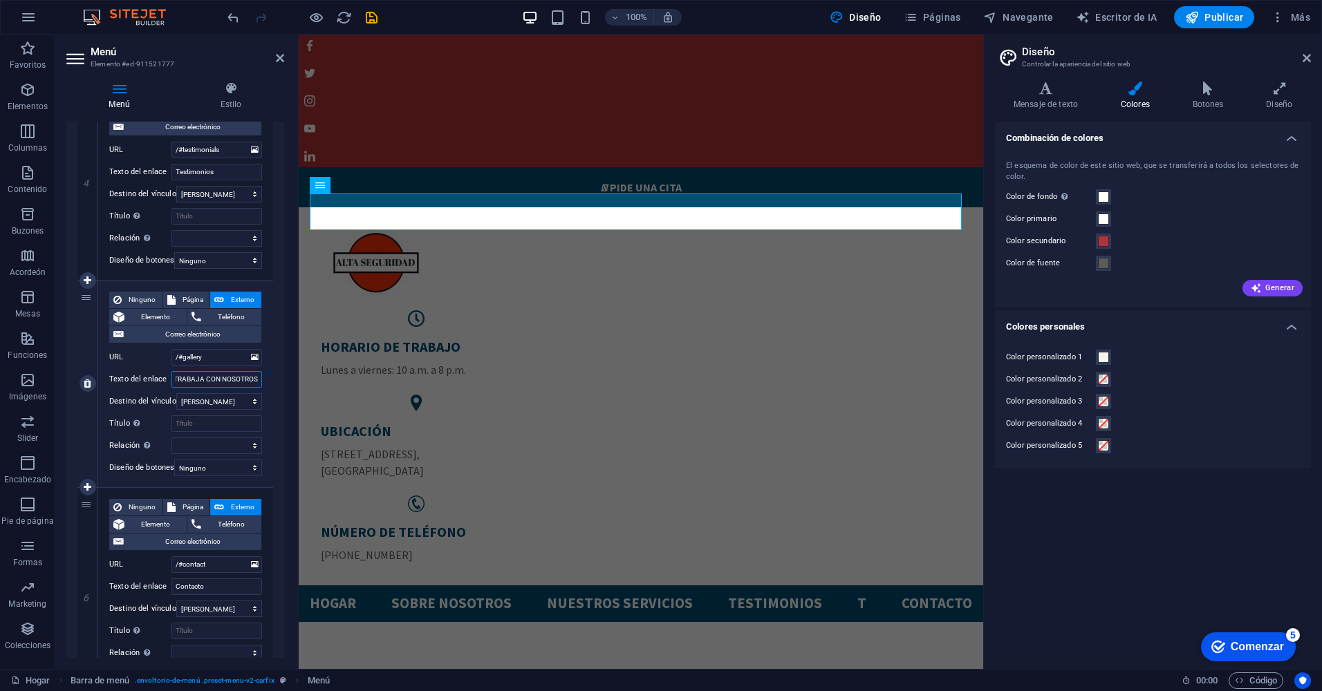
select select
type input "TRABAJA CON NOSOTROS"
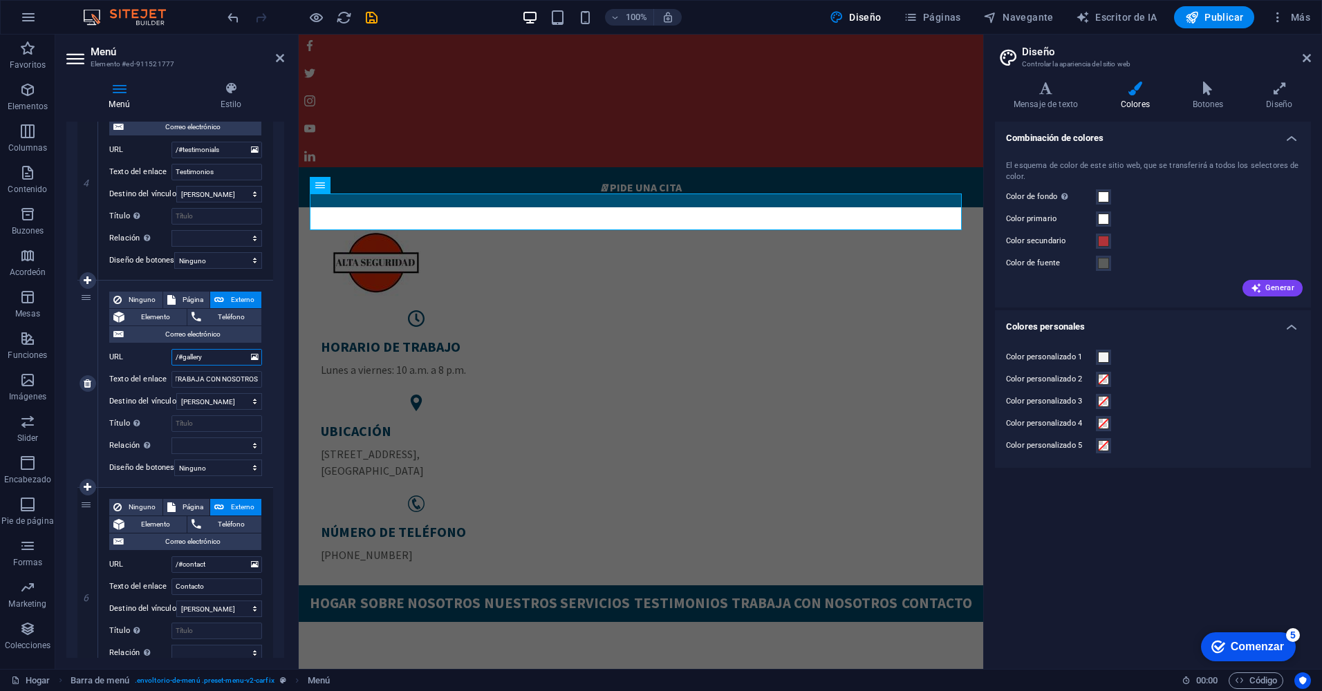
scroll to position [0, 0]
drag, startPoint x: 209, startPoint y: 360, endPoint x: 179, endPoint y: 357, distance: 29.9
click at [179, 357] on input "/#gallery" at bounding box center [216, 357] width 91 height 17
type input "/#Cv"
select select
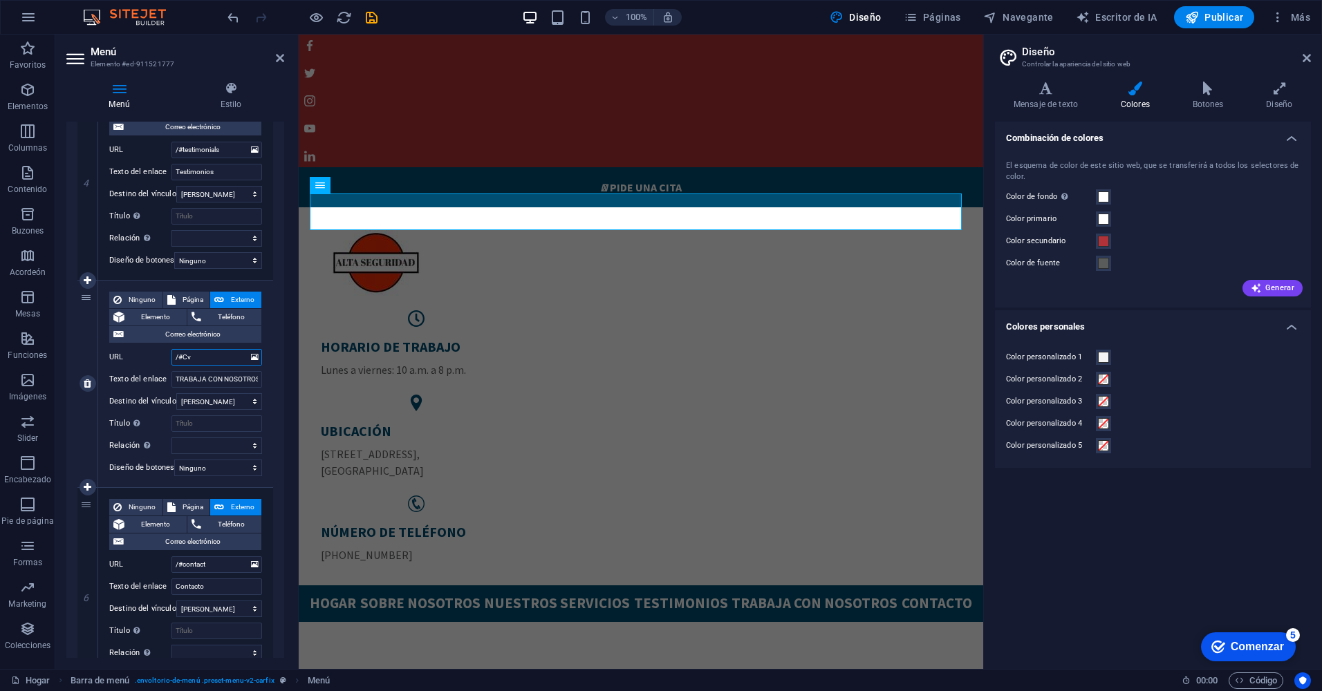
select select
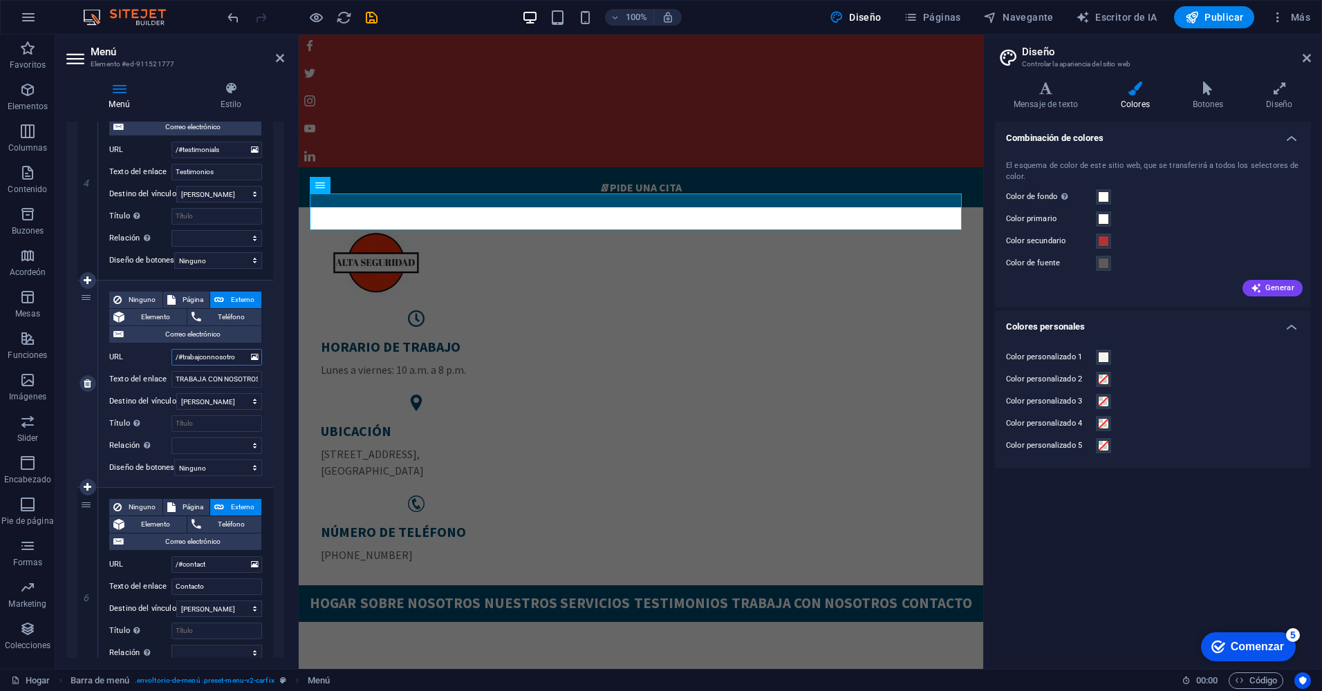
type input "/#trabajconnosotros"
select select
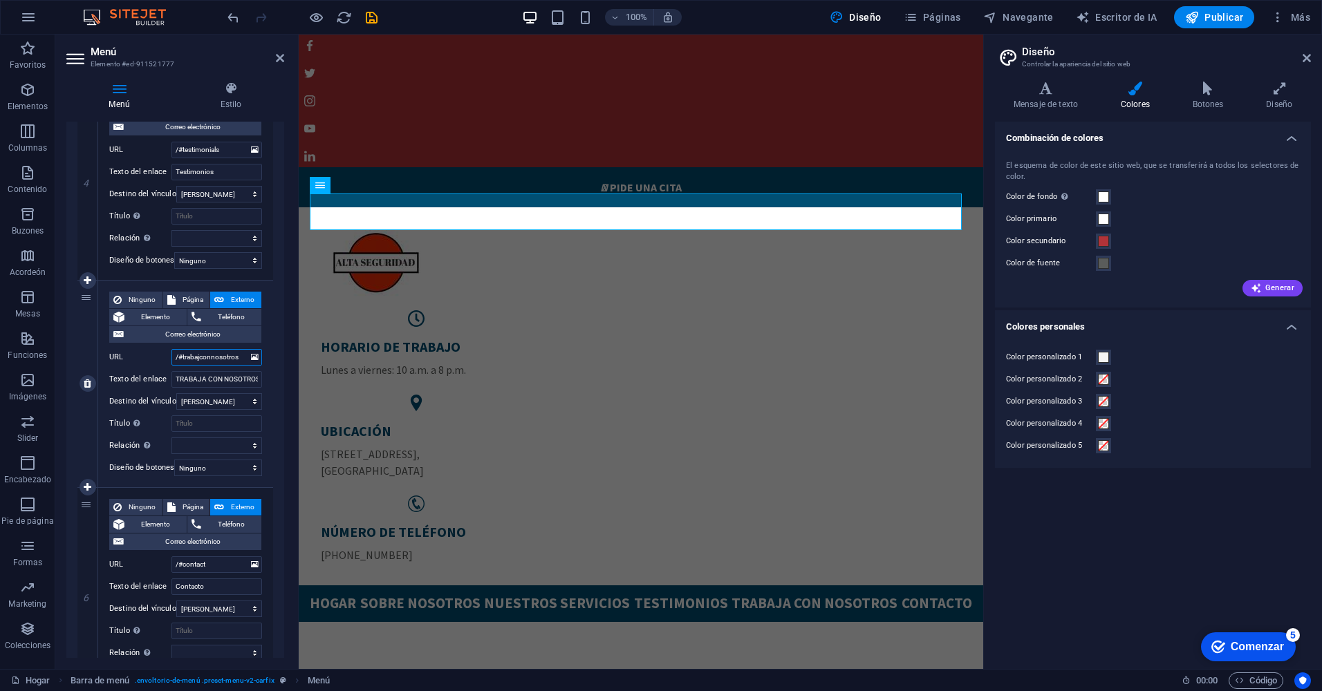
select select
click at [265, 390] on div "Ninguno Página Externo Elemento Teléfono Correo electrónico Page Home Subpage L…" at bounding box center [185, 384] width 175 height 207
click at [243, 356] on input "/#trabajconnosotros" at bounding box center [216, 357] width 91 height 17
type input "/#trabajconn"
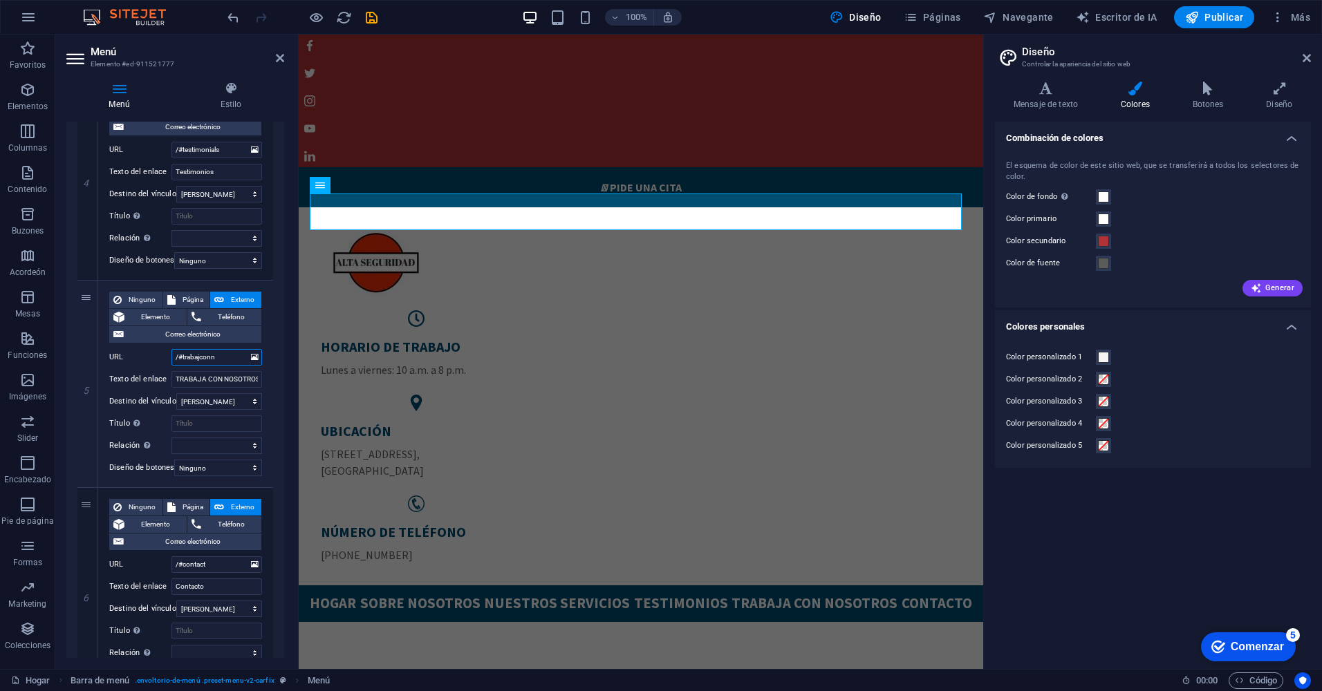
select select
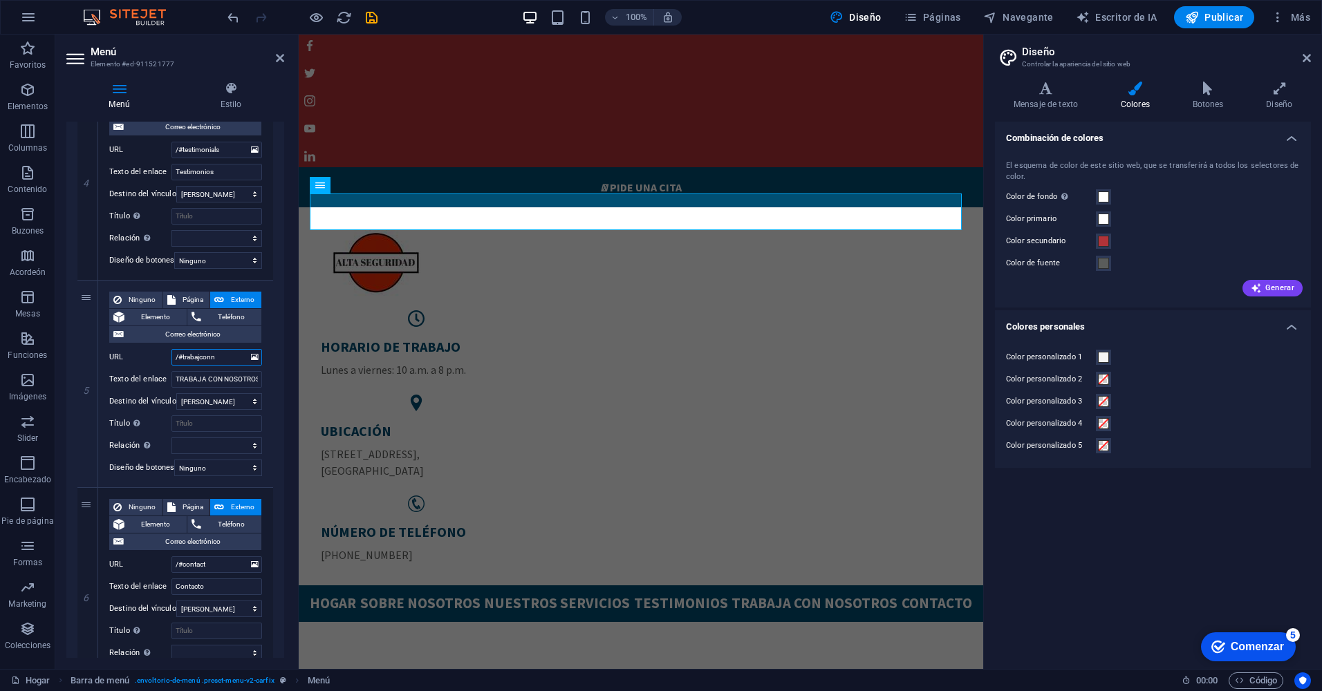
select select
type input "/cv"
select select
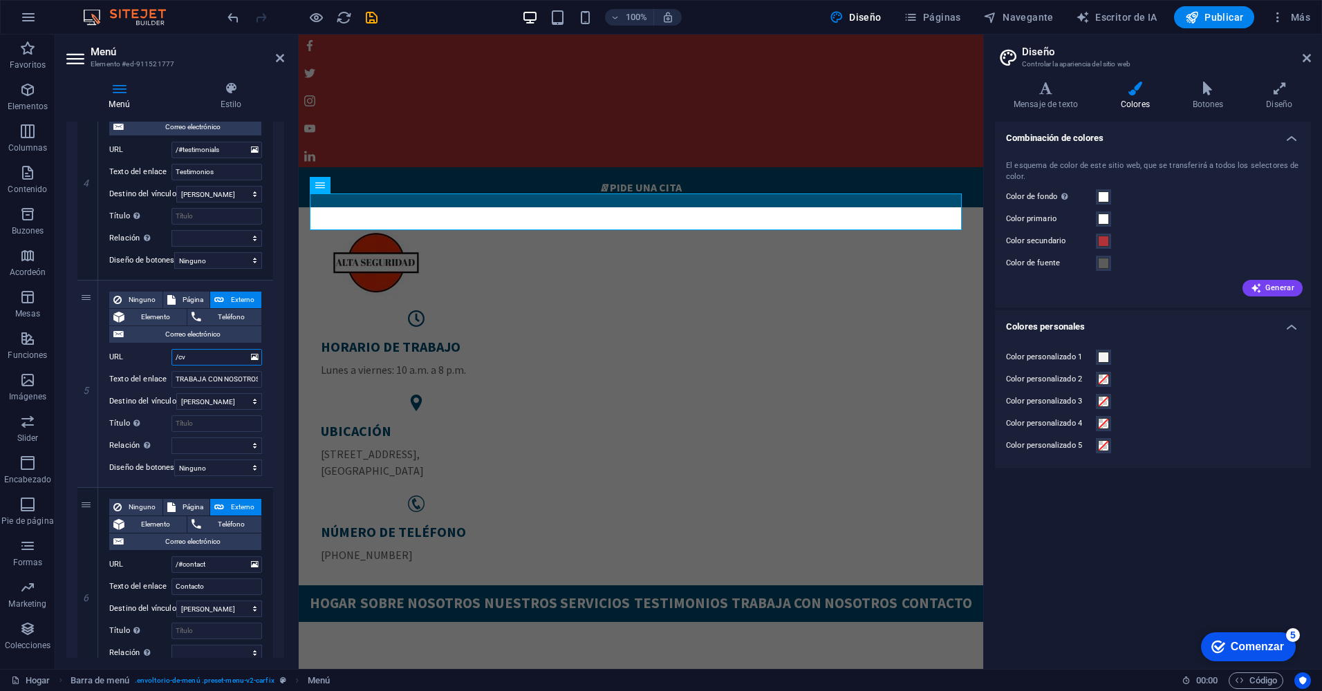
select select
type input "/cvaltaseguridad"
select select
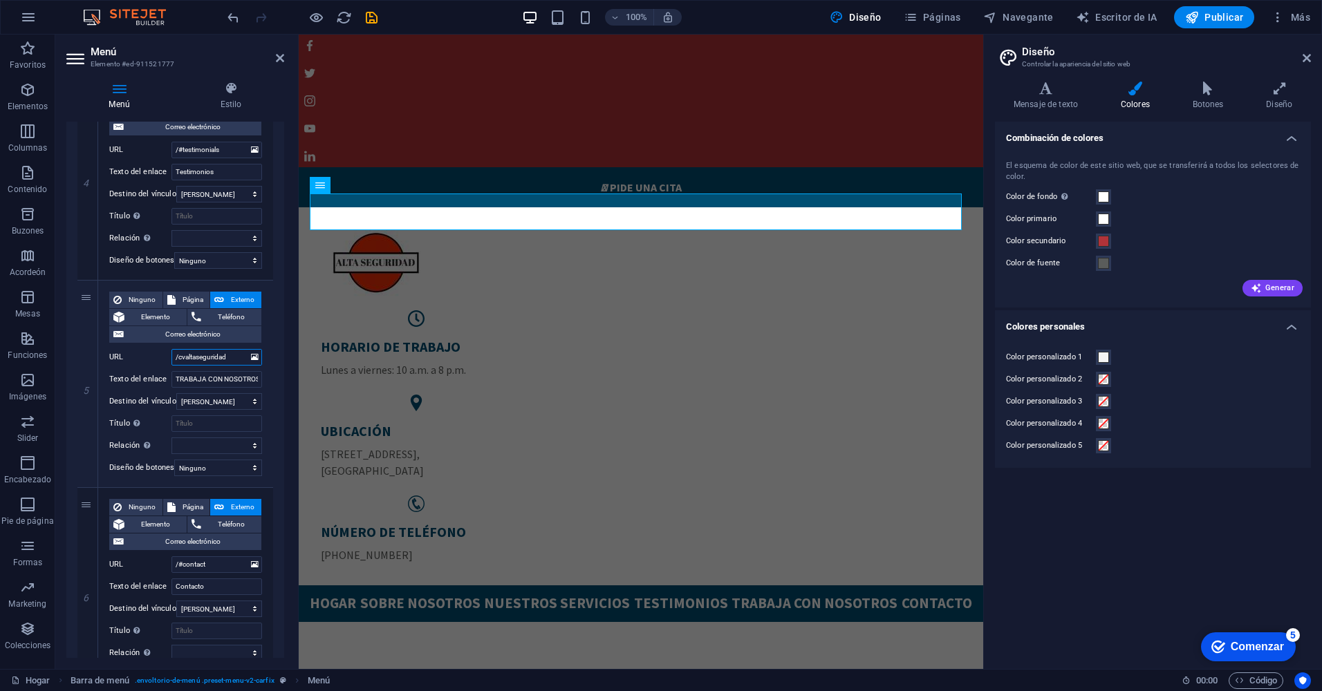
select select
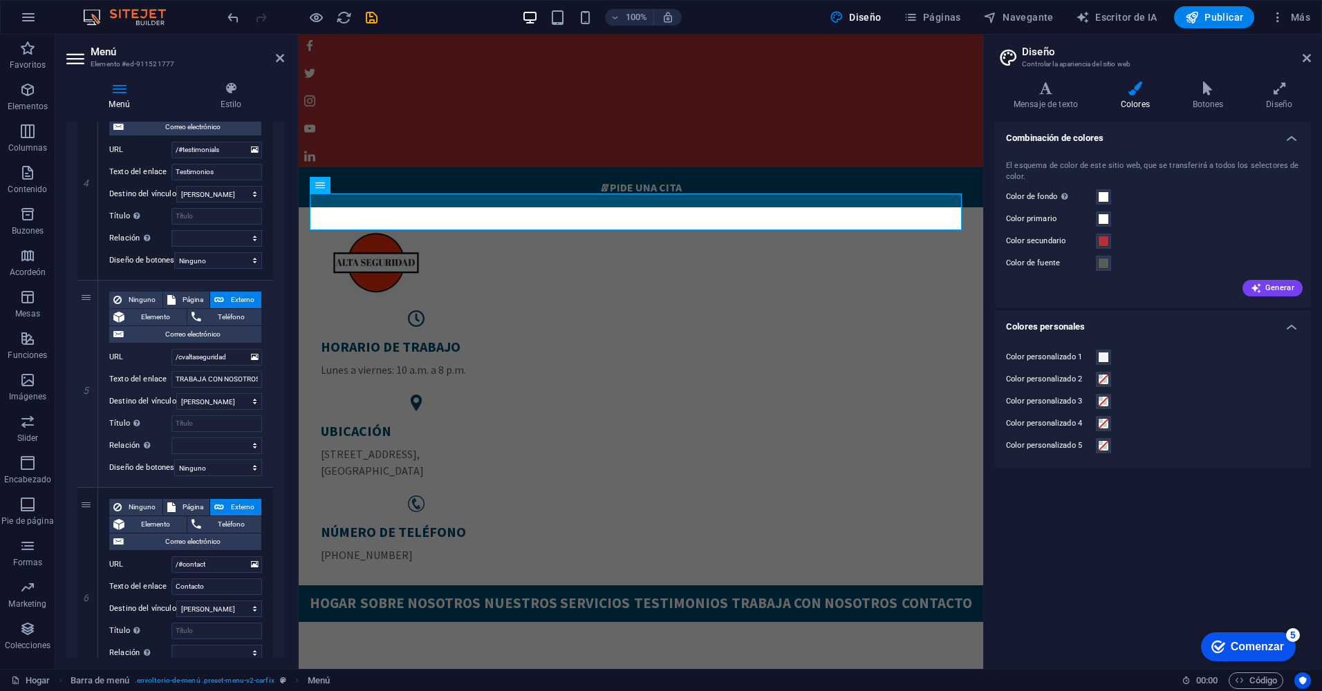
click at [274, 366] on div "1 Ninguno Página Externo Elemento Teléfono Correo electrónico Page Home Subpage…" at bounding box center [175, 73] width 218 height 1266
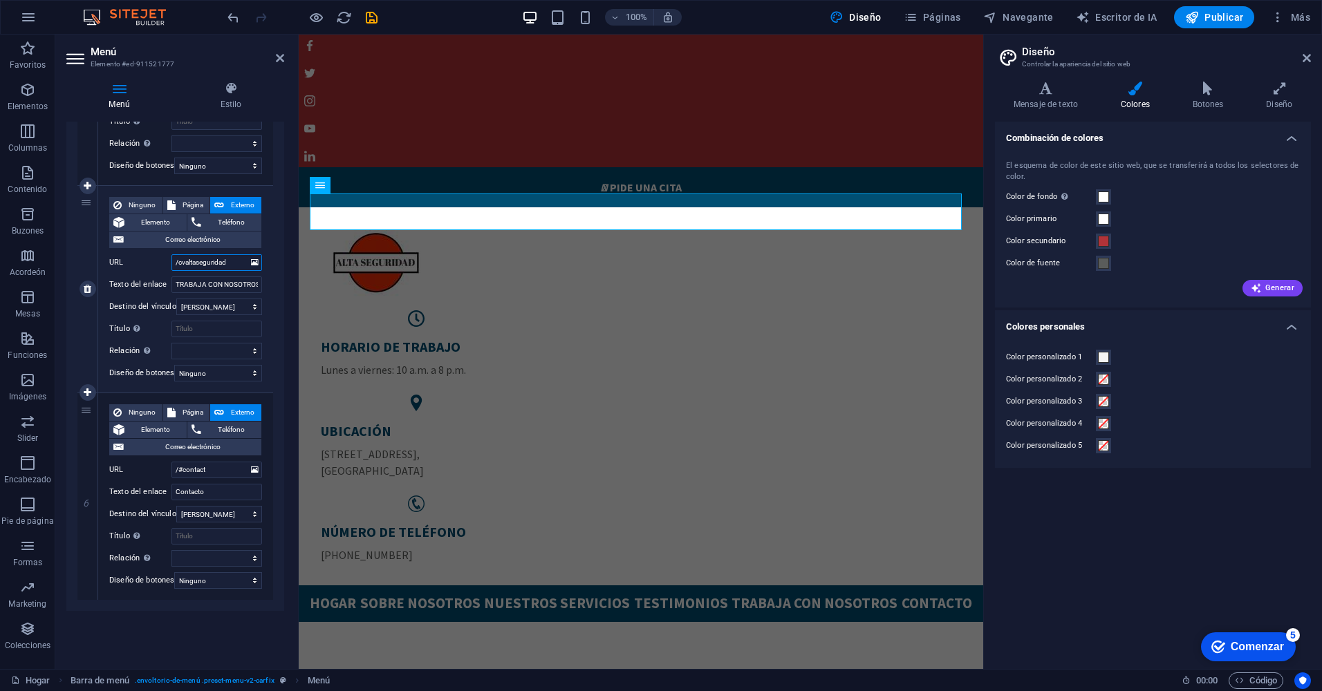
click at [178, 264] on input "/cvaltaseguridad" at bounding box center [216, 262] width 91 height 17
type input "/#cvaltaseguridad"
select select
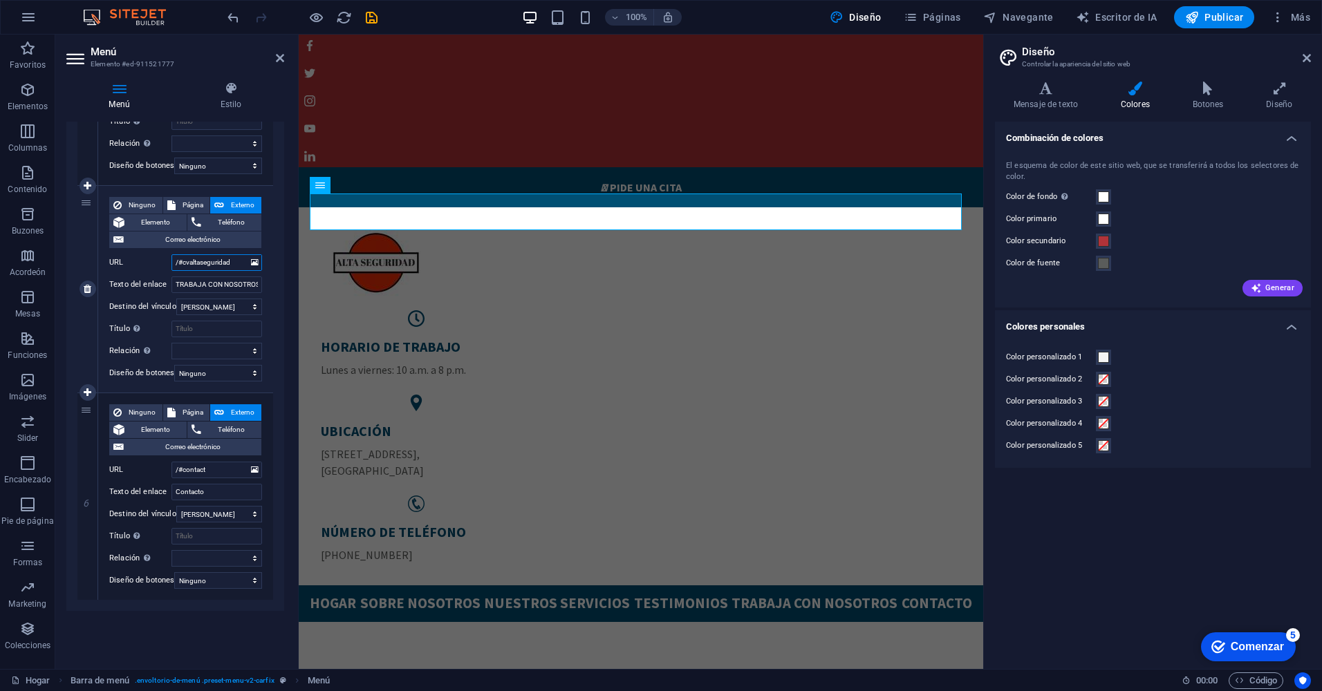
select select
type input "/#cvaltaseguridad"
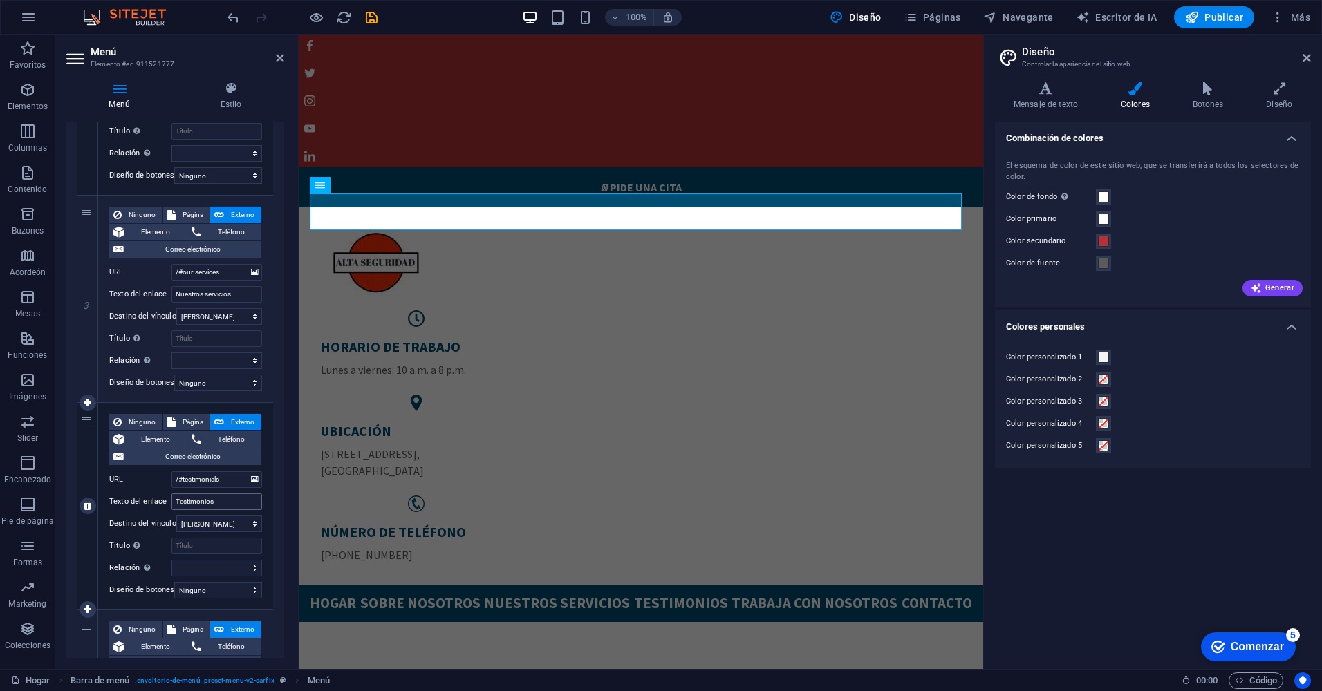
scroll to position [471, 0]
click at [221, 274] on input "/#our-services" at bounding box center [216, 273] width 91 height 17
click at [197, 272] on input "/#our-services" at bounding box center [216, 273] width 91 height 17
type input "/#serv"
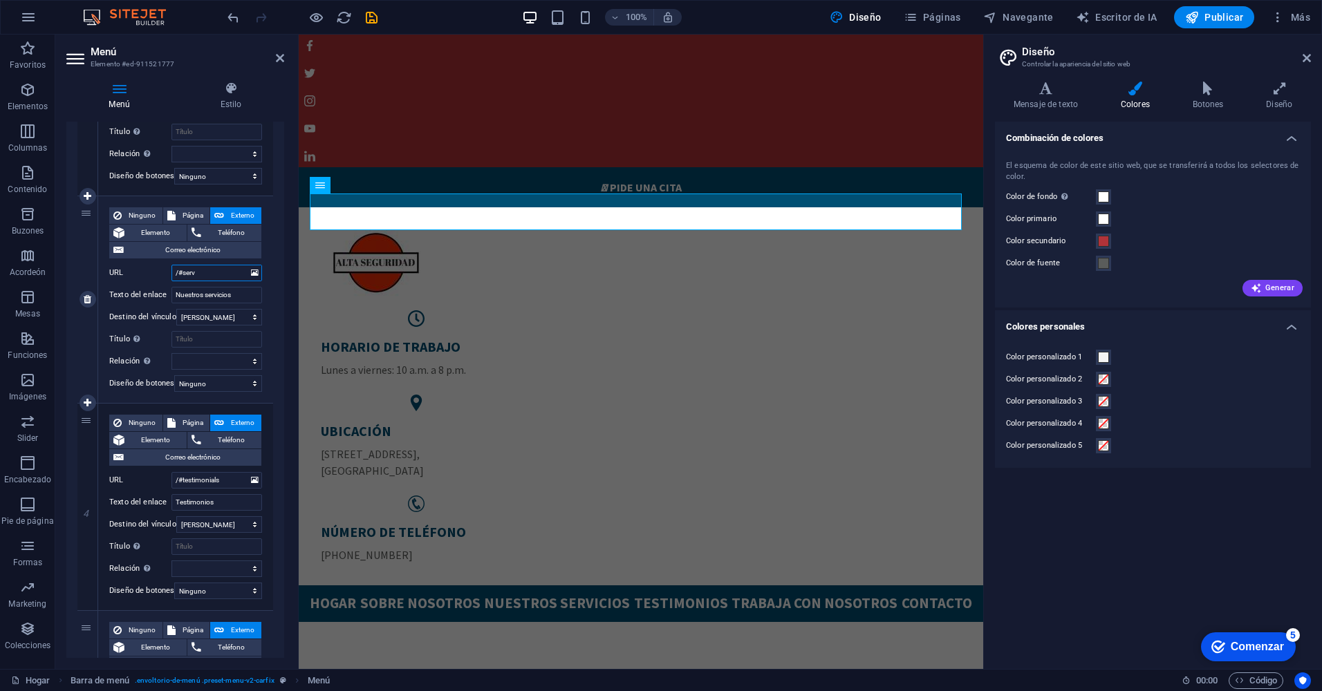
select select
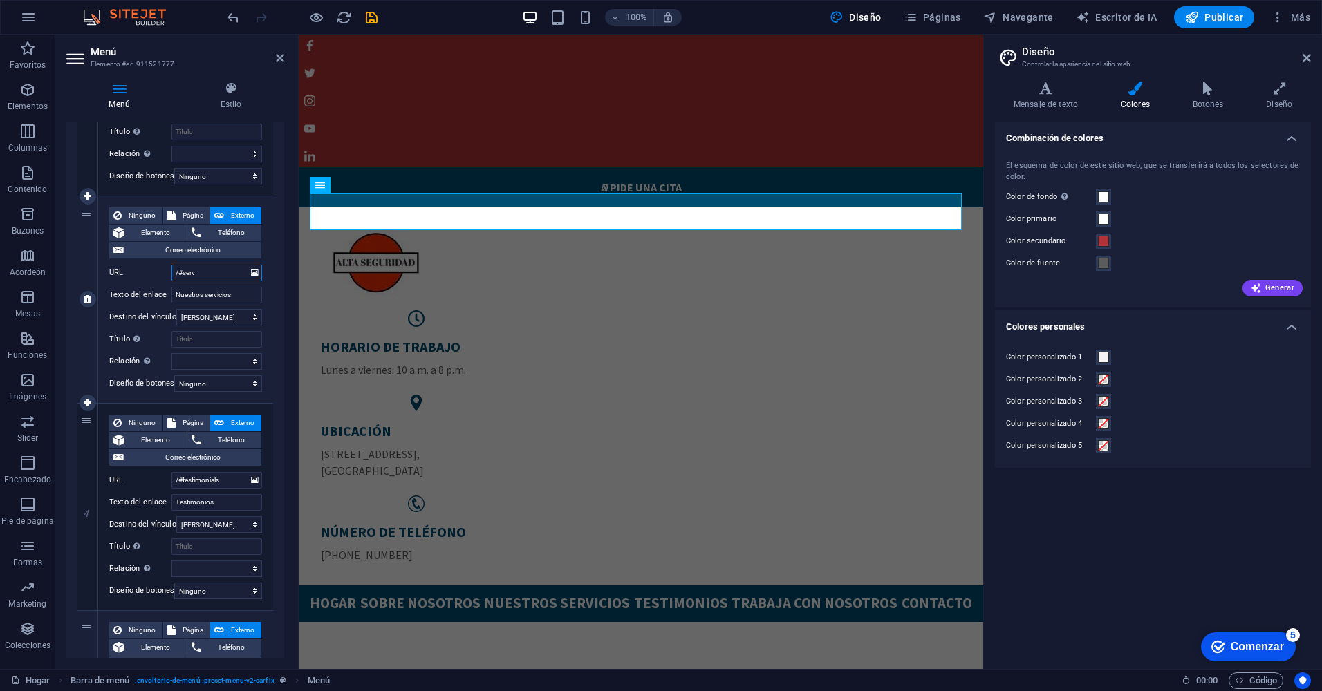
select select
type input "/#servicios"
select select
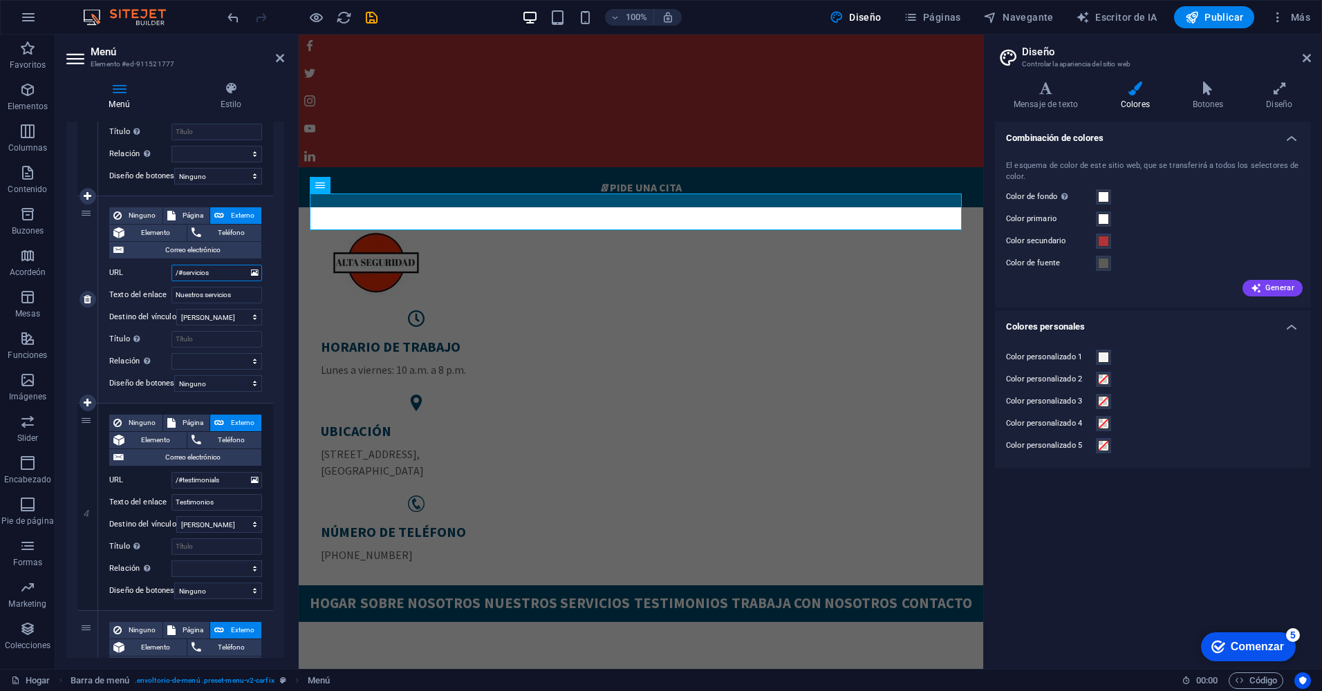
select select
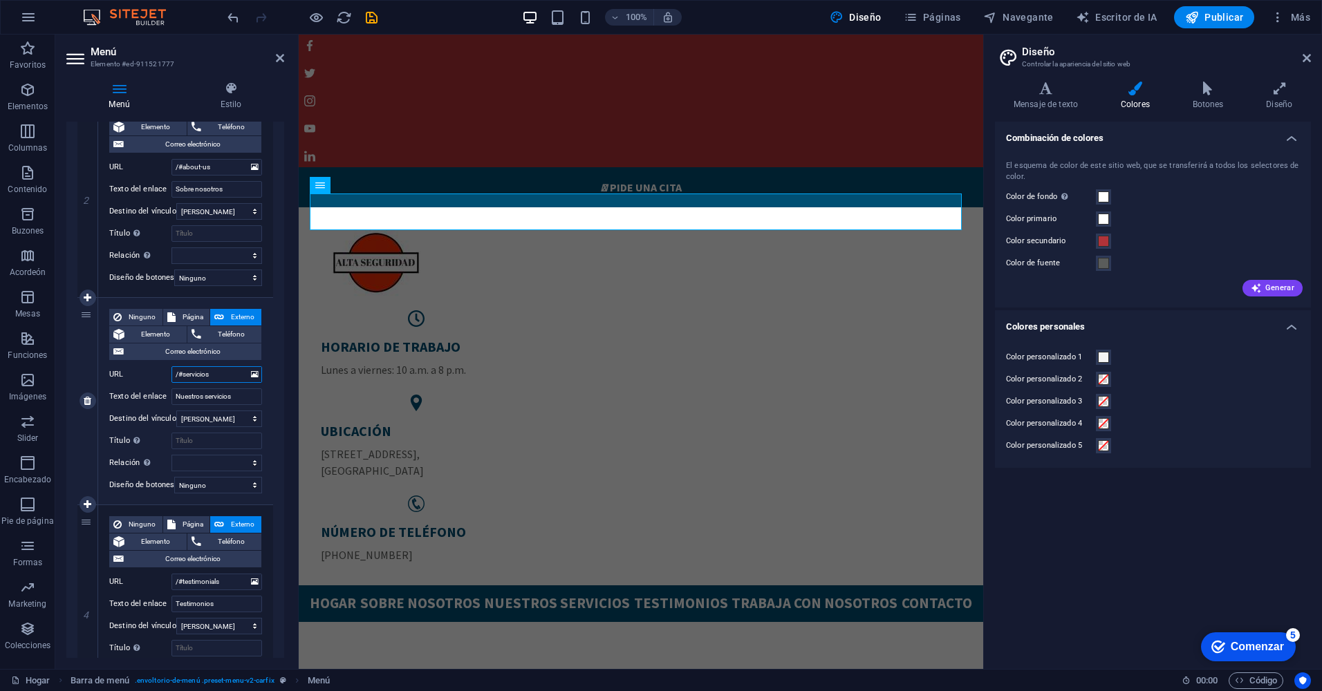
scroll to position [368, 0]
type input "/#servicios"
click at [234, 420] on select "Nueva pestaña Misma pestaña Superponer" at bounding box center [219, 421] width 86 height 17
click at [235, 423] on select "Nueva pestaña Misma pestaña Superponer" at bounding box center [219, 421] width 86 height 17
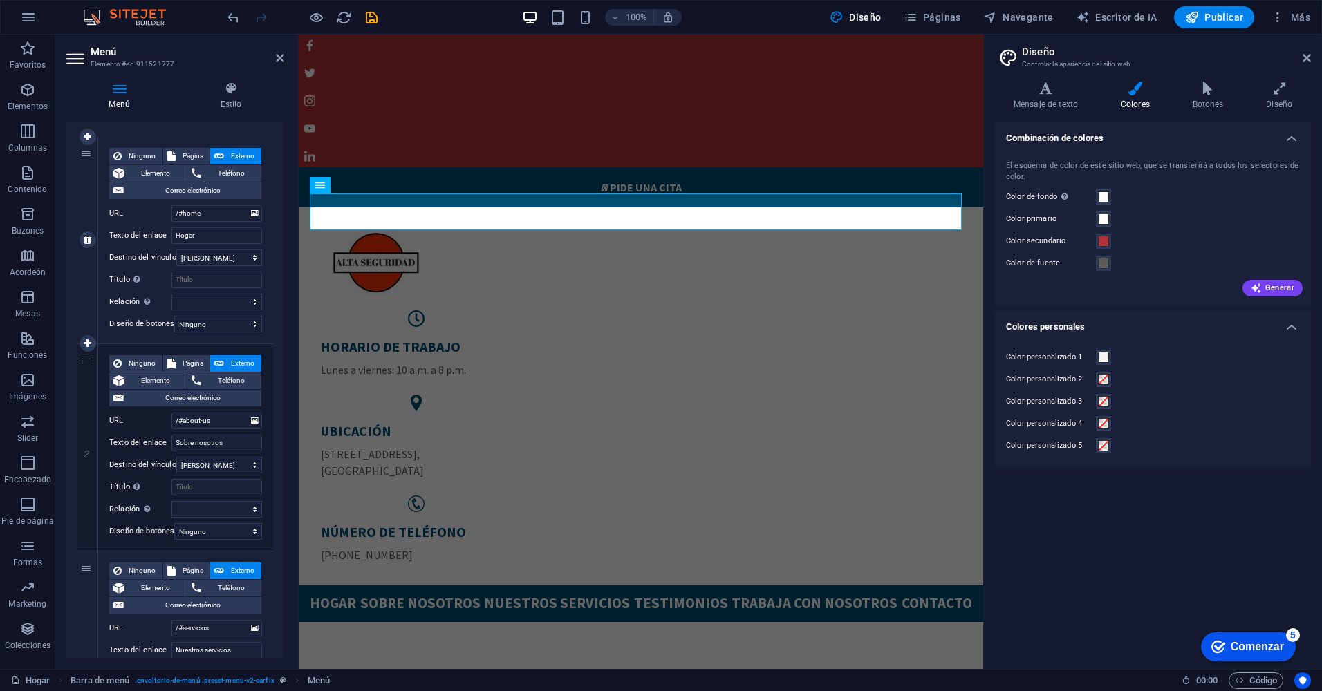
scroll to position [0, 0]
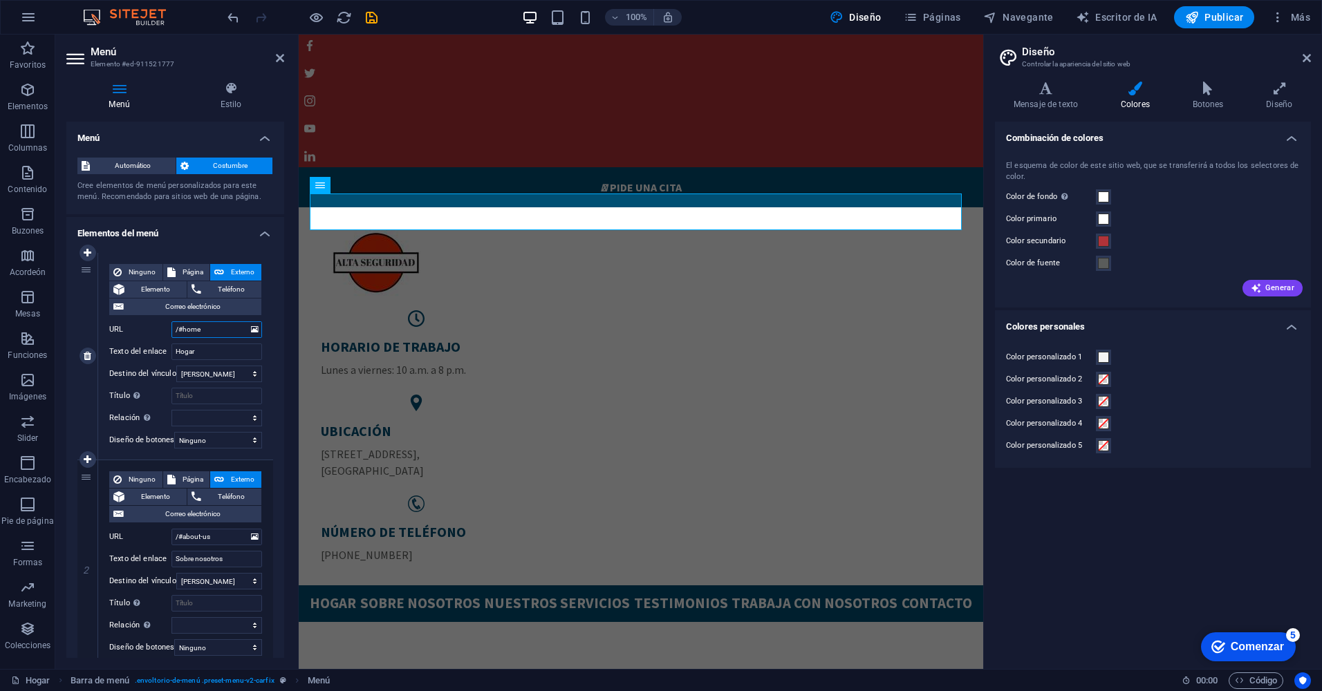
click at [206, 327] on input "/#home" at bounding box center [216, 329] width 91 height 17
click at [206, 357] on input "Hogar" at bounding box center [216, 352] width 91 height 17
type input "INICIO"
select select
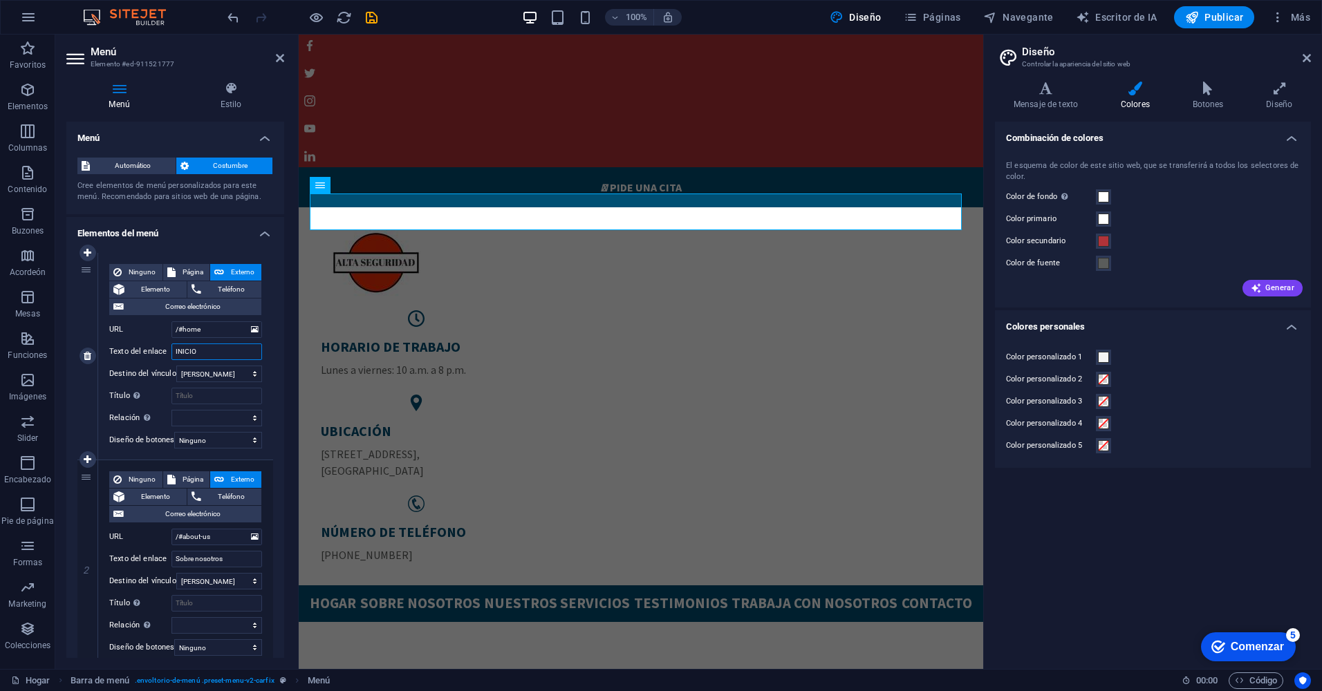
select select
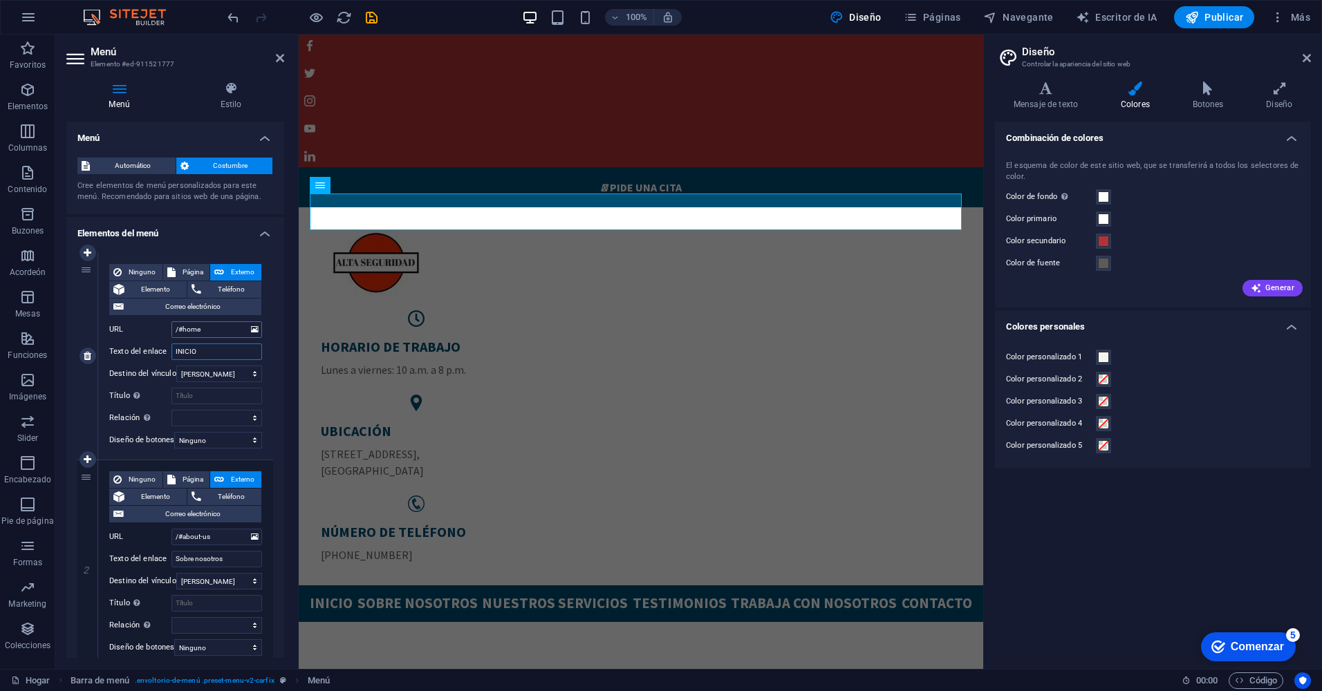
type input "INICIO"
click at [221, 331] on input "/#home" at bounding box center [216, 329] width 91 height 17
type input "/#INICIO"
select select
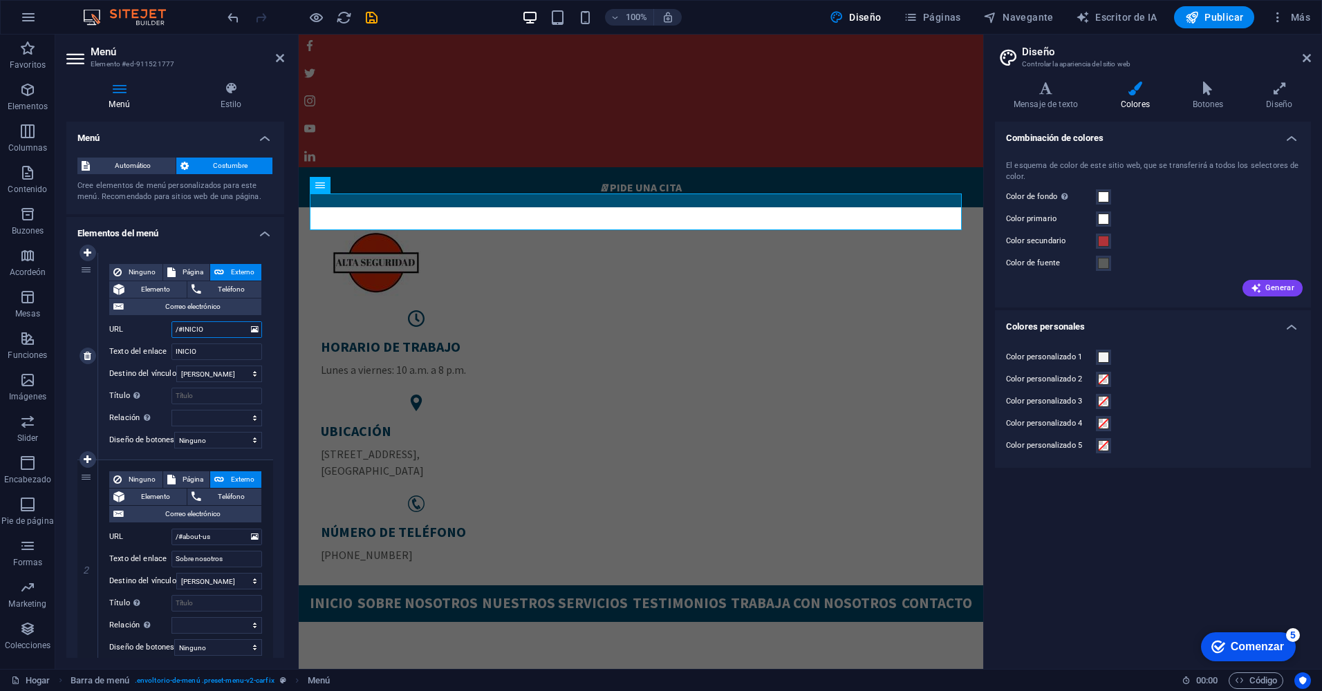
select select
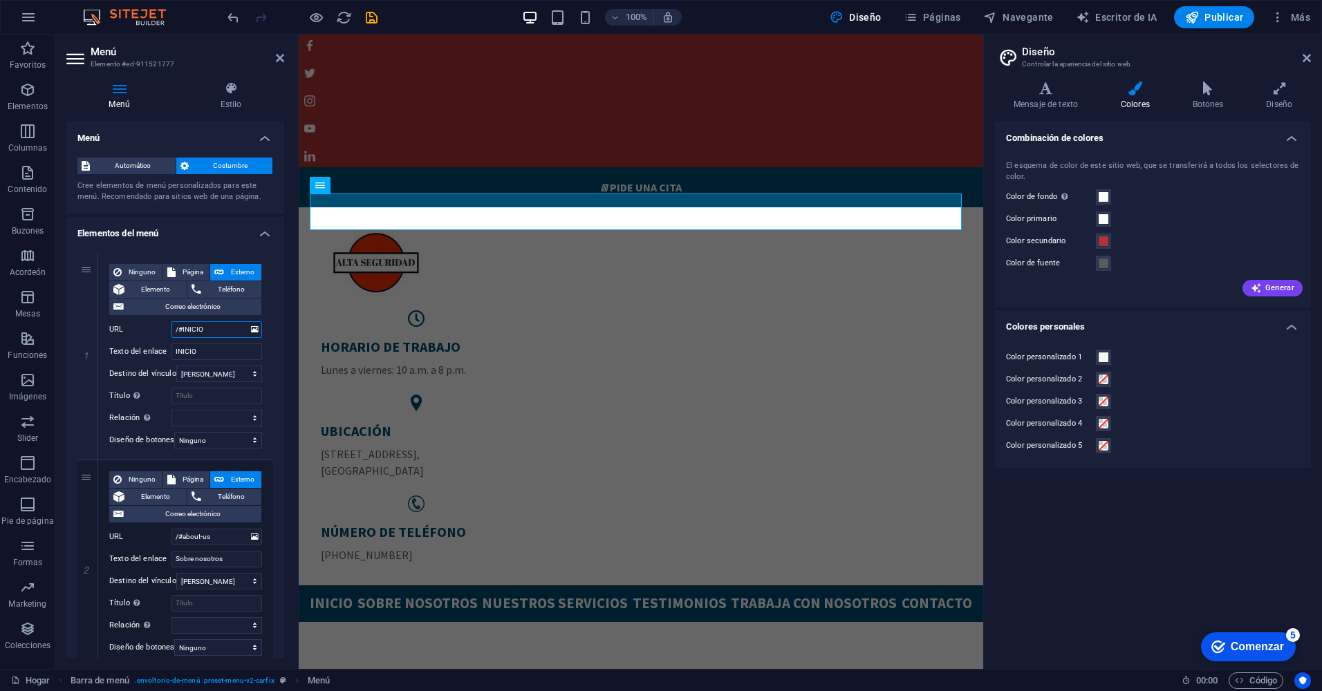
type input "/#INICIO"
click at [512, 338] on div "HORARIO DE TRABAJO Lunes a viernes: 10 a.m. a 8 p.m." at bounding box center [416, 358] width 191 height 40
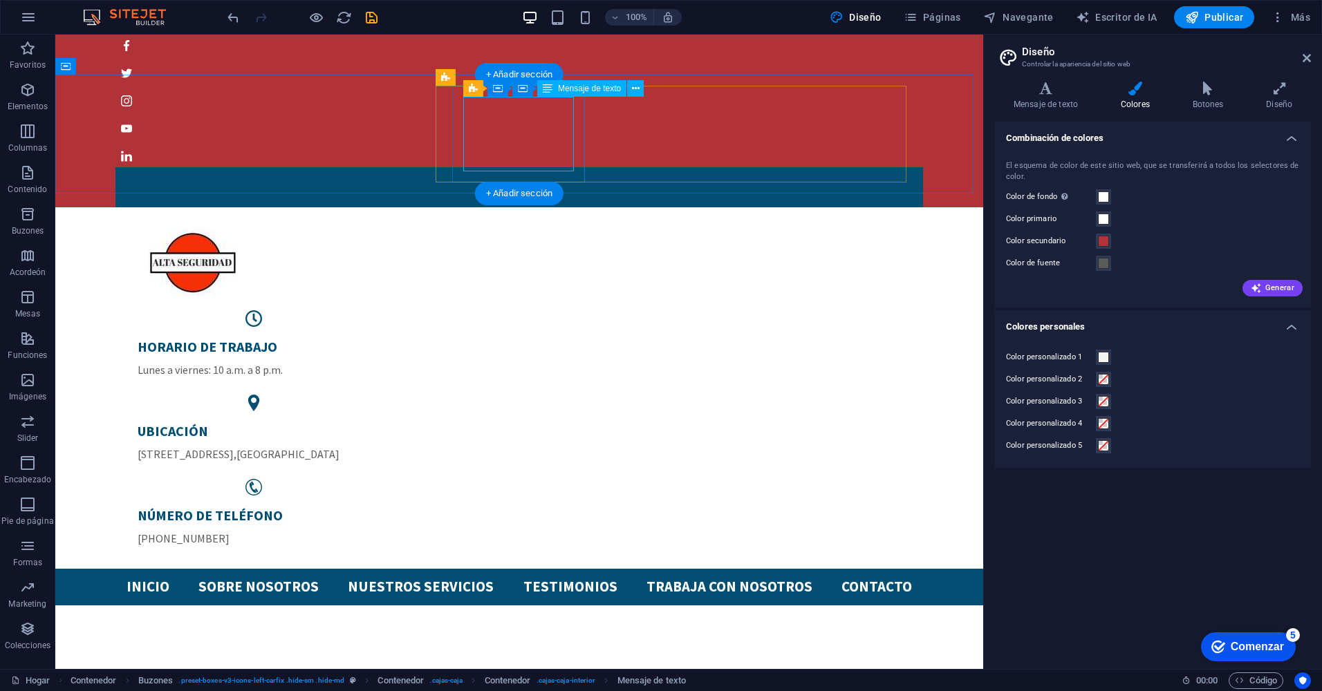
click at [370, 338] on div "HORARIO DE TRABAJO Lunes a viernes: 10 a.m. a 8 p.m." at bounding box center [254, 358] width 232 height 40
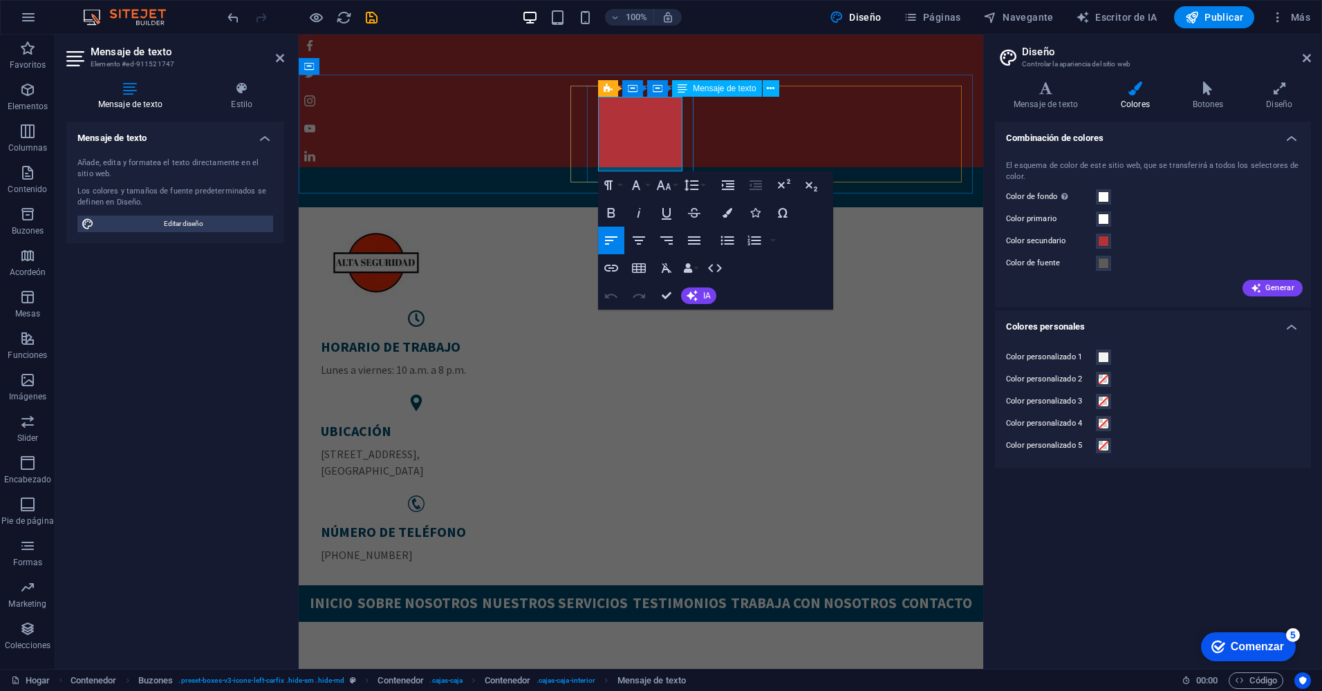
click at [512, 362] on p "Lunes a viernes: 10 a.m. a 8 p.m." at bounding box center [416, 370] width 191 height 17
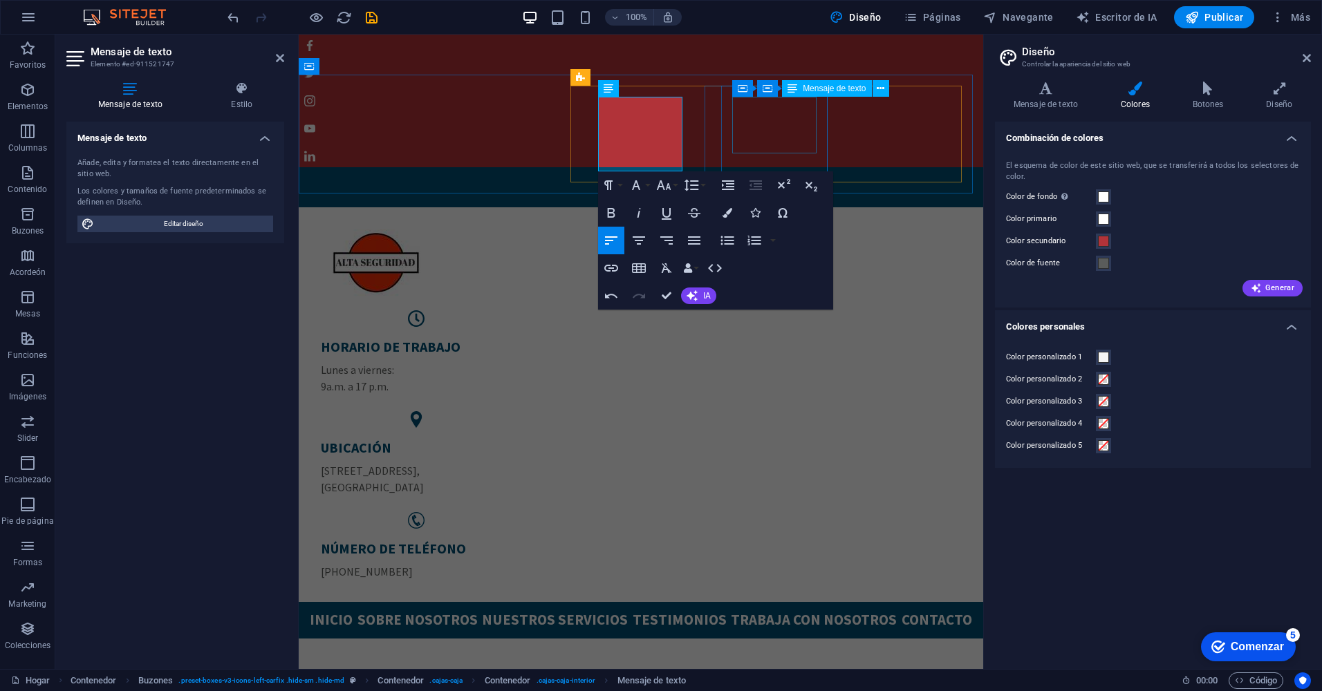
click at [512, 439] on div "UBICACIÓN [STREET_ADDRESS]" at bounding box center [416, 467] width 191 height 57
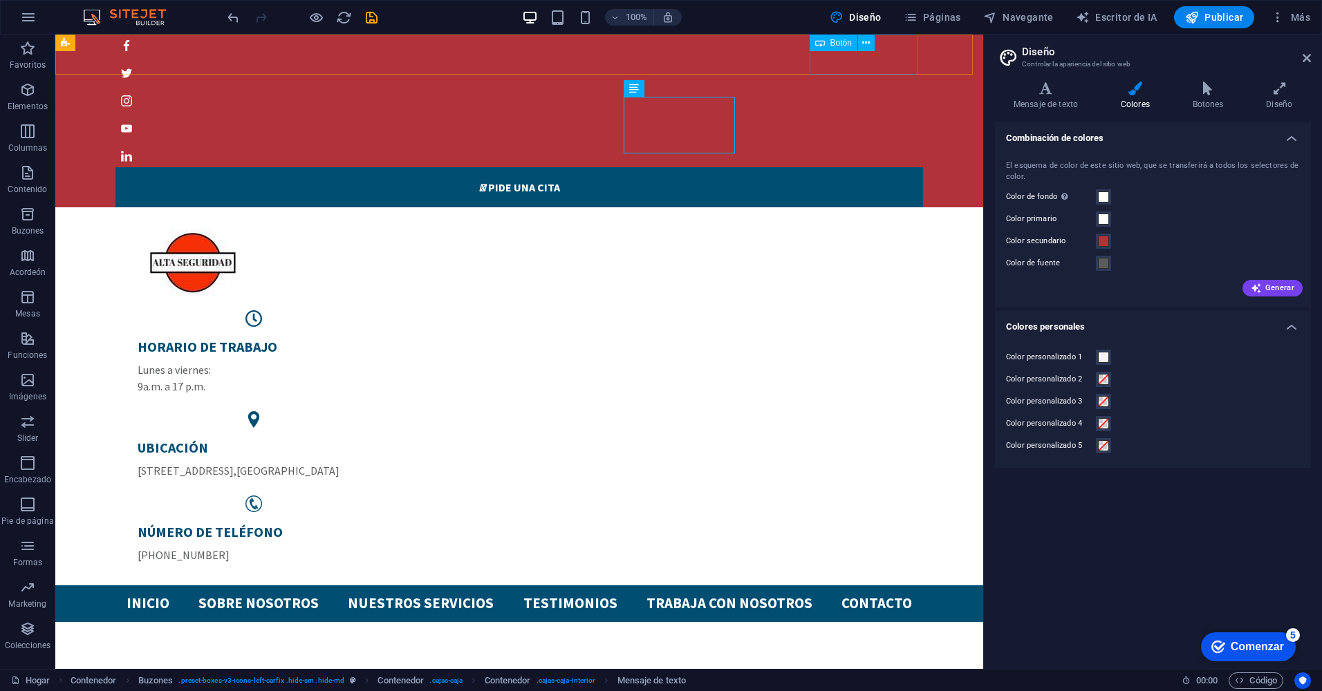
click at [880, 50] on div "Botón" at bounding box center [846, 43] width 74 height 17
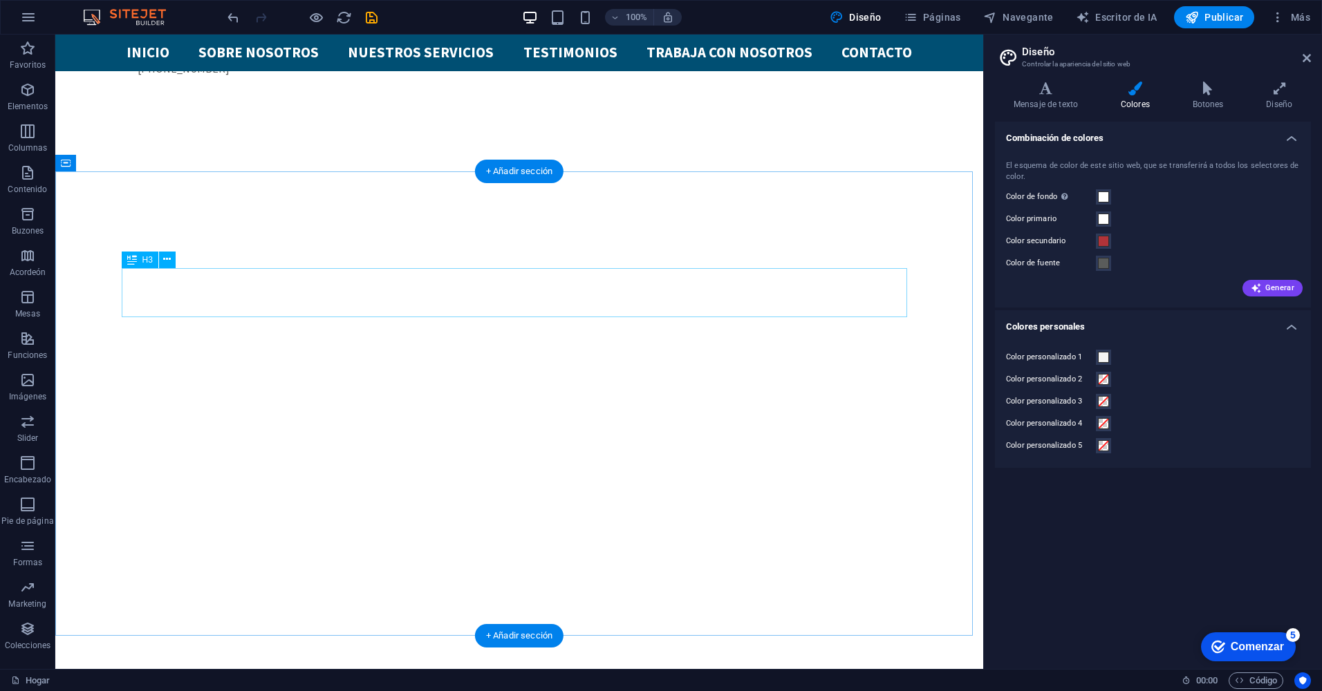
scroll to position [478, 0]
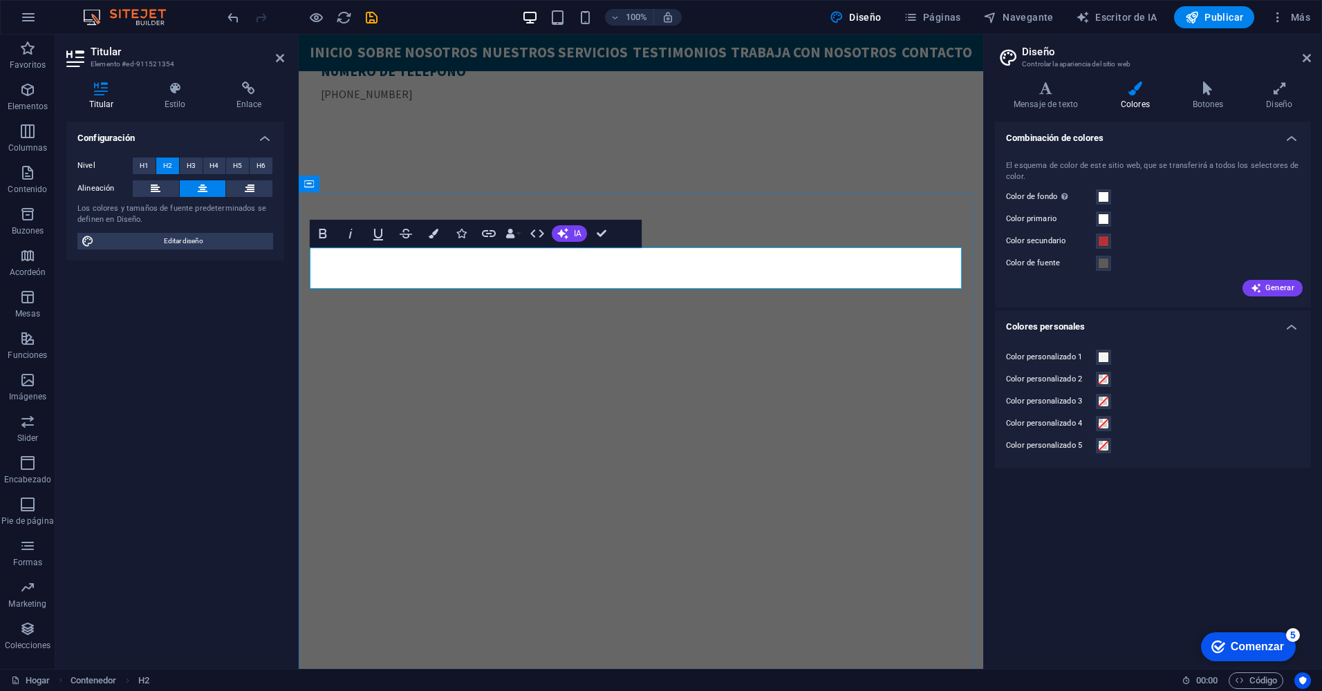
click at [200, 193] on icon at bounding box center [203, 188] width 10 height 17
click at [176, 239] on span "Editar diseño" at bounding box center [183, 241] width 171 height 17
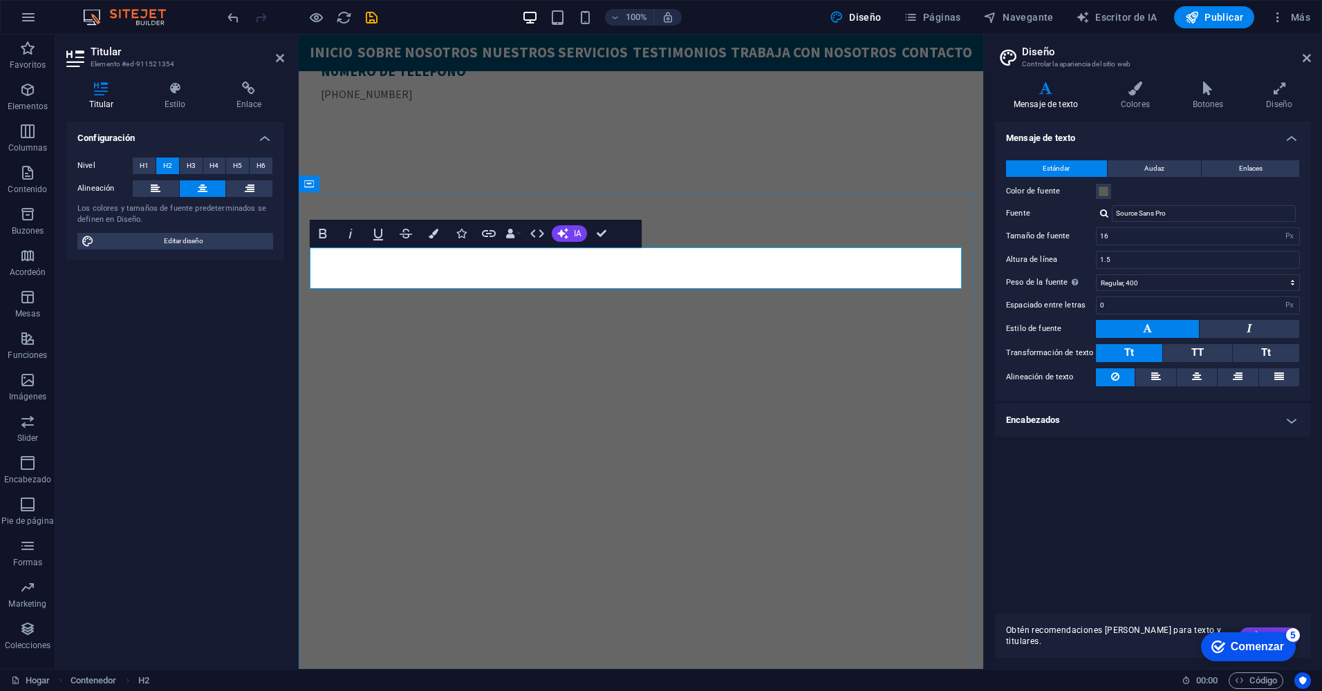
click at [1150, 156] on div "Estándar Audaz Enlaces Color de fuente Fuente Source Sans Pro Tamaño de fuente …" at bounding box center [1152, 274] width 321 height 254
click at [1161, 162] on span "Audaz" at bounding box center [1154, 168] width 20 height 17
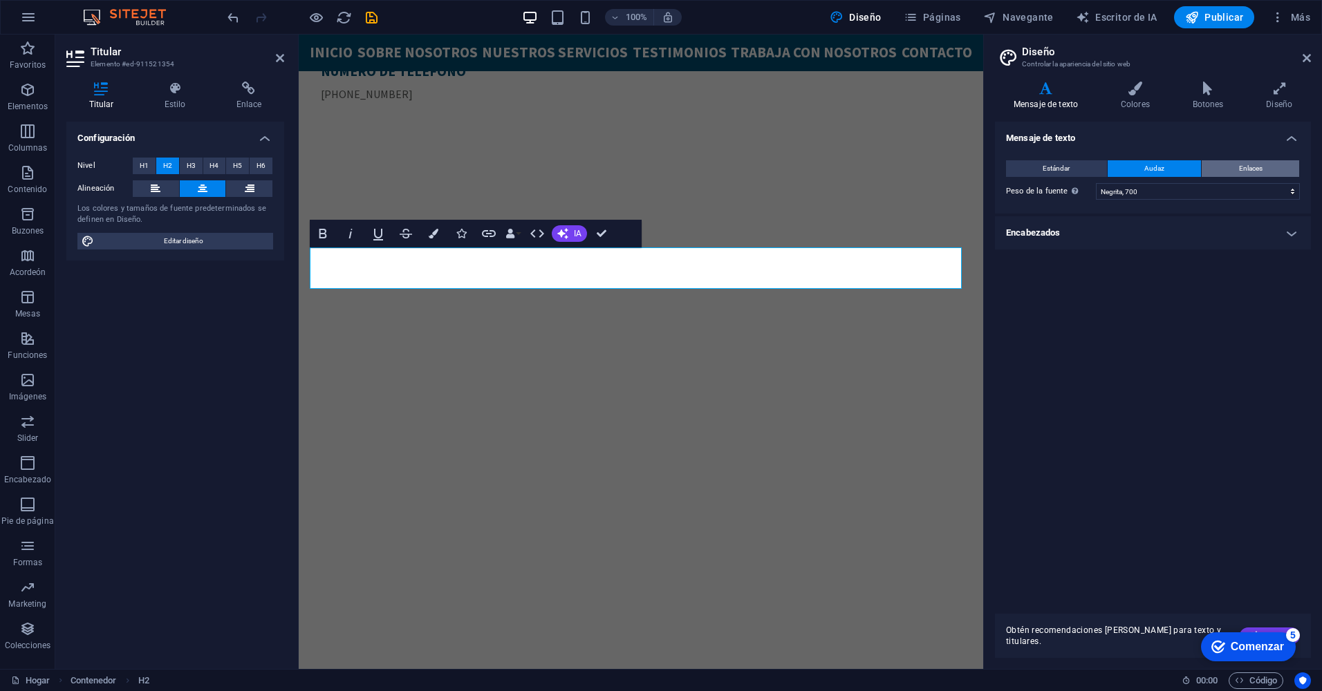
click at [1230, 160] on button "Enlaces" at bounding box center [1249, 168] width 97 height 17
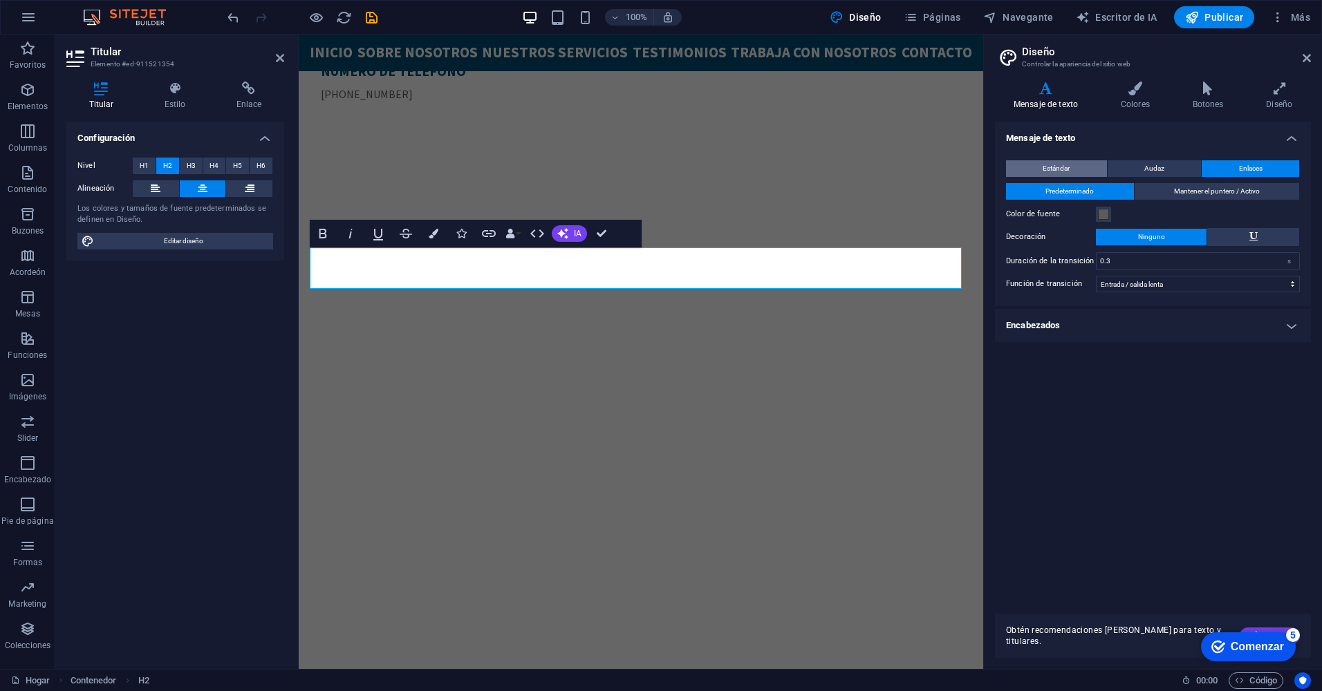
click at [1063, 167] on span "Estándar" at bounding box center [1055, 168] width 27 height 17
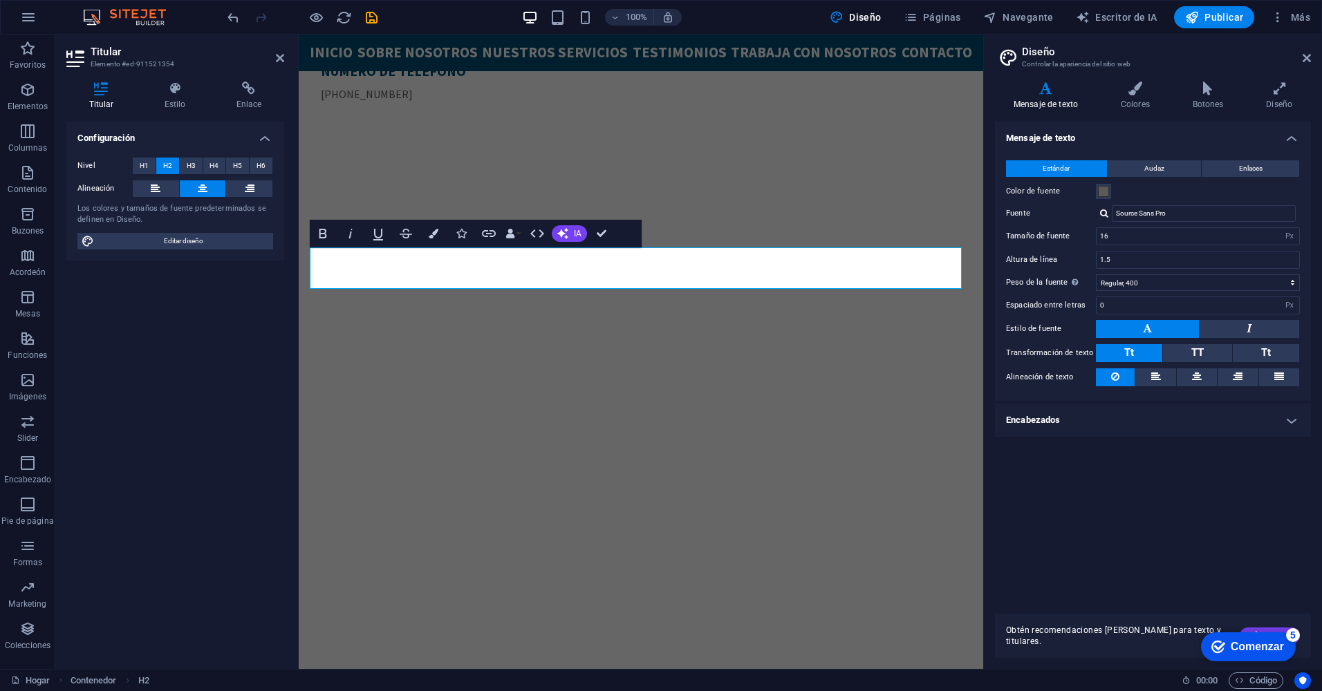
click at [1076, 422] on h4 "Encabezados" at bounding box center [1153, 420] width 316 height 33
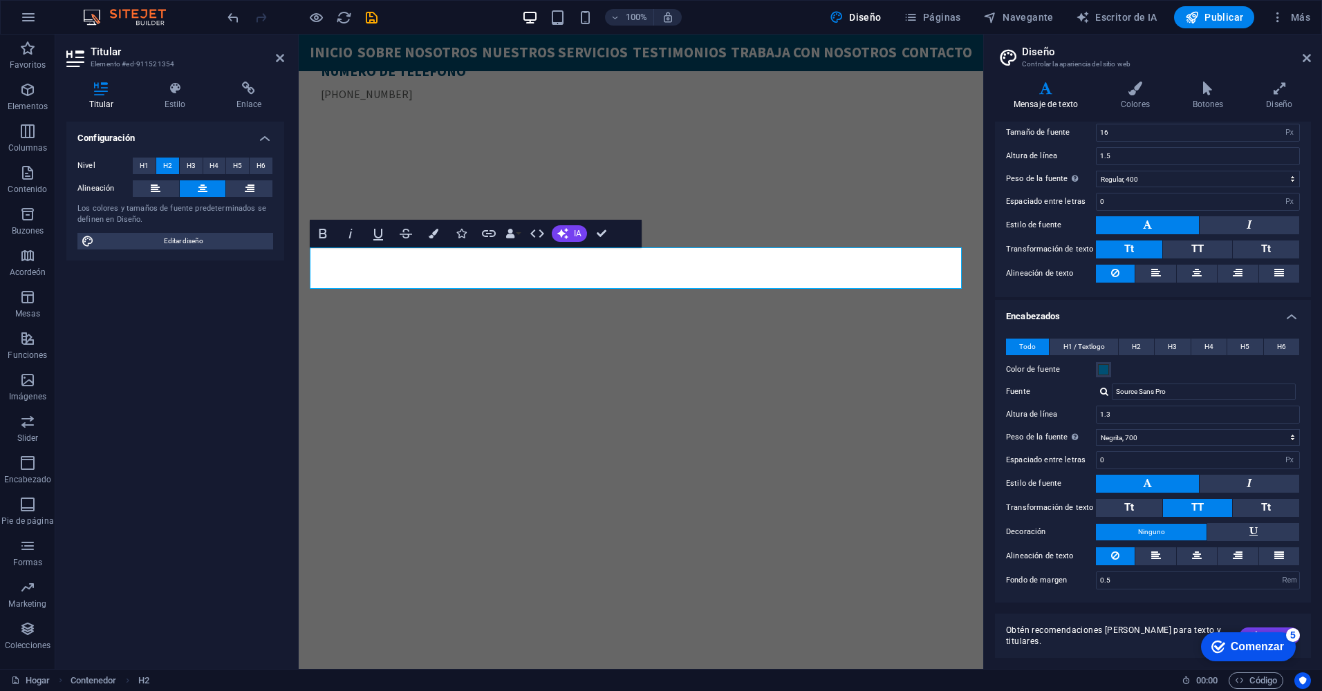
scroll to position [104, 0]
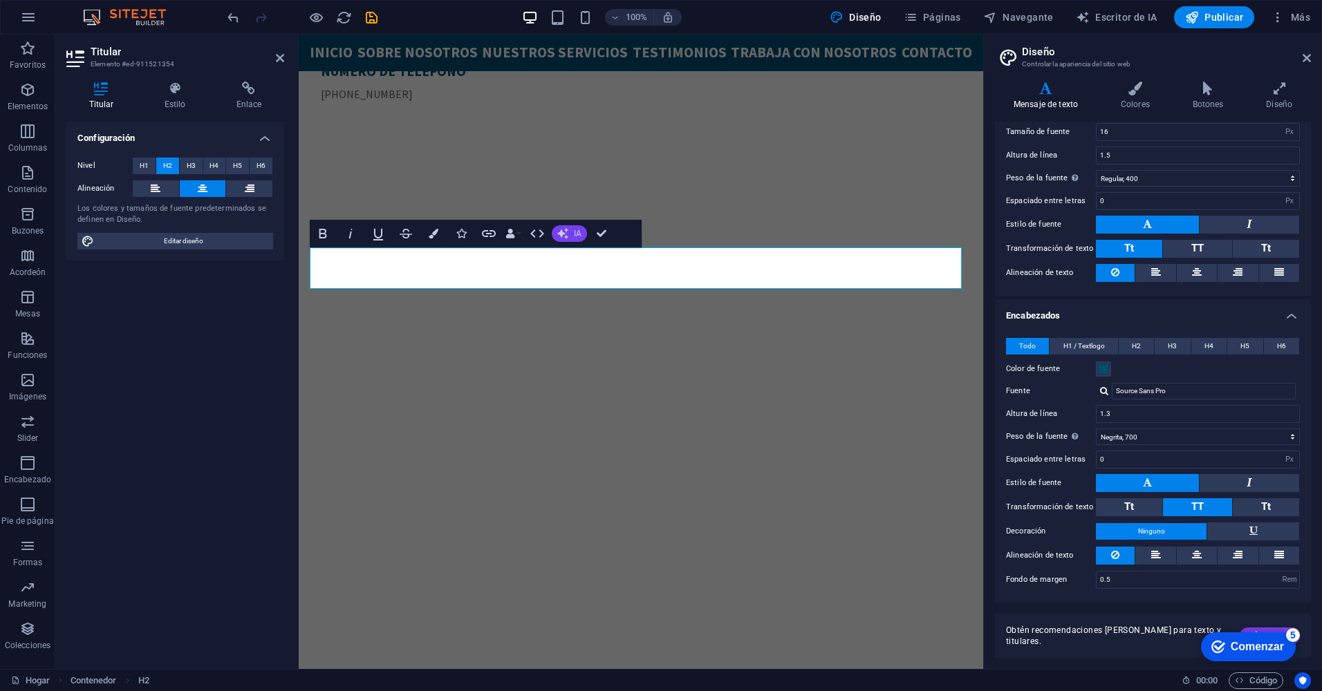
click at [571, 232] on button "IA" at bounding box center [569, 233] width 35 height 17
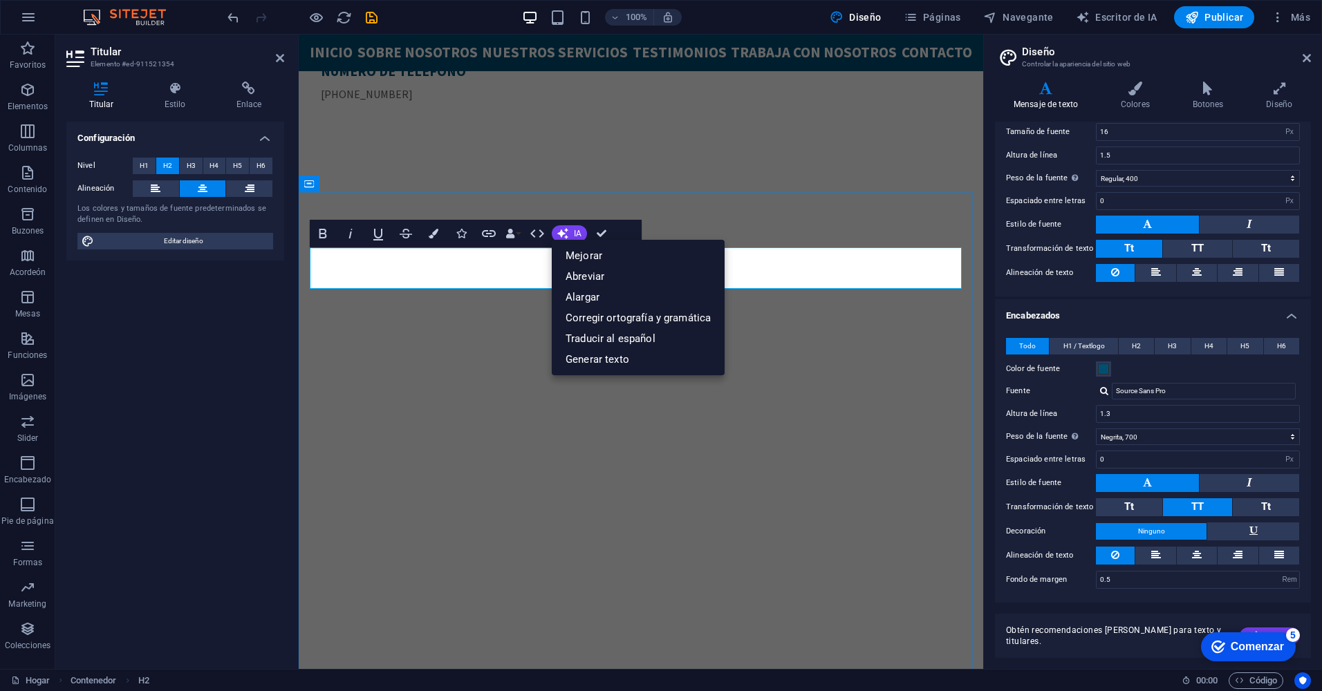
click at [628, 362] on link "Generar texto" at bounding box center [638, 359] width 173 height 21
select select "English"
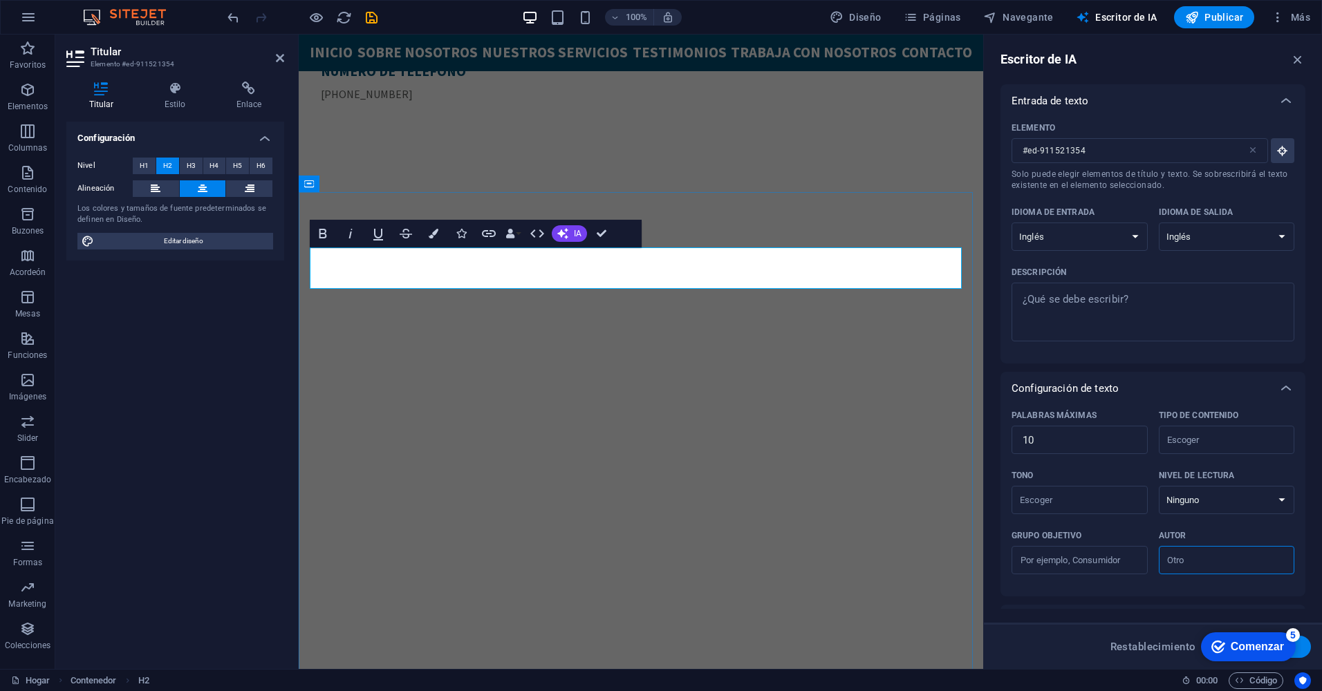
click at [1295, 59] on icon "button" at bounding box center [1297, 59] width 15 height 15
